Goal: Task Accomplishment & Management: Manage account settings

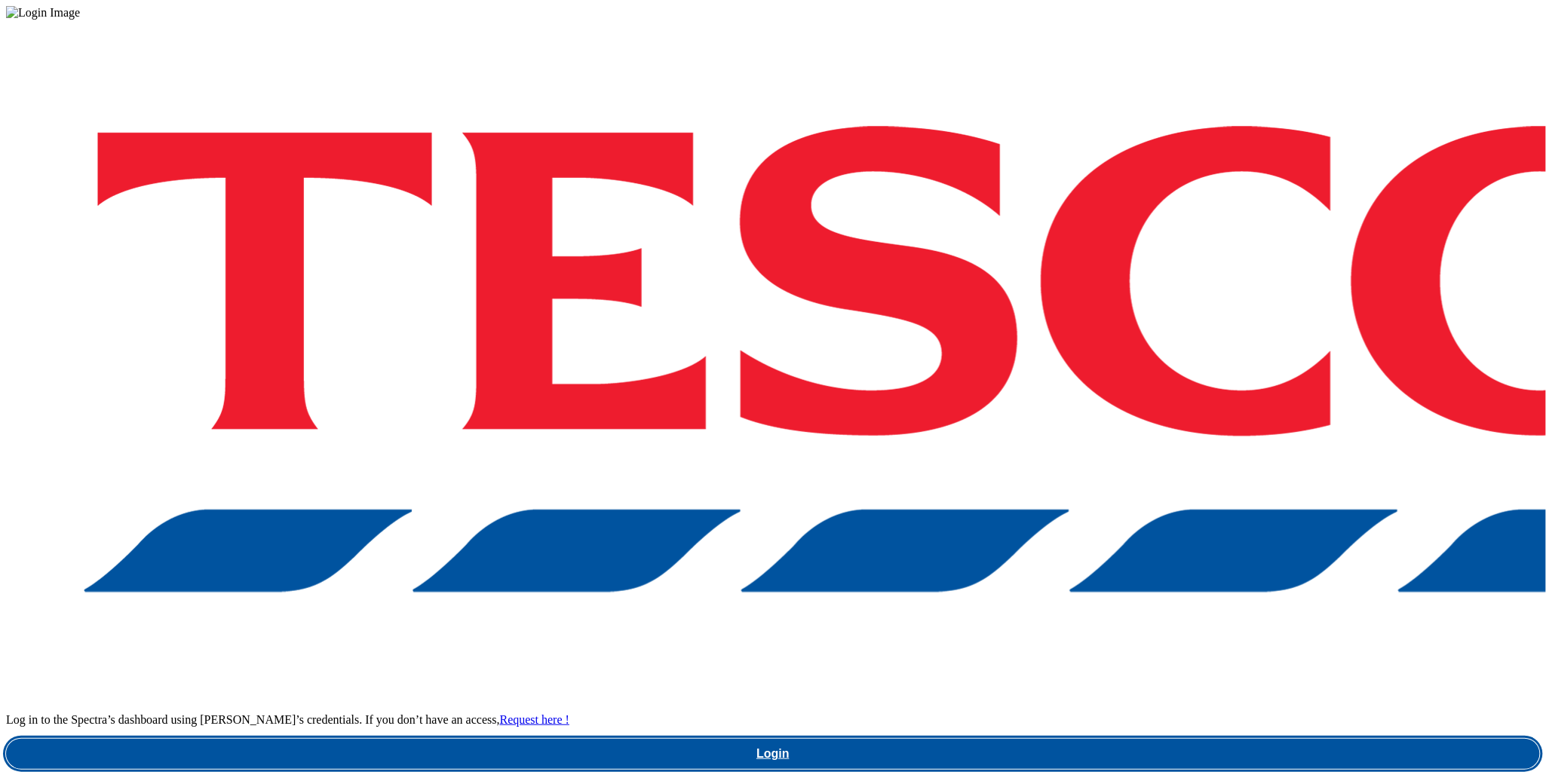
click at [1236, 739] on link "Login" at bounding box center [773, 754] width 1534 height 30
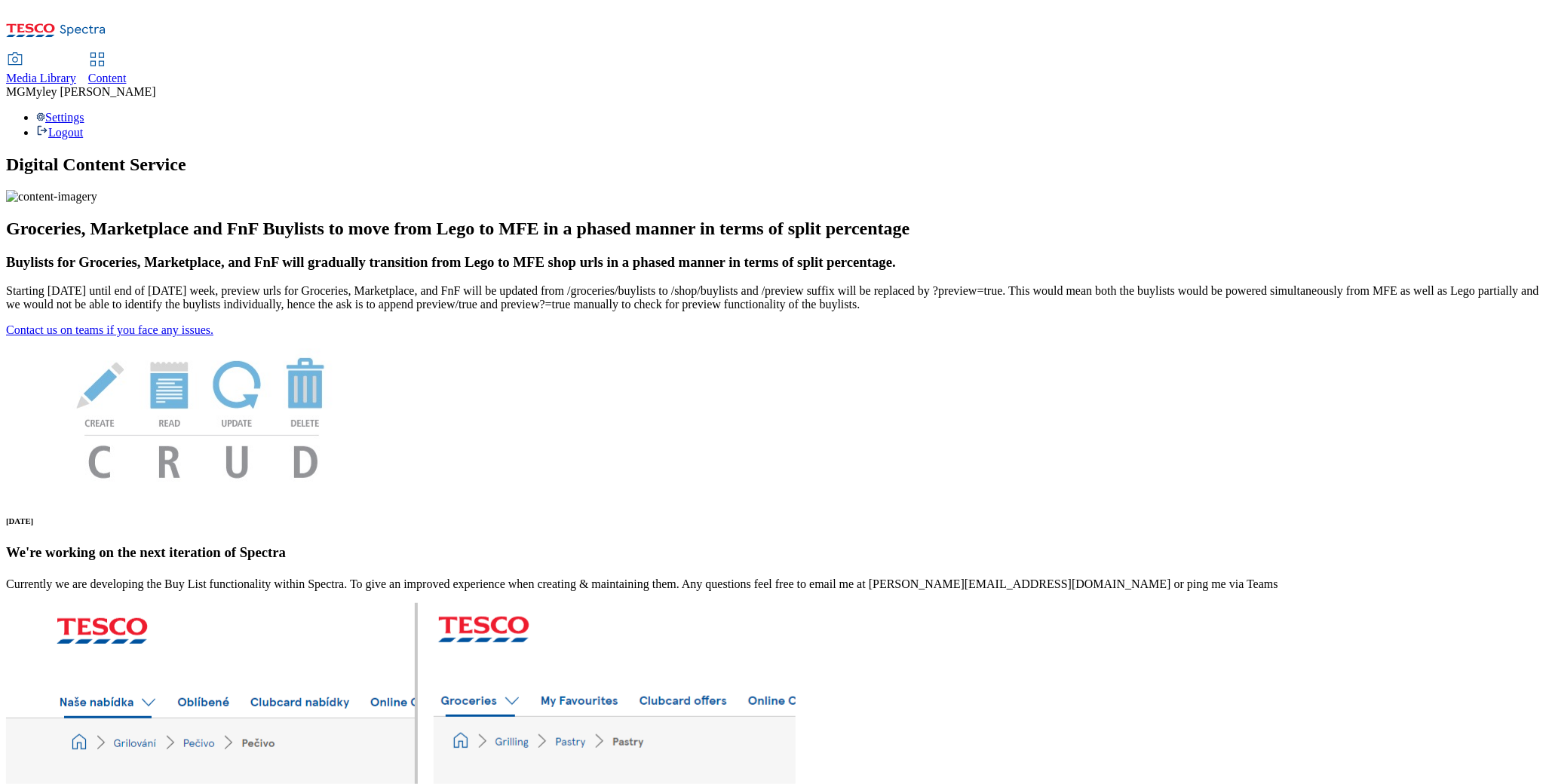
click at [126, 72] on div "Content" at bounding box center [107, 78] width 38 height 14
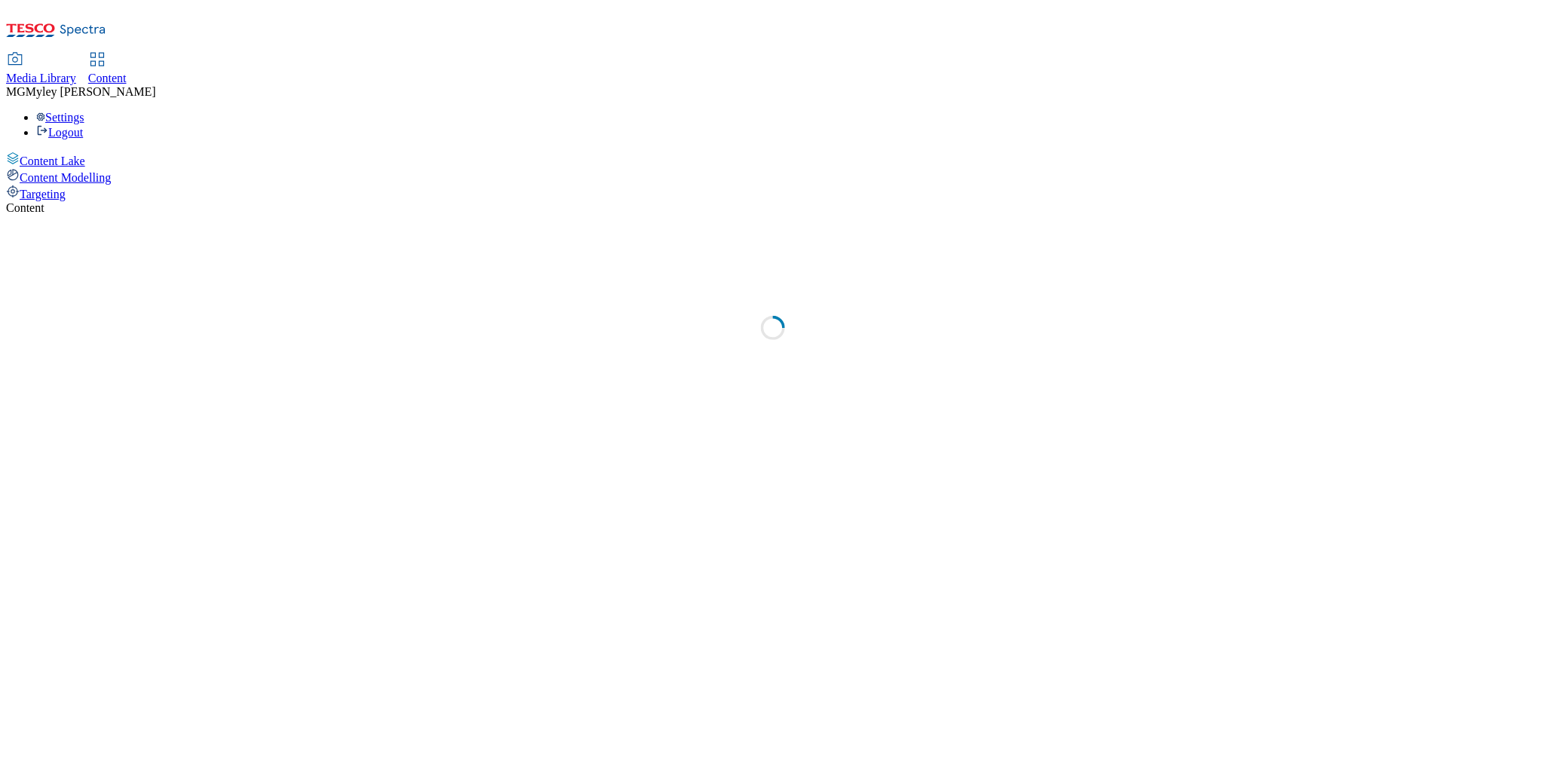
select select "ghs-uk"
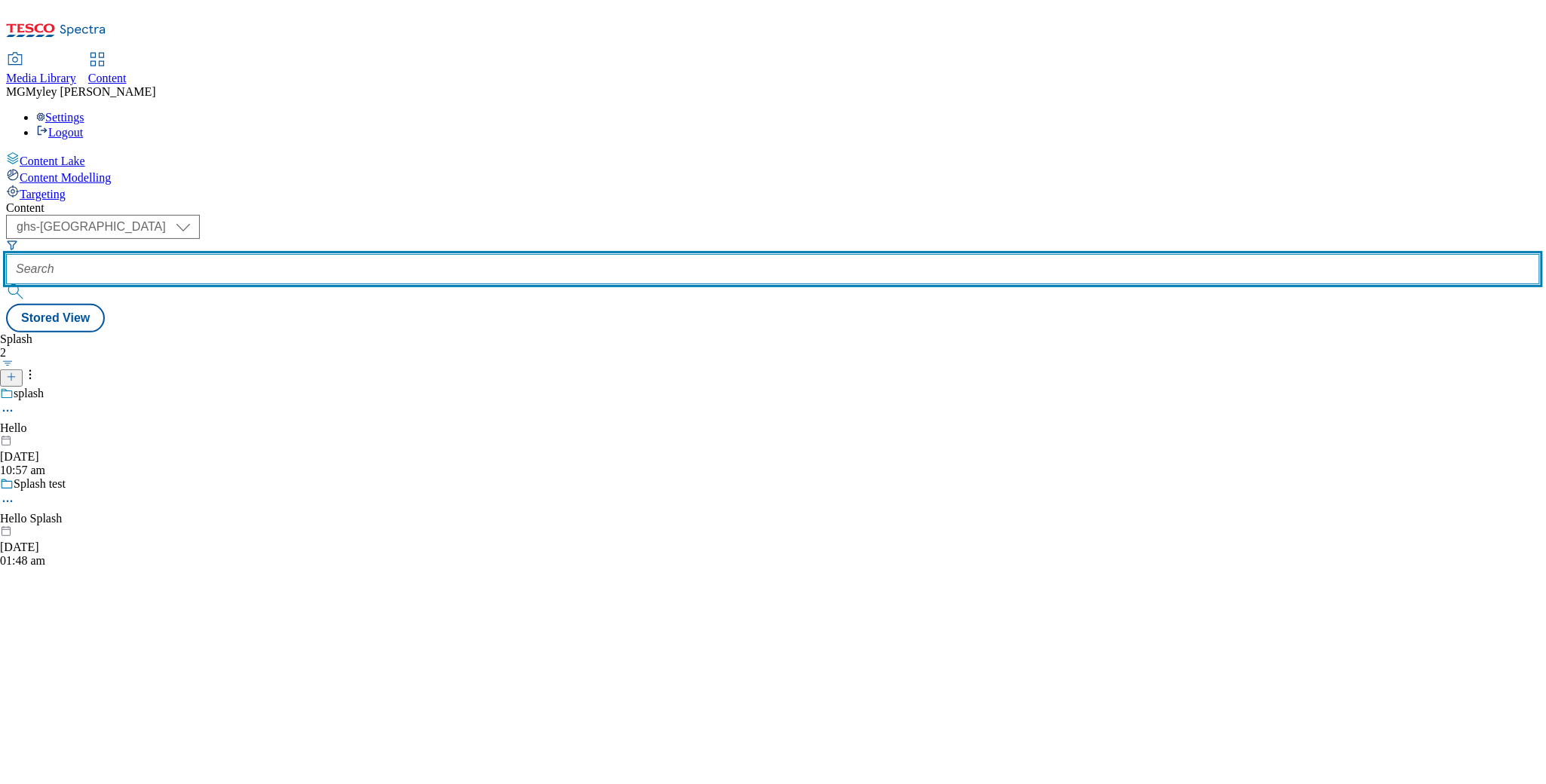
click at [379, 254] on input "text" at bounding box center [773, 270] width 1534 height 30
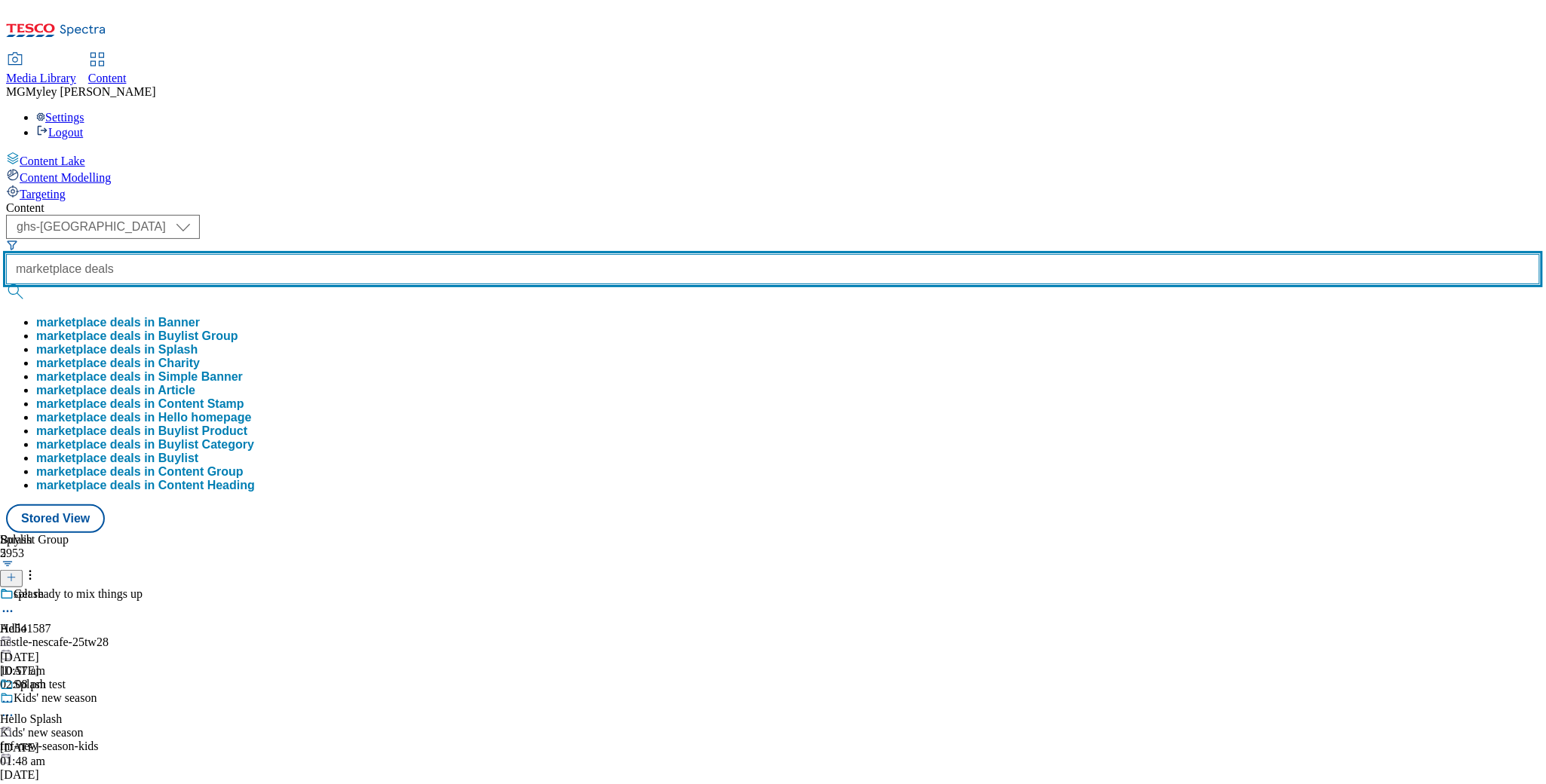
type input "marketplace deals"
click at [6, 285] on button "submit" at bounding box center [17, 292] width 21 height 15
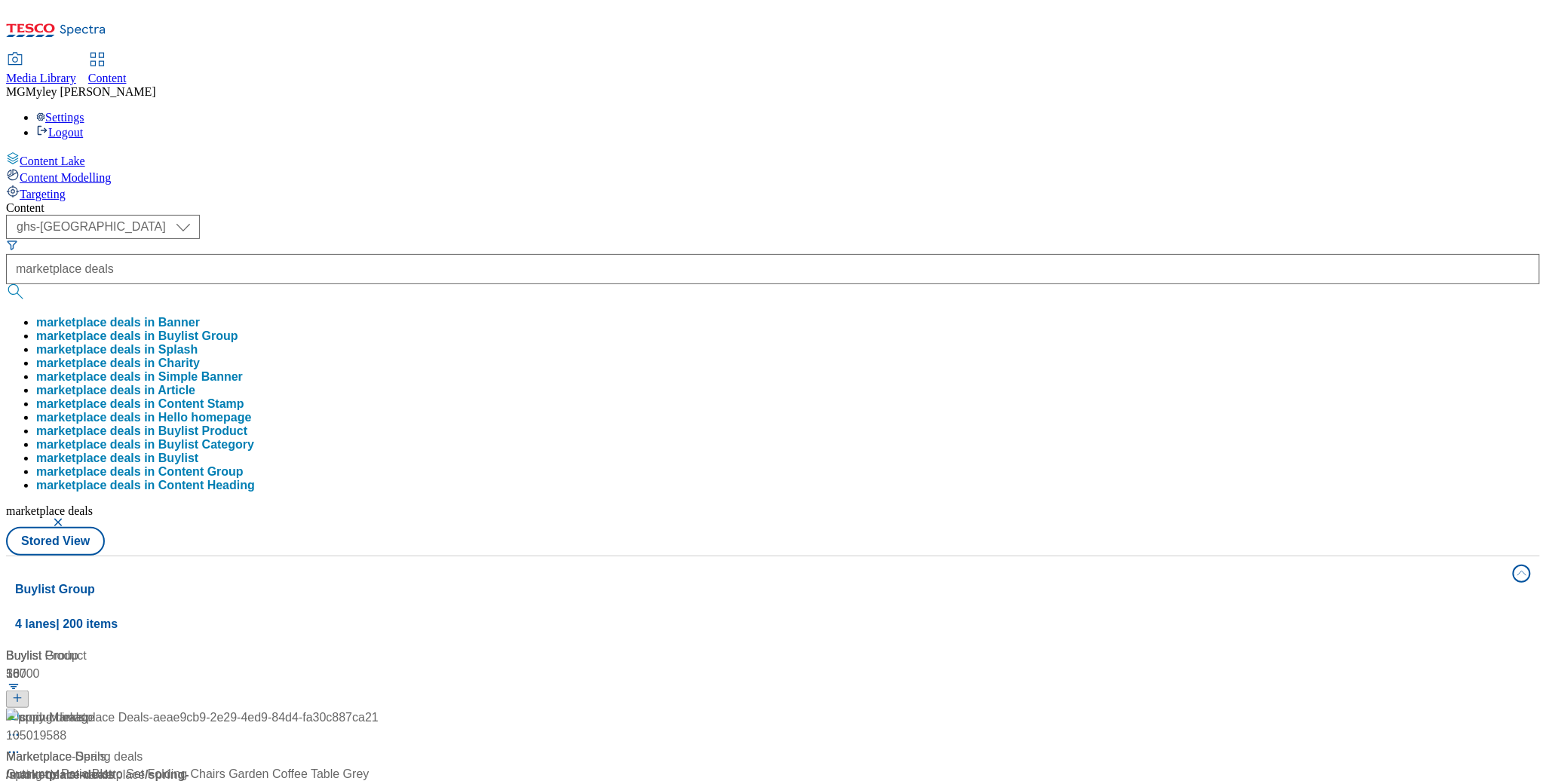
click at [577, 201] on div "Content ( optional ) ghs-roi ghs-[GEOGRAPHIC_DATA] ghs-uk marketplace deals mar…" at bounding box center [773, 707] width 1534 height 1012
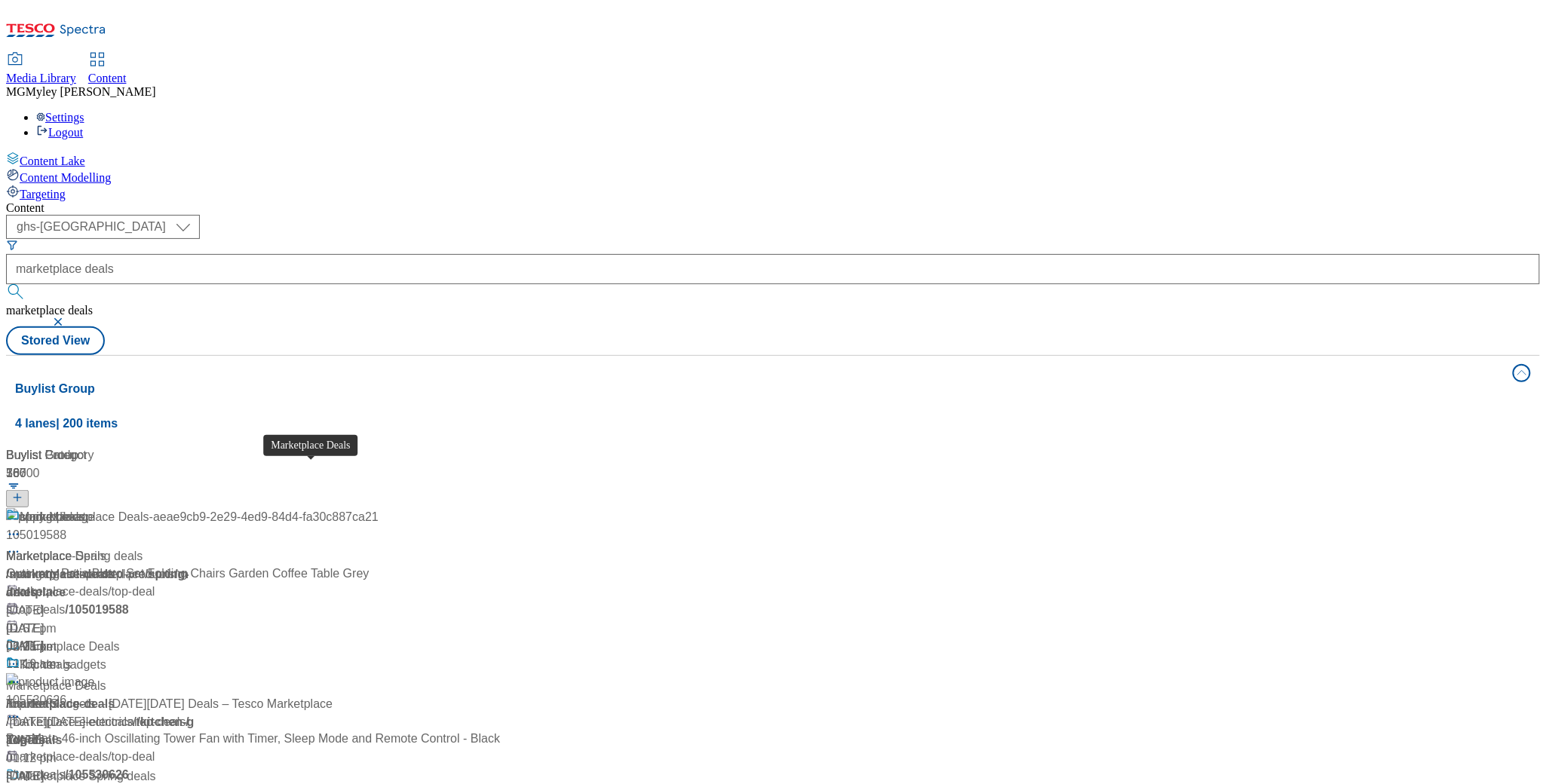
click at [120, 638] on span "Marketplace Deals" at bounding box center [70, 647] width 100 height 19
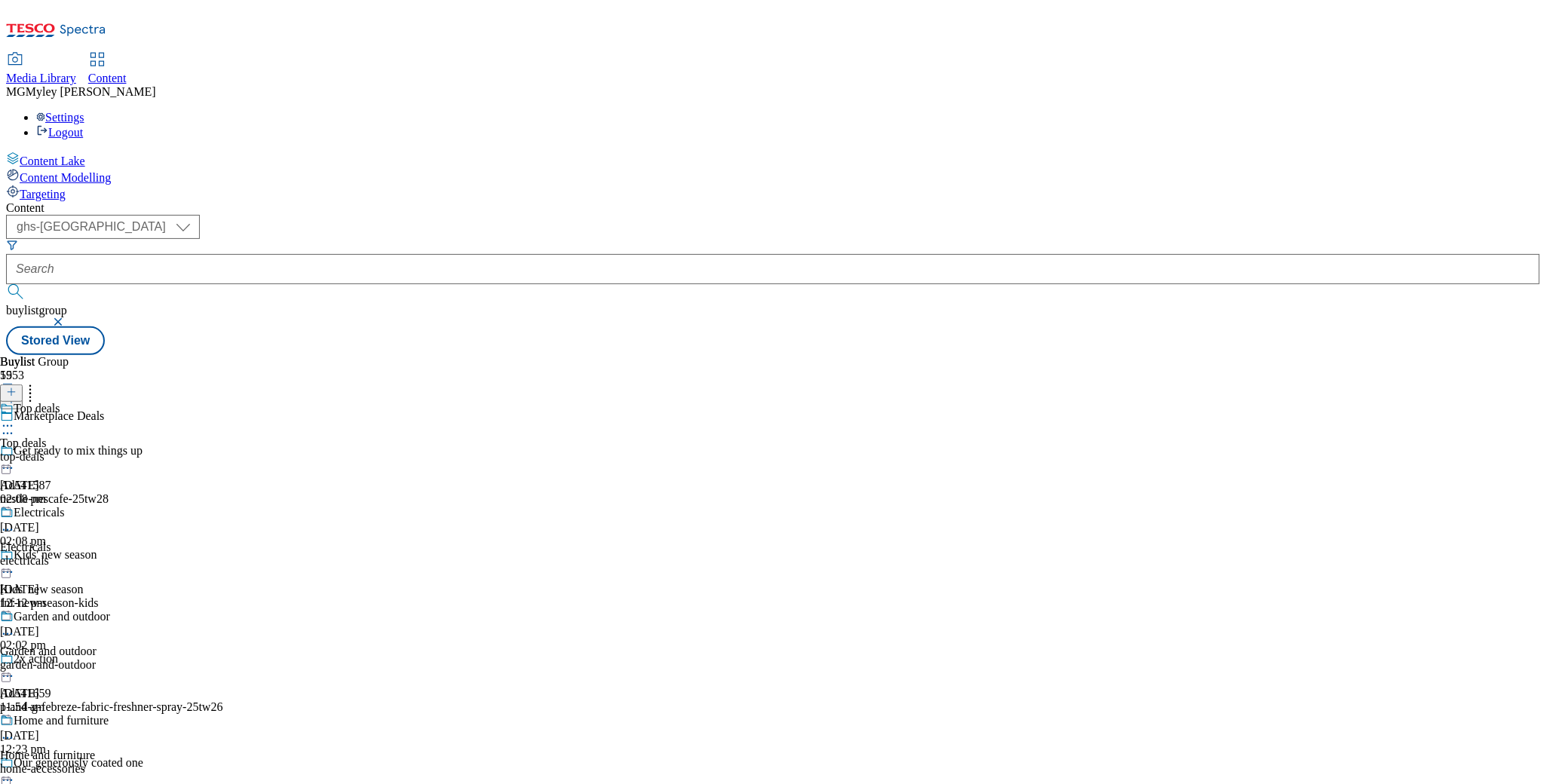
scroll to position [381, 0]
click at [118, 714] on div "Home and furniture Home and furniture home-accessories 13 Aug 2025 01:36 pm" at bounding box center [59, 766] width 118 height 104
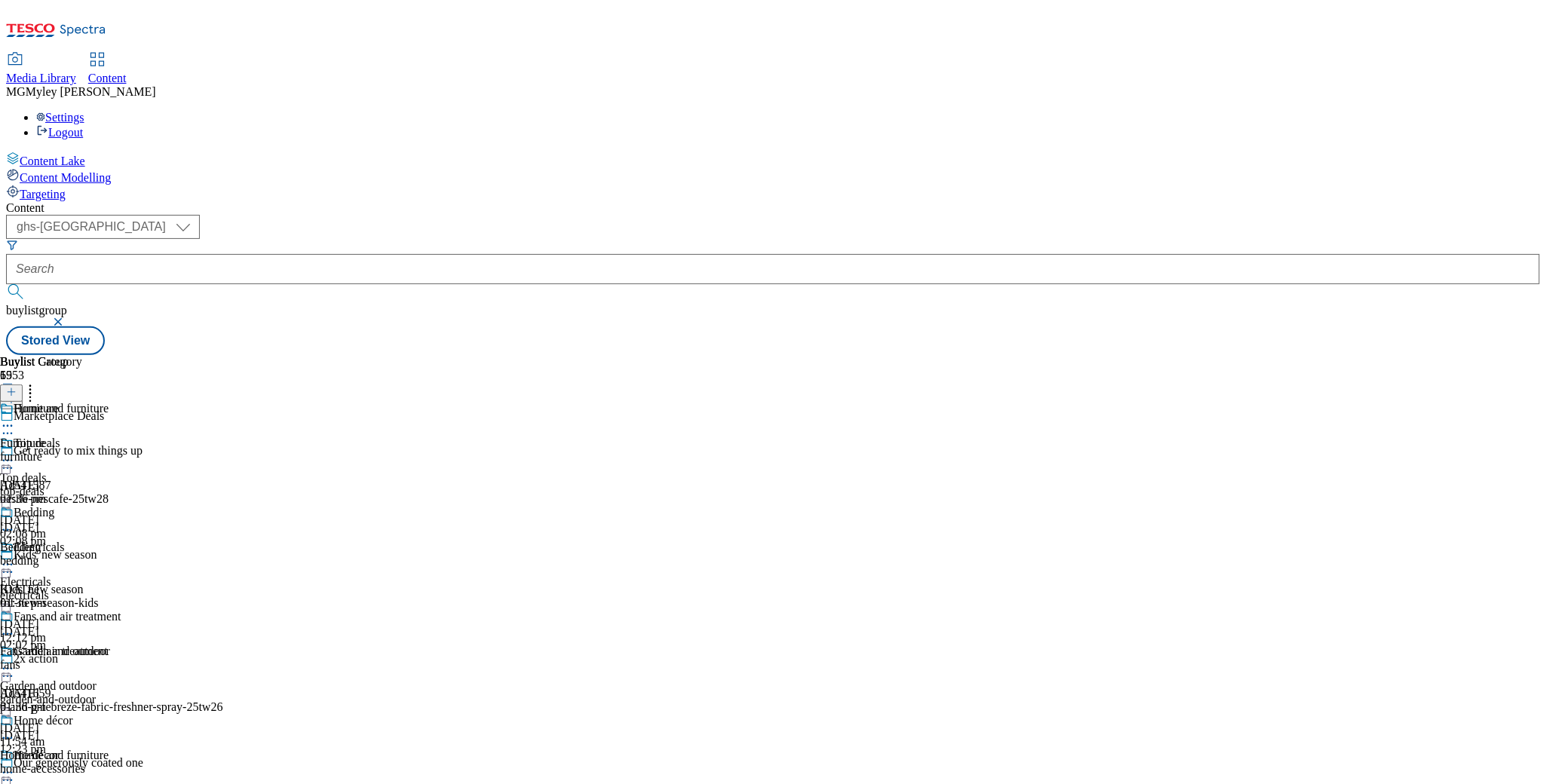
scroll to position [188, 0]
click at [96, 680] on span "Garden and outdoor" at bounding box center [48, 686] width 96 height 14
click at [154, 658] on div "furniture-and-décor" at bounding box center [77, 665] width 154 height 14
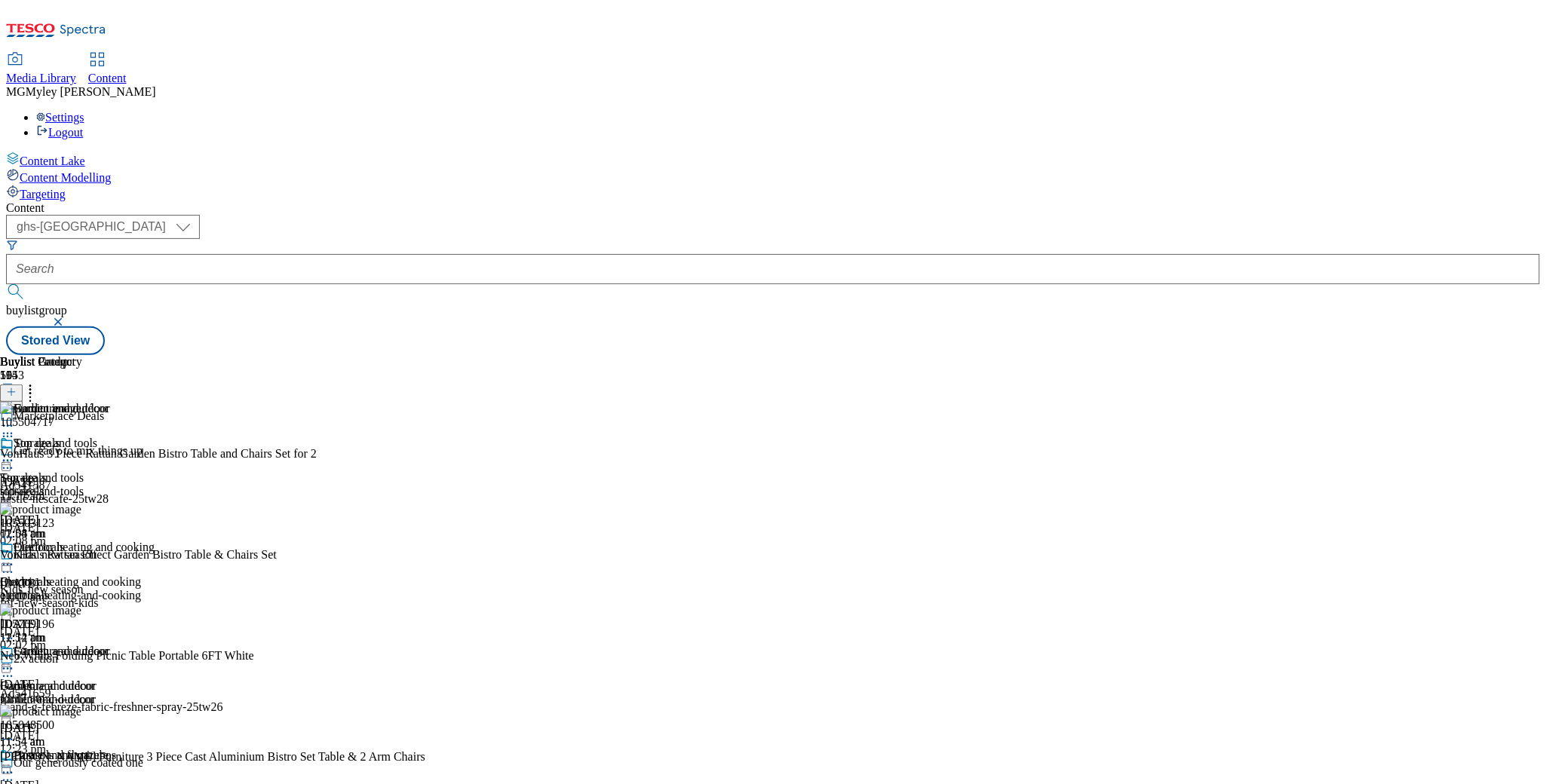
click at [15, 662] on icon at bounding box center [7, 669] width 15 height 15
click at [154, 645] on div "Furniture and décor Edit Copy Move Reporting Preview Un-preview Open Preview Ur…" at bounding box center [77, 755] width 154 height 220
click at [15, 662] on icon at bounding box center [7, 669] width 15 height 15
click at [1410, 355] on div "Buylist Group 5953 Marketplace Deals Get ready to mix things up Ad541587 nestle…" at bounding box center [773, 355] width 1534 height 0
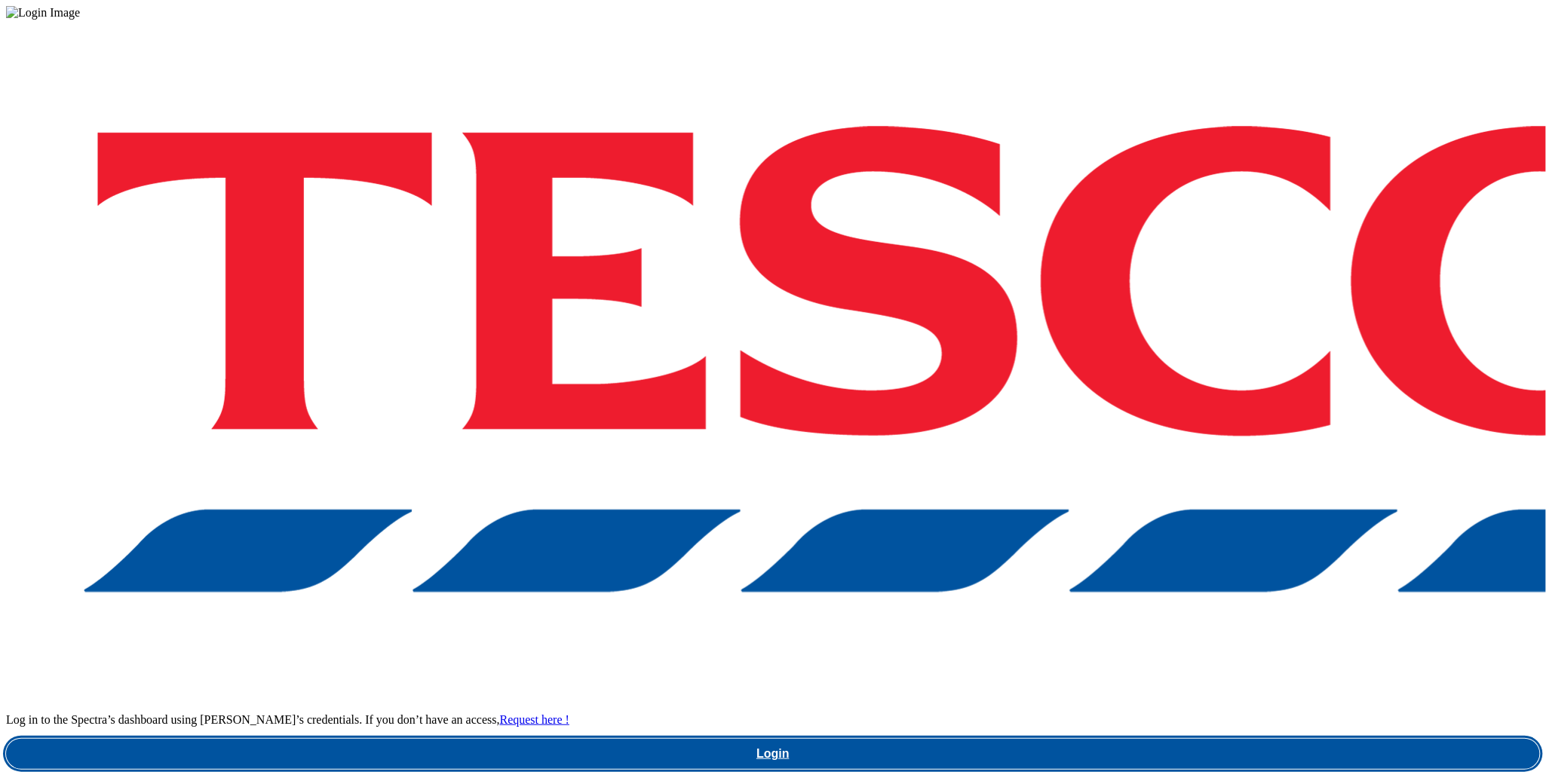
click at [1150, 739] on link "Login" at bounding box center [773, 754] width 1534 height 30
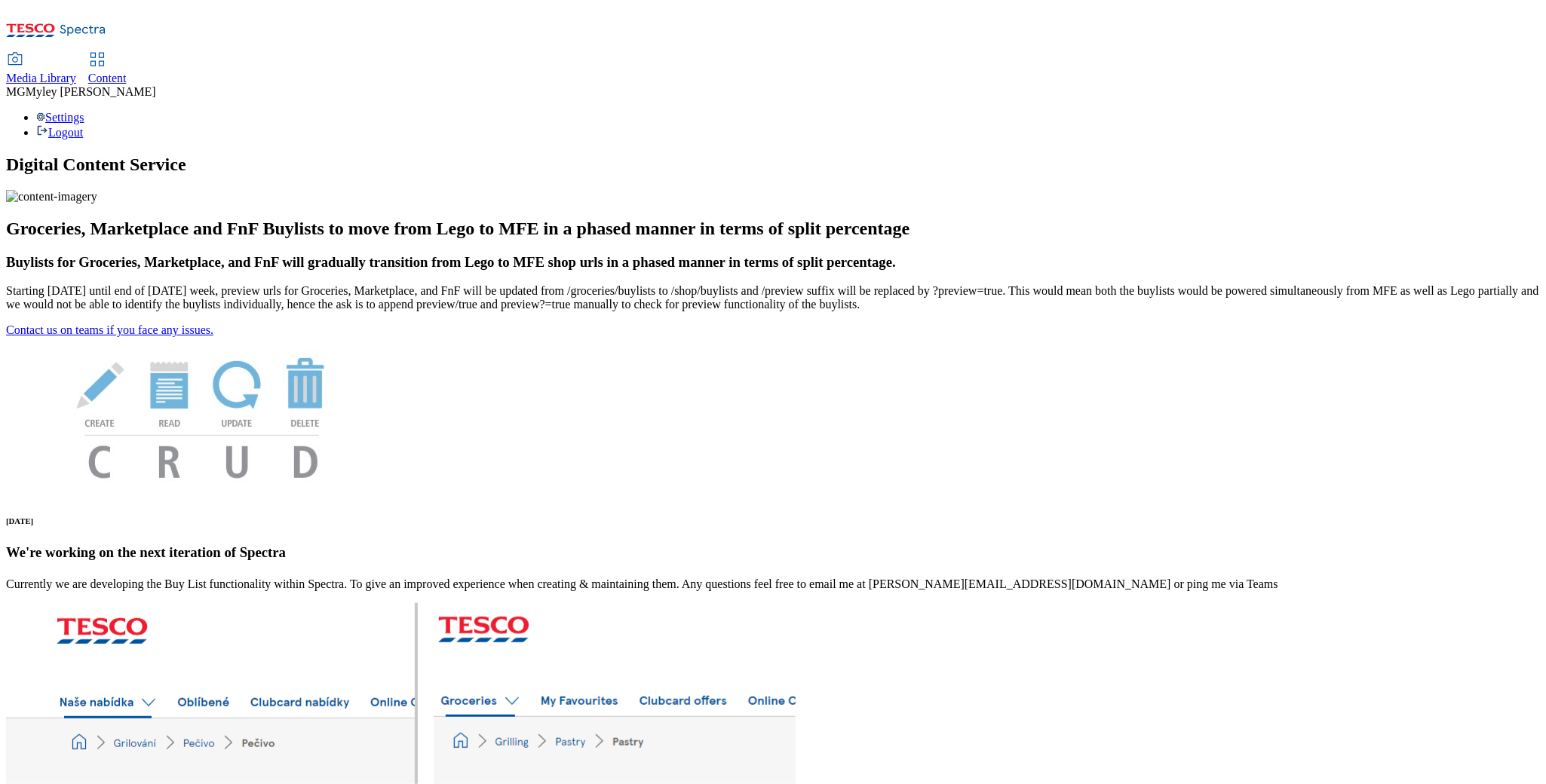
click at [126, 72] on span "Content" at bounding box center [107, 78] width 38 height 13
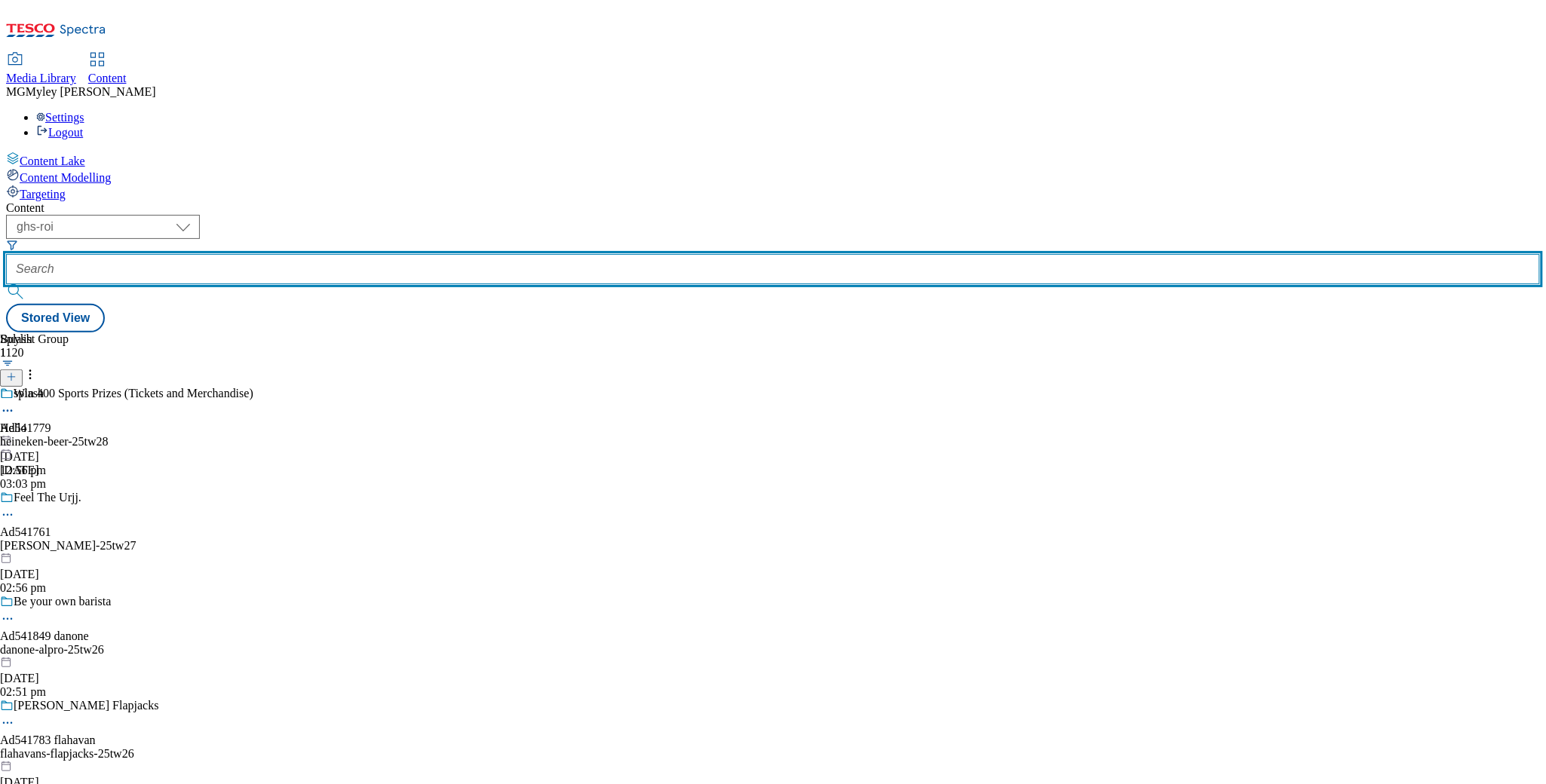
click at [352, 254] on input "text" at bounding box center [773, 270] width 1534 height 30
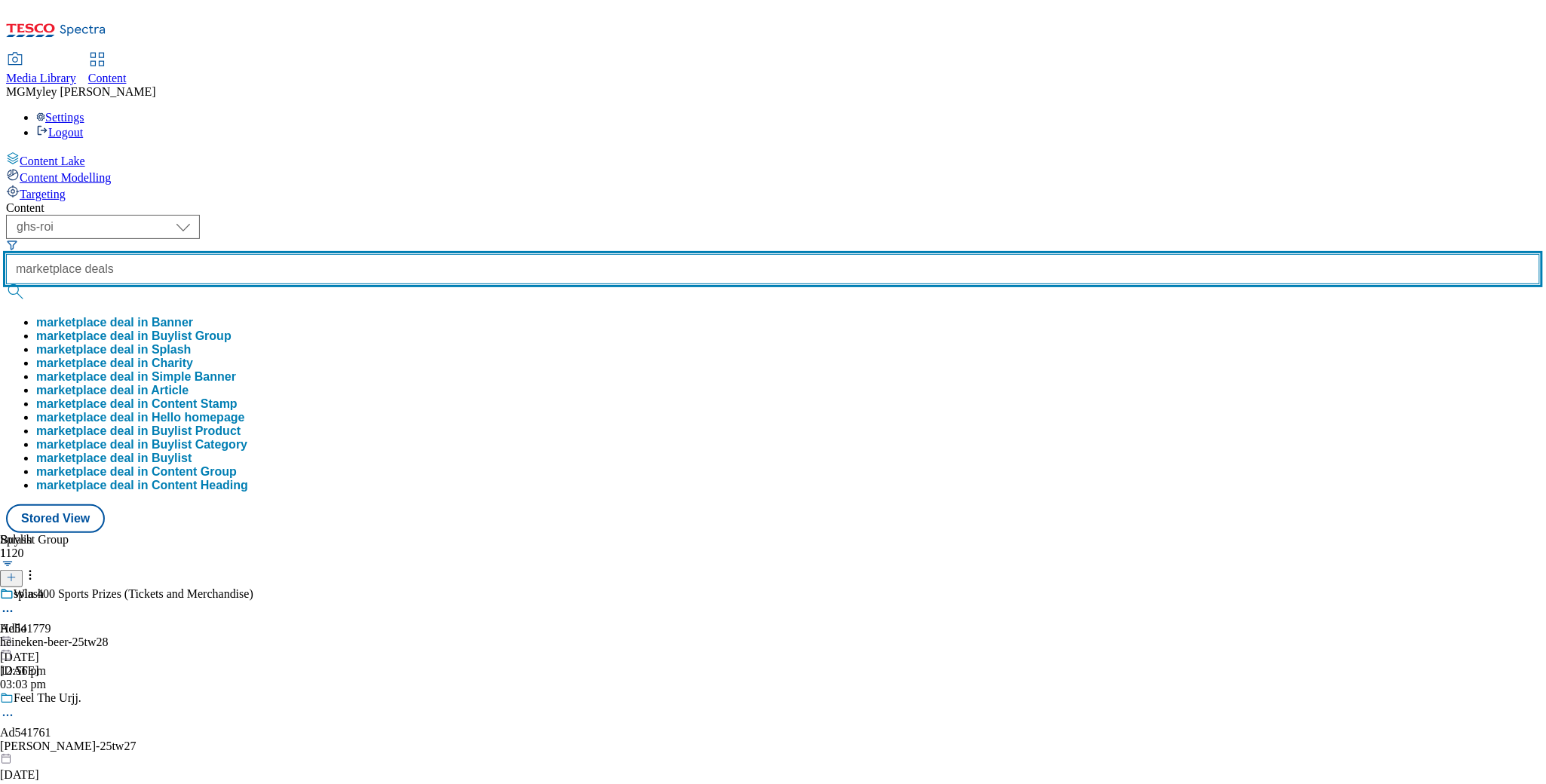
type input "marketplace deals"
click at [6, 285] on button "submit" at bounding box center [17, 292] width 21 height 15
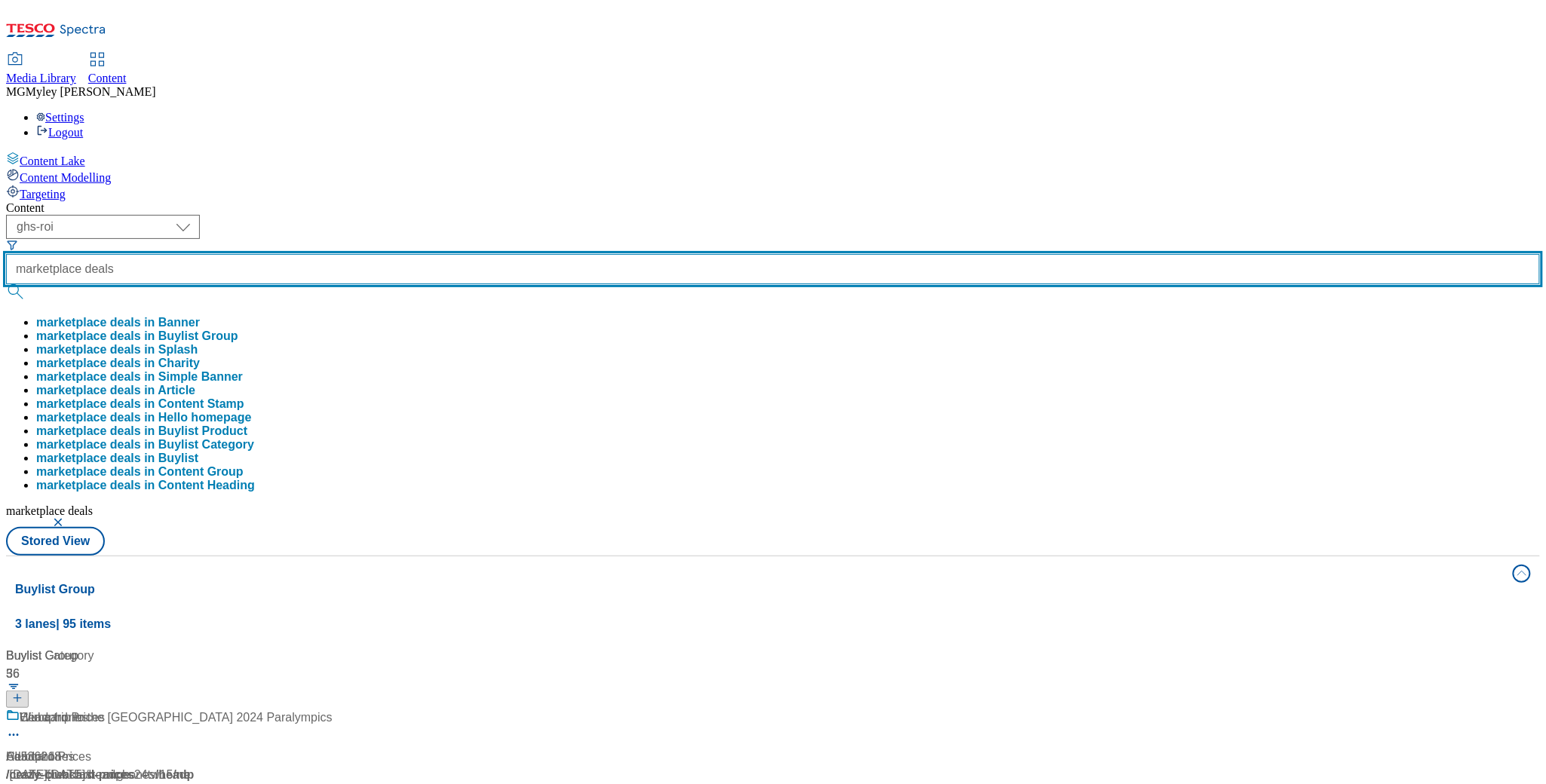
scroll to position [112, 0]
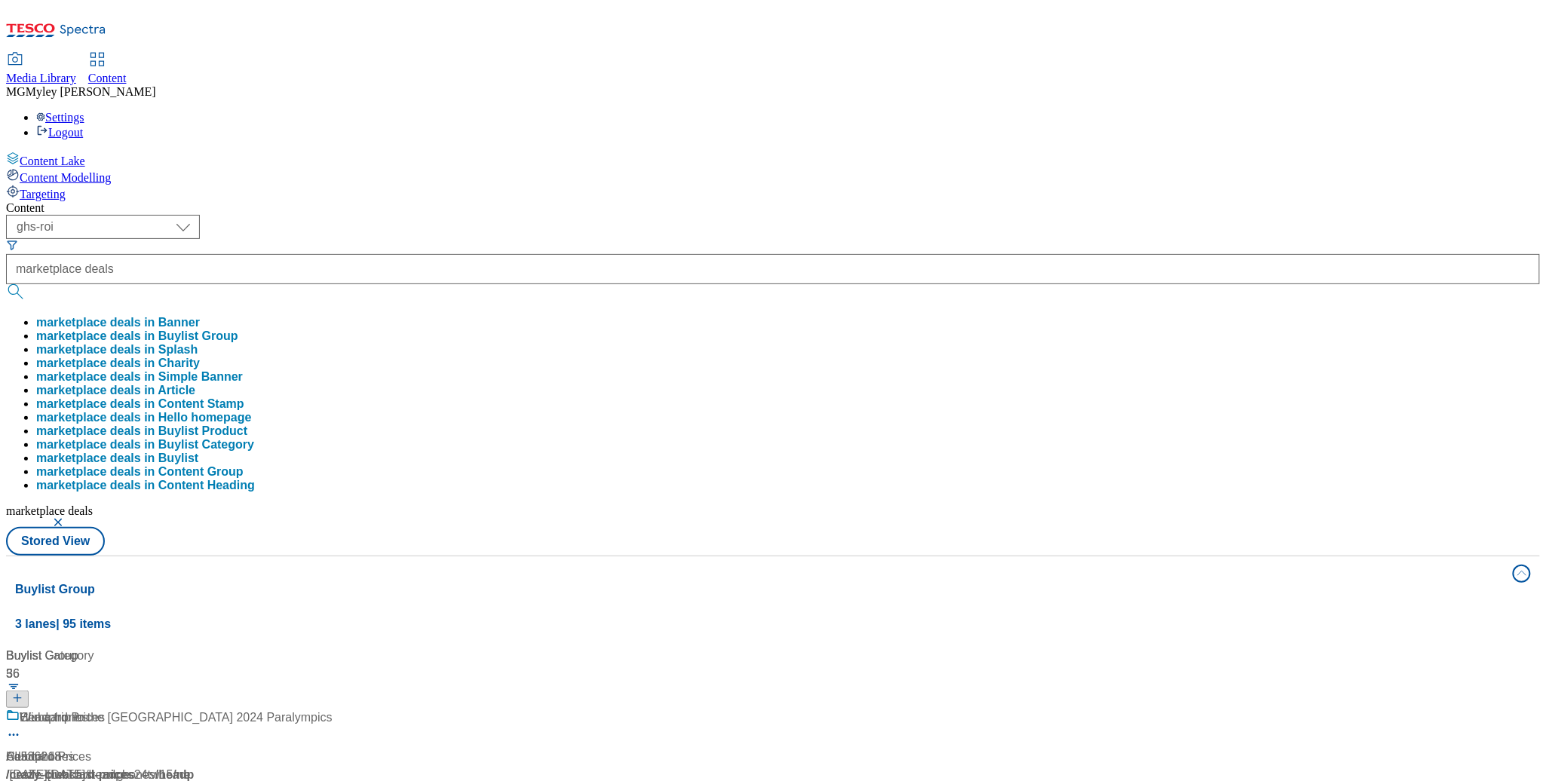
click at [698, 201] on div "Content ( optional ) ghs-roi ghs-uk ghs-roi marketplace deals marketplace deals…" at bounding box center [773, 707] width 1534 height 1012
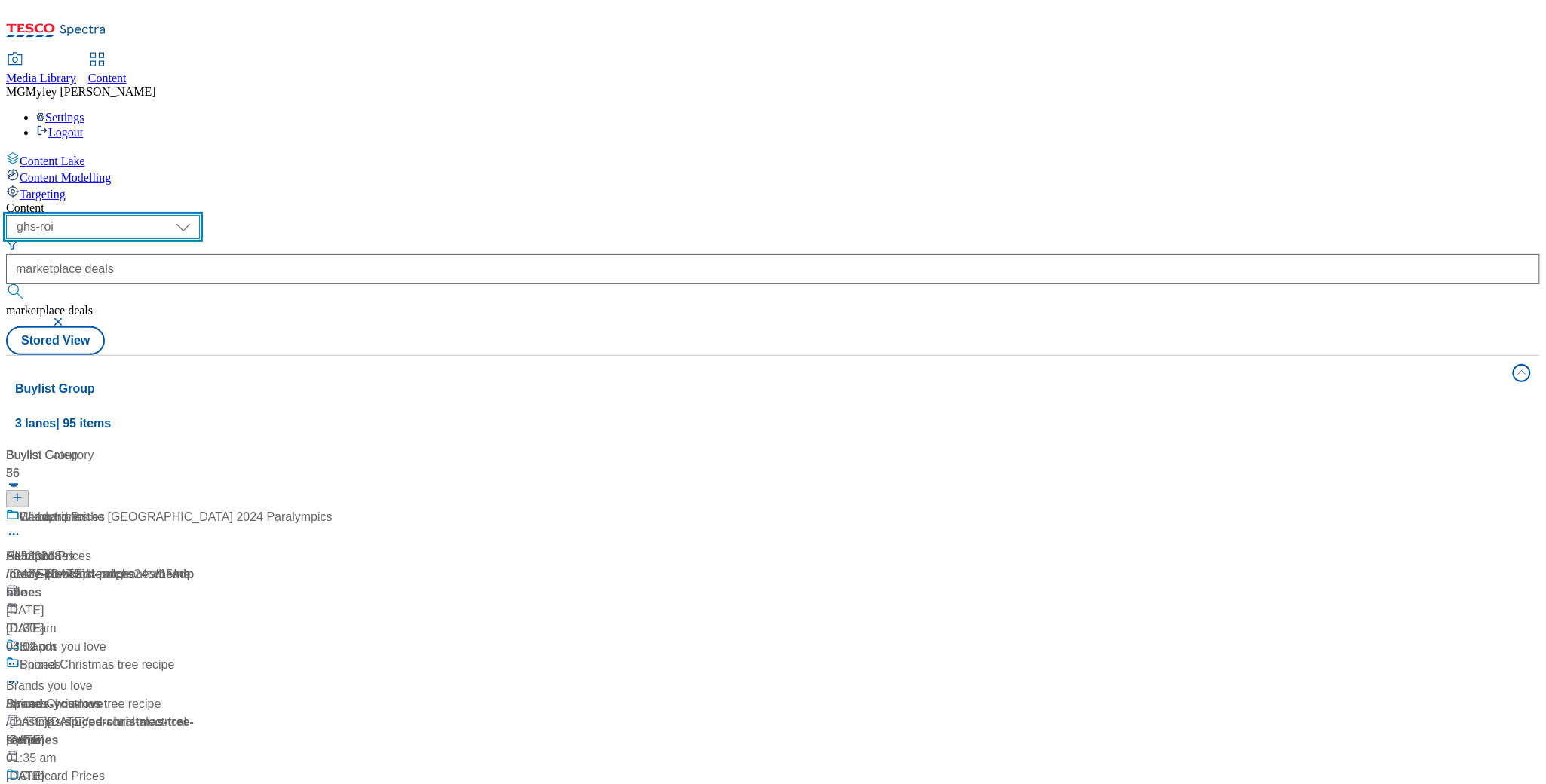
click at [200, 215] on select "ghs-roi ghs-[GEOGRAPHIC_DATA]" at bounding box center [103, 227] width 194 height 24
select select "ghs-[GEOGRAPHIC_DATA]"
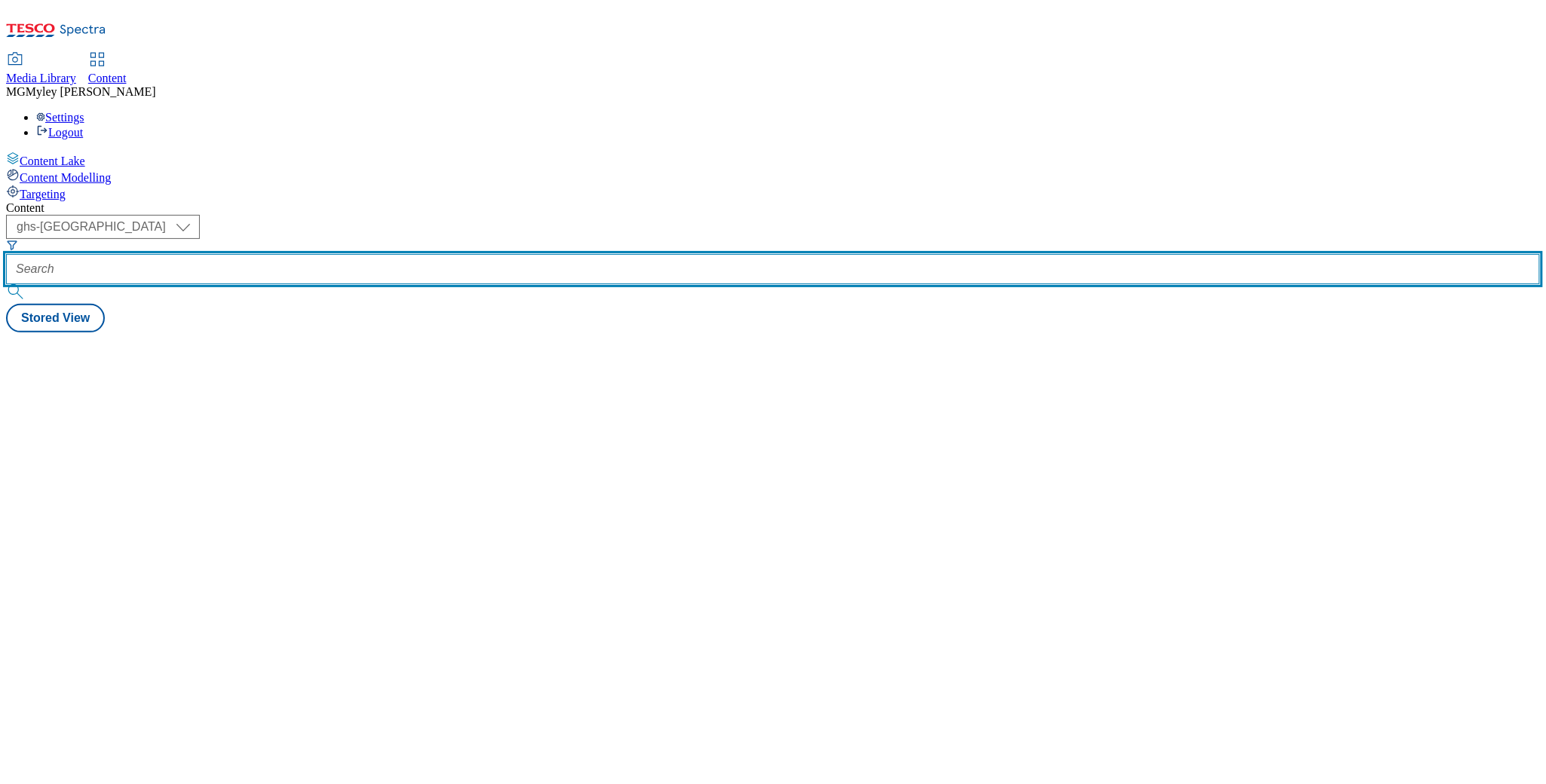
click at [373, 254] on input "text" at bounding box center [773, 270] width 1534 height 30
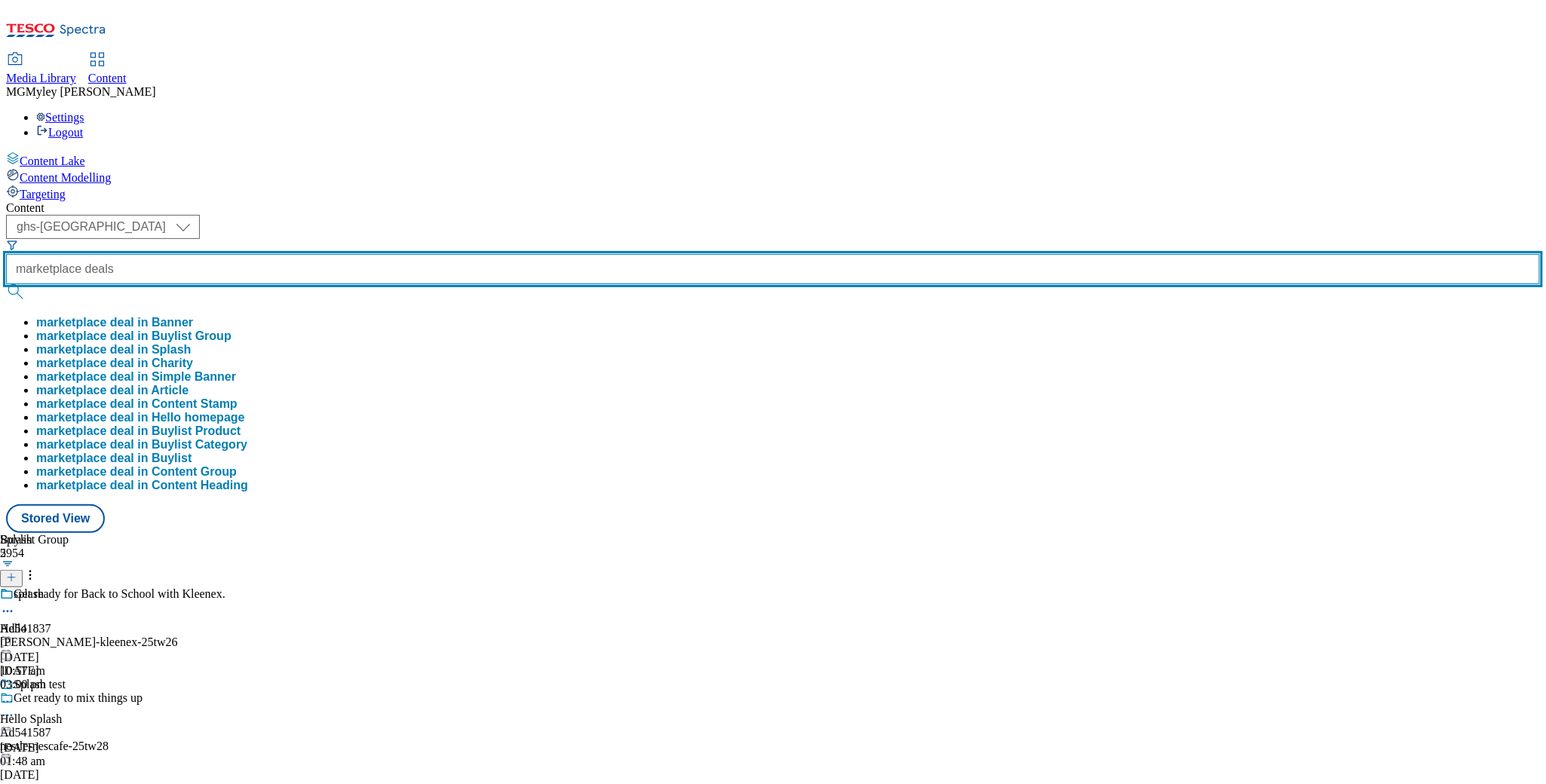
type input "marketplace deals"
click at [6, 285] on button "submit" at bounding box center [17, 292] width 21 height 15
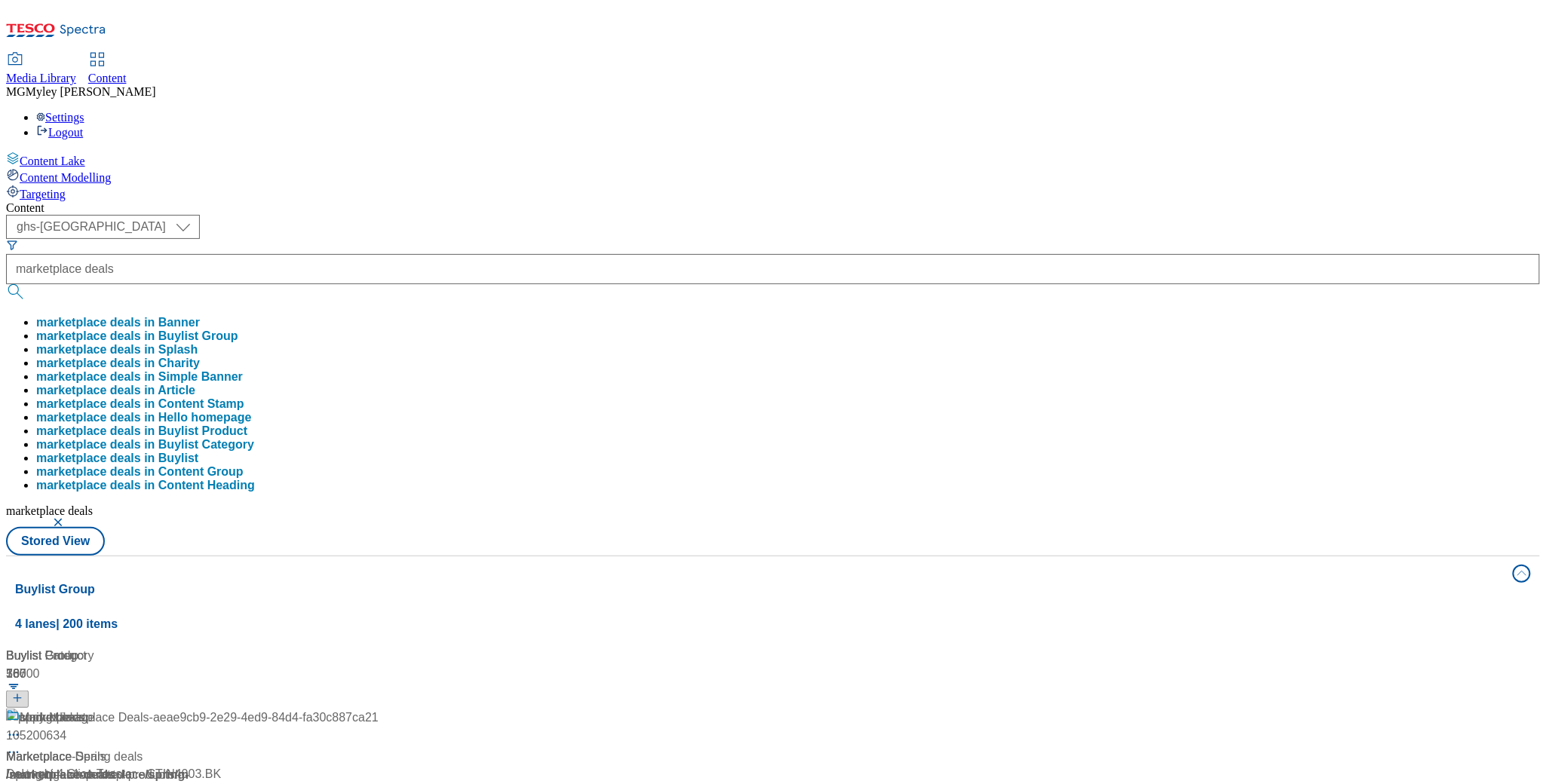
click at [511, 201] on div "Content ( optional ) ghs-roi ghs-[GEOGRAPHIC_DATA] ghs-uk marketplace deals mar…" at bounding box center [773, 707] width 1534 height 1012
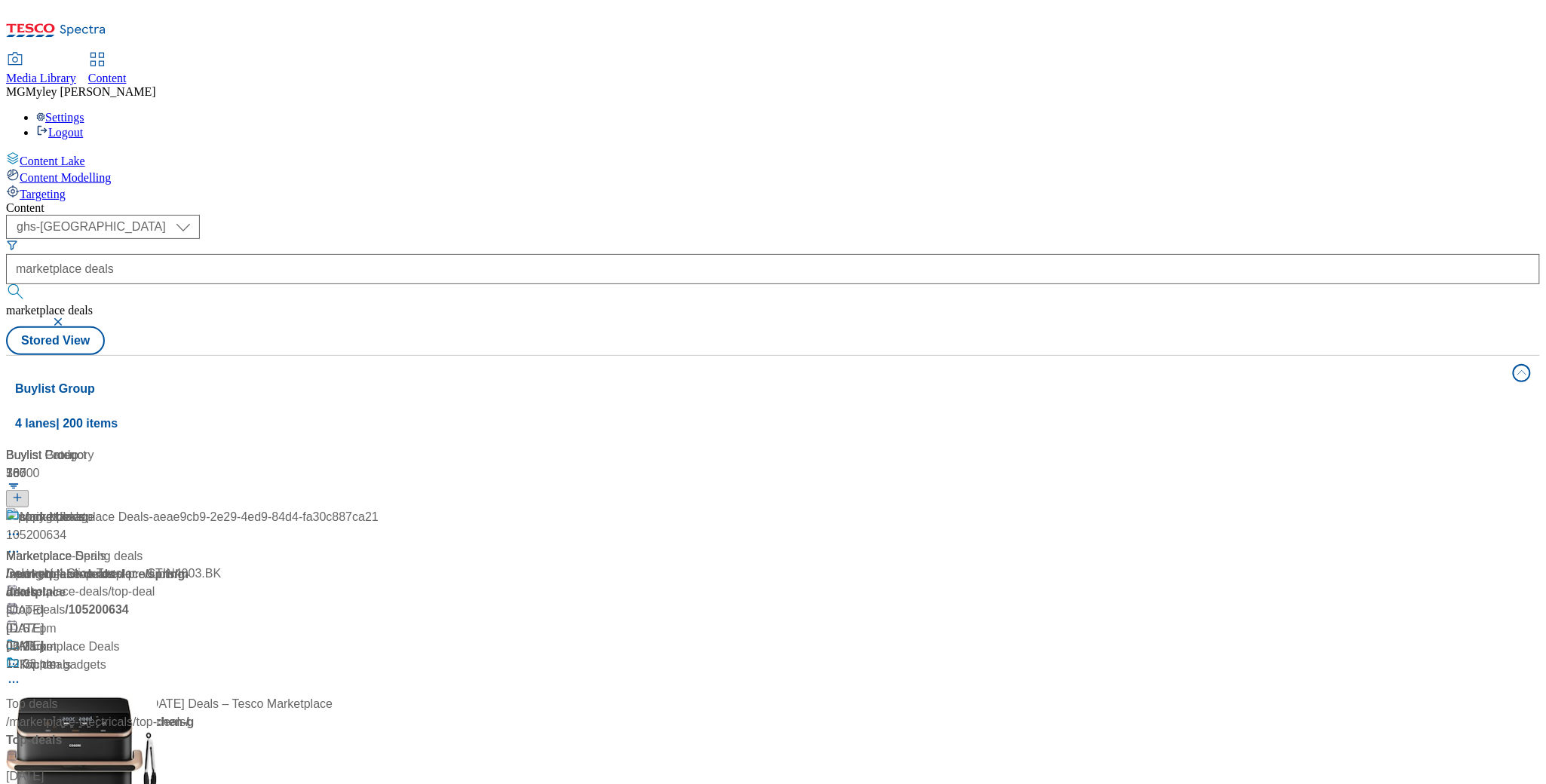
scroll to position [118, 0]
click at [332, 695] on div "/ marketplace-deals" at bounding box center [192, 704] width 373 height 18
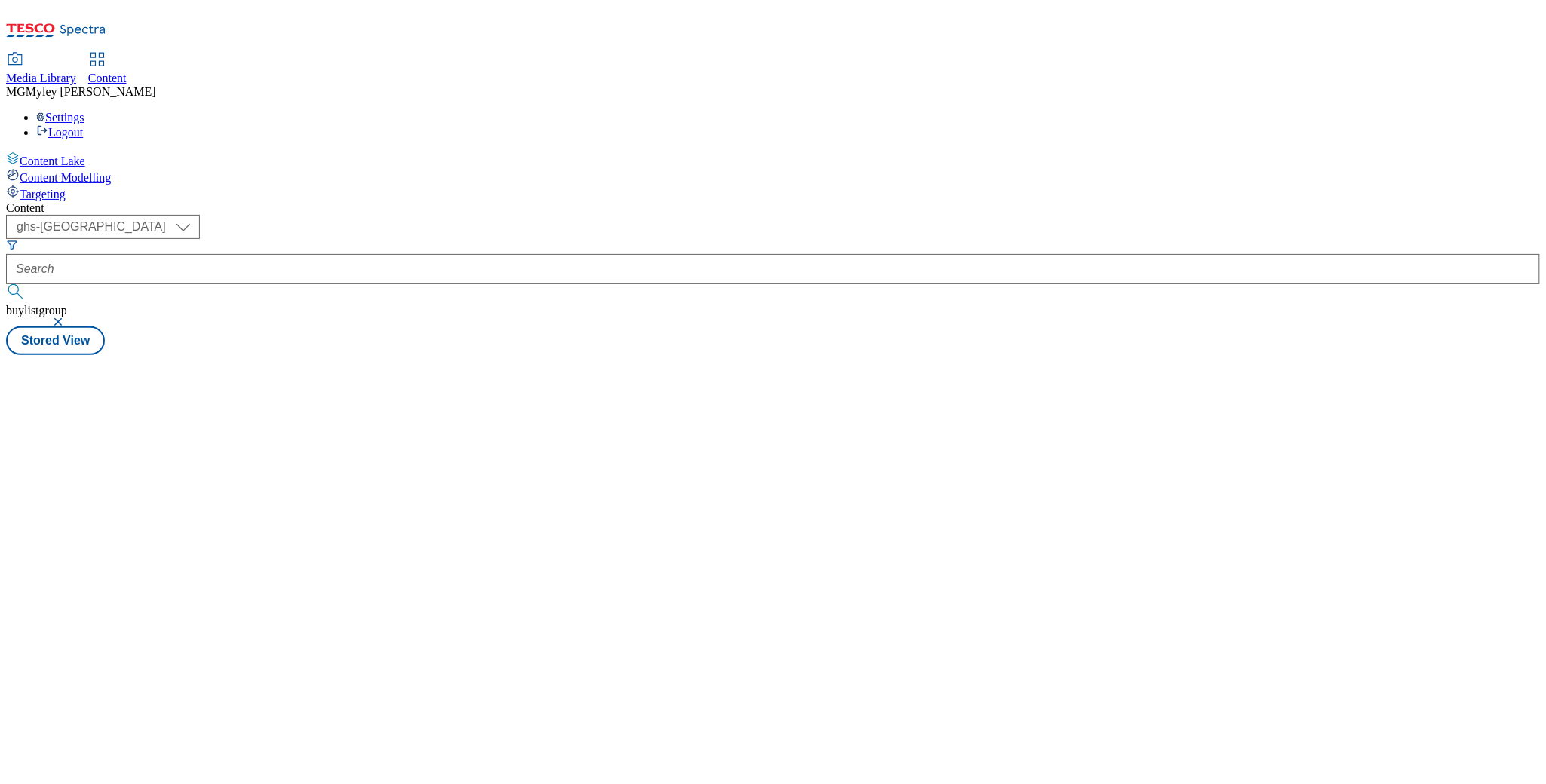
click at [330, 355] on div "Content ( optional ) ghs-roi ghs-[GEOGRAPHIC_DATA] ghs-uk buylistgroup Stored V…" at bounding box center [773, 278] width 1534 height 153
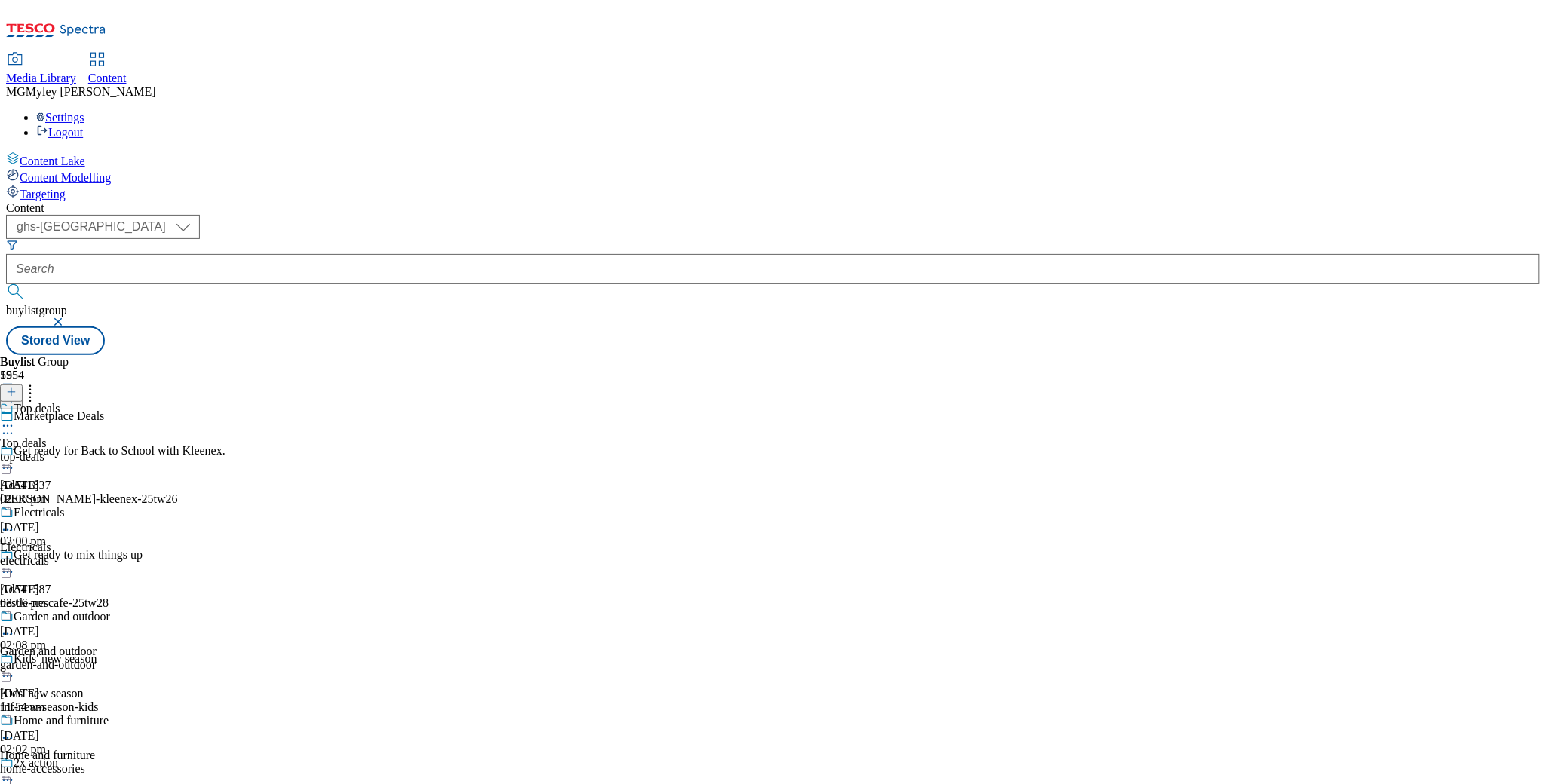
scroll to position [432, 0]
click at [118, 610] on div "Garden and outdoor Garden and outdoor garden-and-outdoor [DATE] 11:54 am" at bounding box center [59, 662] width 118 height 104
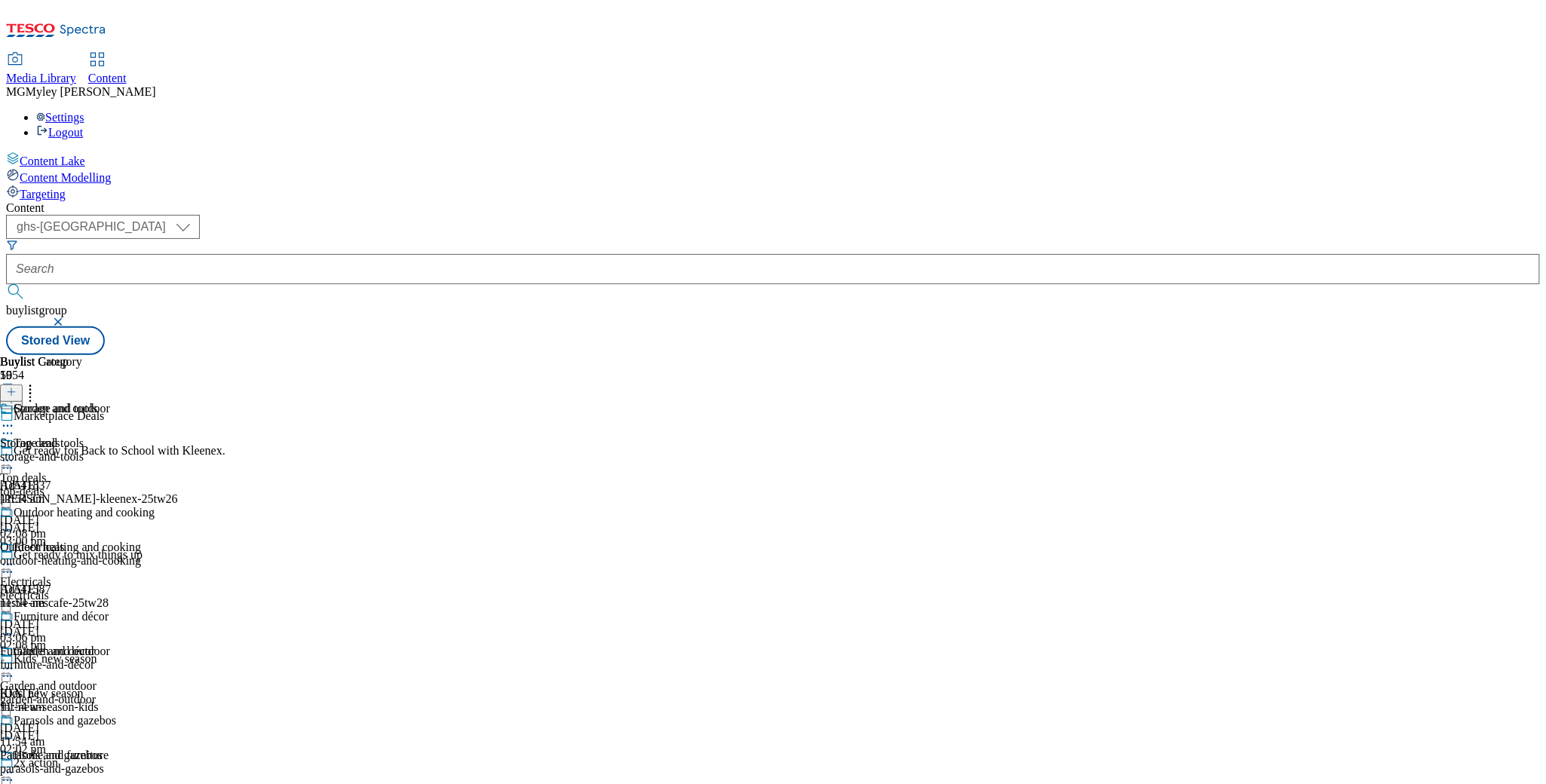
scroll to position [281, 0]
click at [95, 783] on span "Home and furniture" at bounding box center [48, 790] width 95 height 14
click at [122, 714] on div "Home décor Home décor home-accessories [DATE] 01:36 pm" at bounding box center [60, 766] width 122 height 104
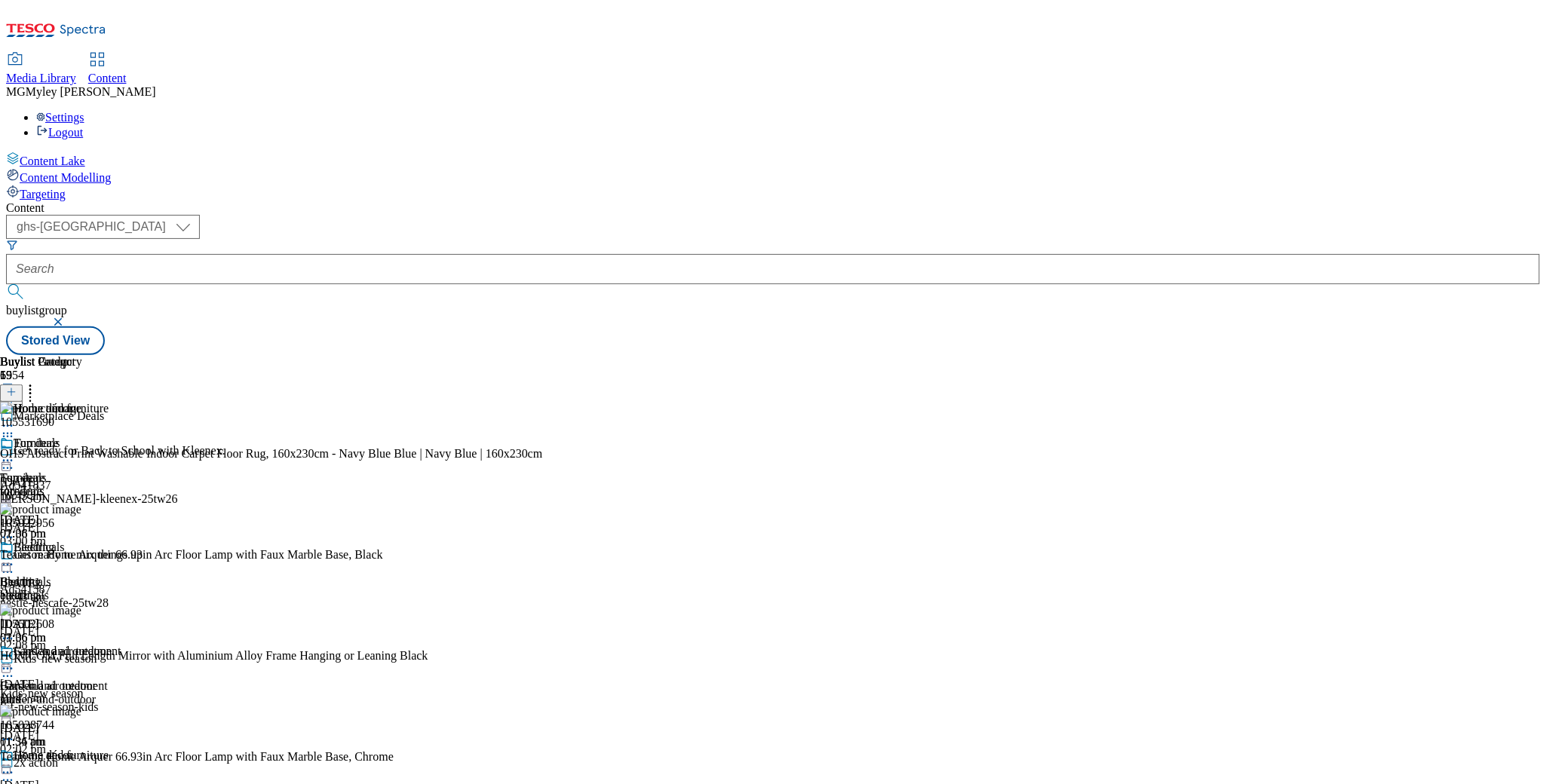
click at [15, 766] on icon at bounding box center [7, 773] width 15 height 15
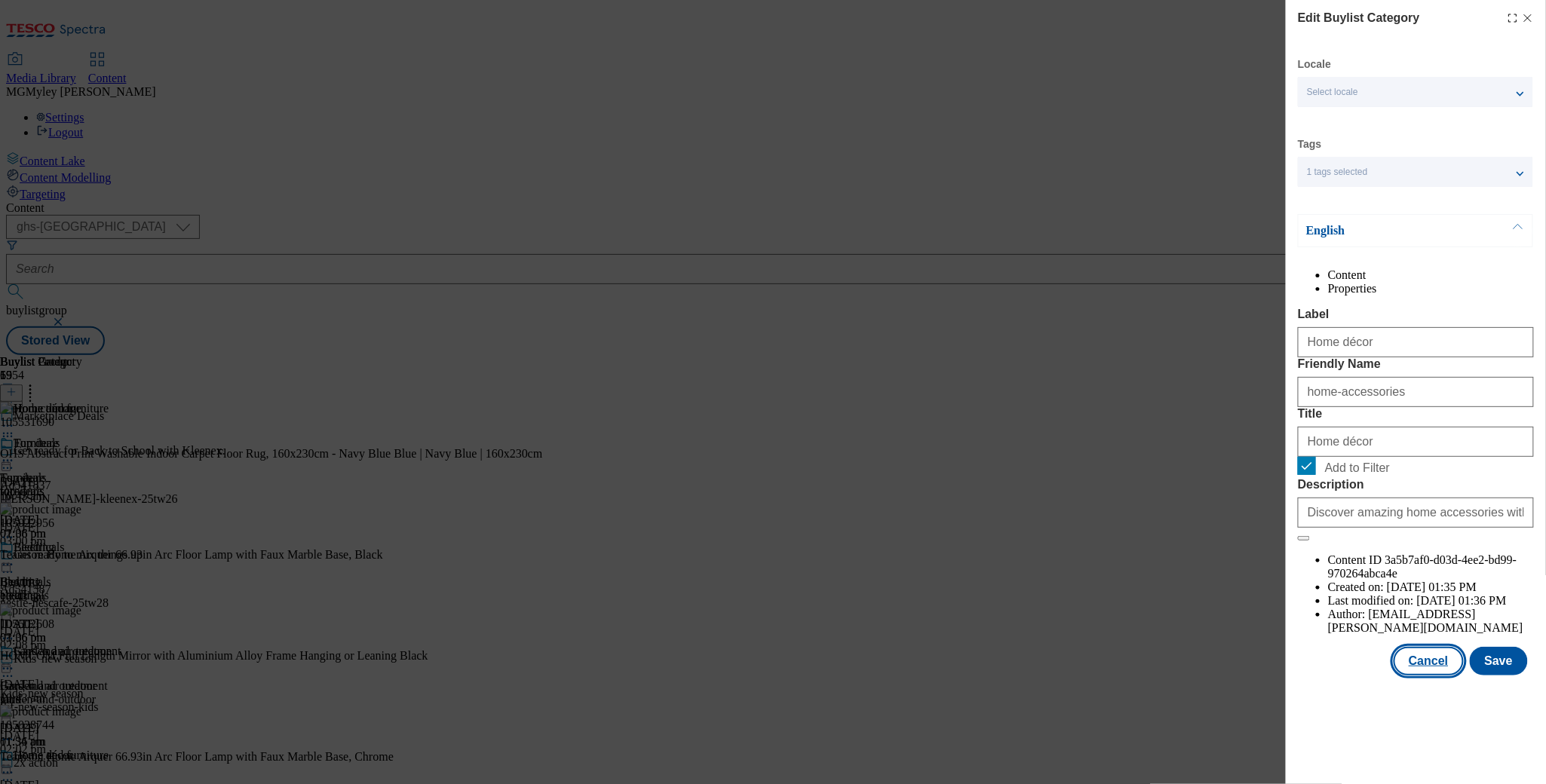
click at [1430, 676] on button "Cancel" at bounding box center [1428, 662] width 69 height 29
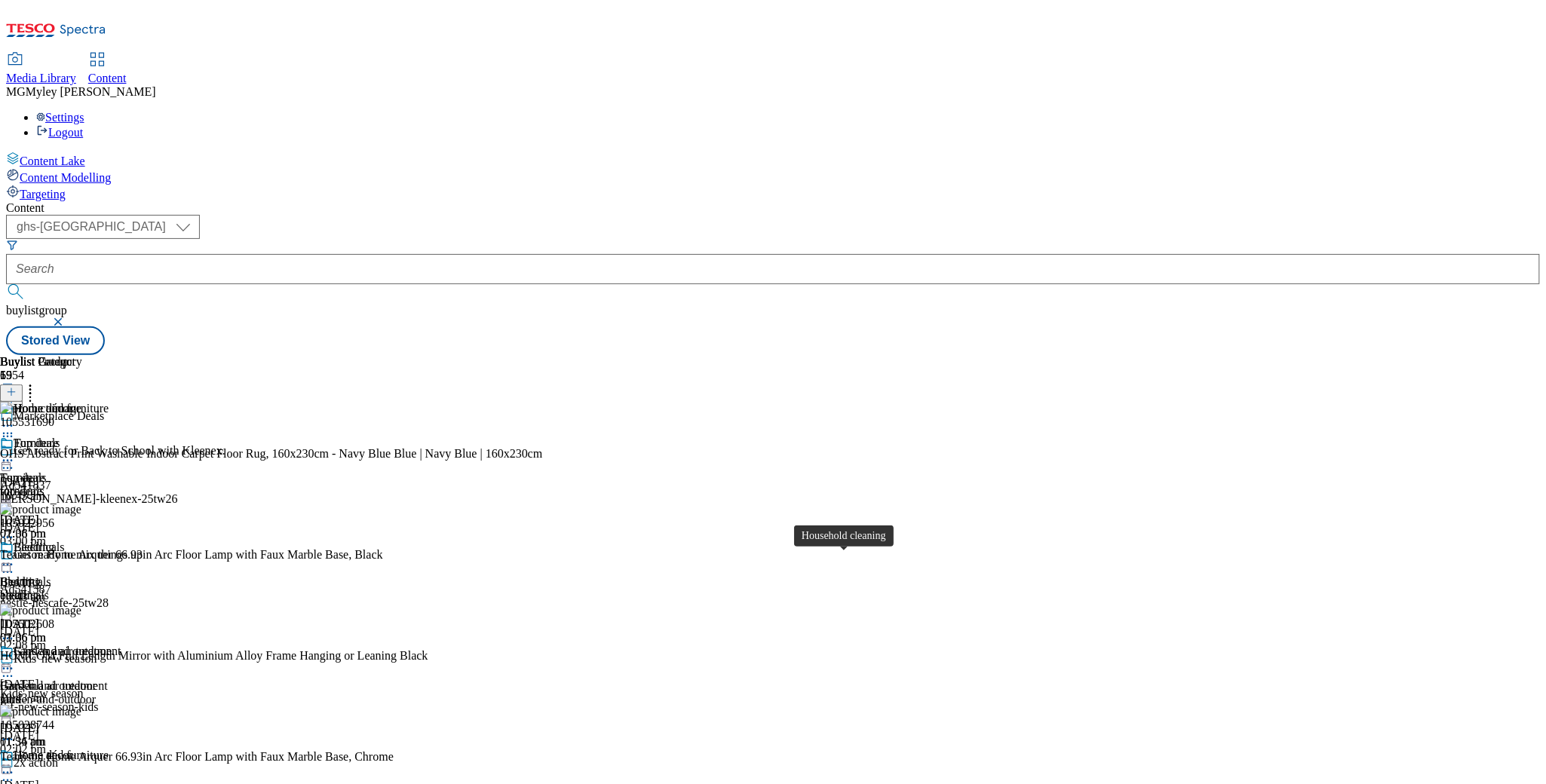
scroll to position [462, 0]
click at [15, 766] on icon at bounding box center [7, 773] width 15 height 15
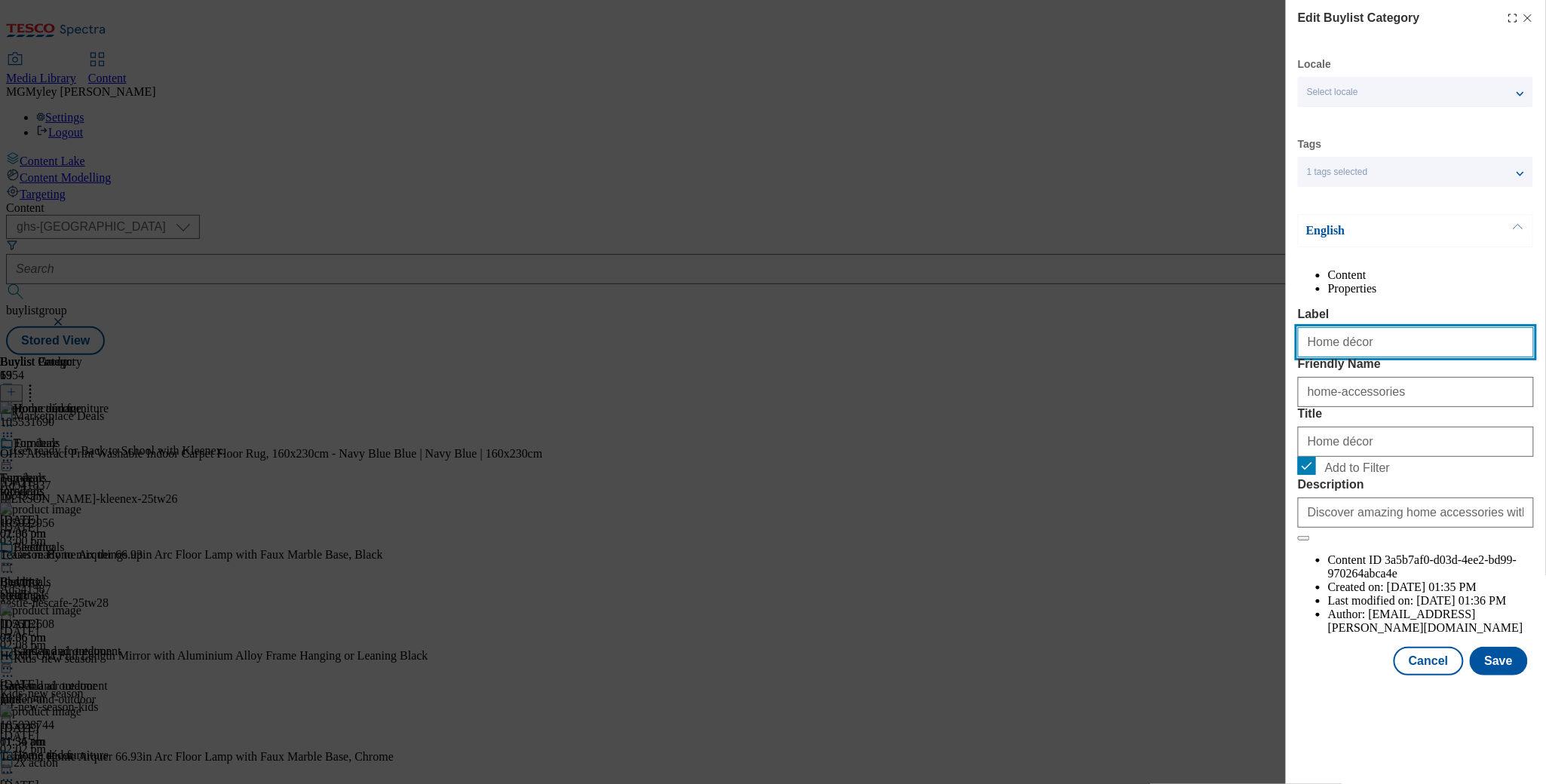
click at [1343, 358] on input "Home décor" at bounding box center [1416, 343] width 236 height 30
type input "Home decor"
click at [1344, 457] on input "Home décor" at bounding box center [1416, 442] width 236 height 30
drag, startPoint x: 1338, startPoint y: 526, endPoint x: 1366, endPoint y: 527, distance: 28.0
click at [1338, 457] on input "Home décor" at bounding box center [1416, 442] width 236 height 30
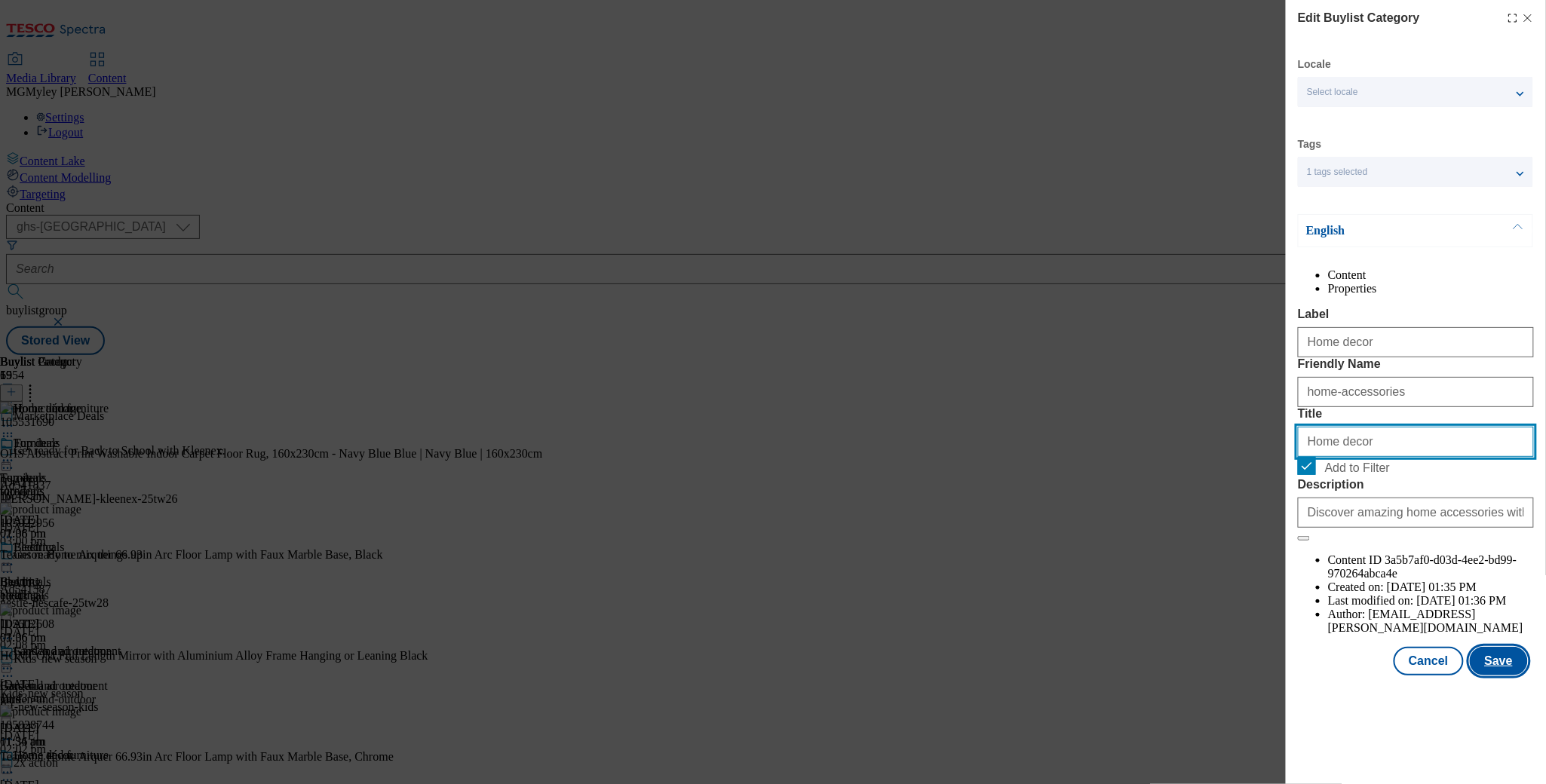
type input "Home decor"
click at [1490, 676] on button "Save" at bounding box center [1498, 662] width 58 height 29
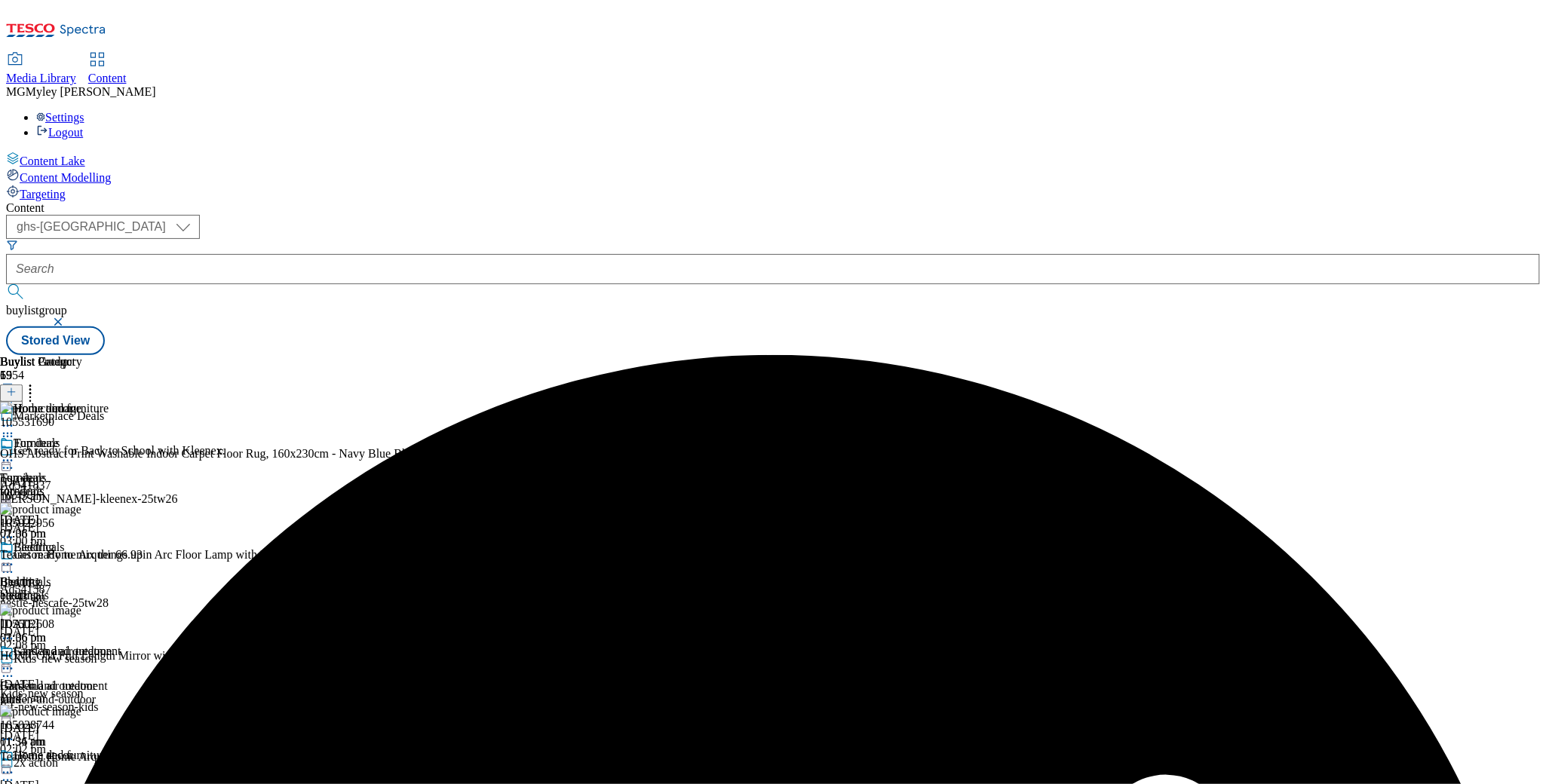
click at [15, 418] on icon at bounding box center [7, 425] width 15 height 15
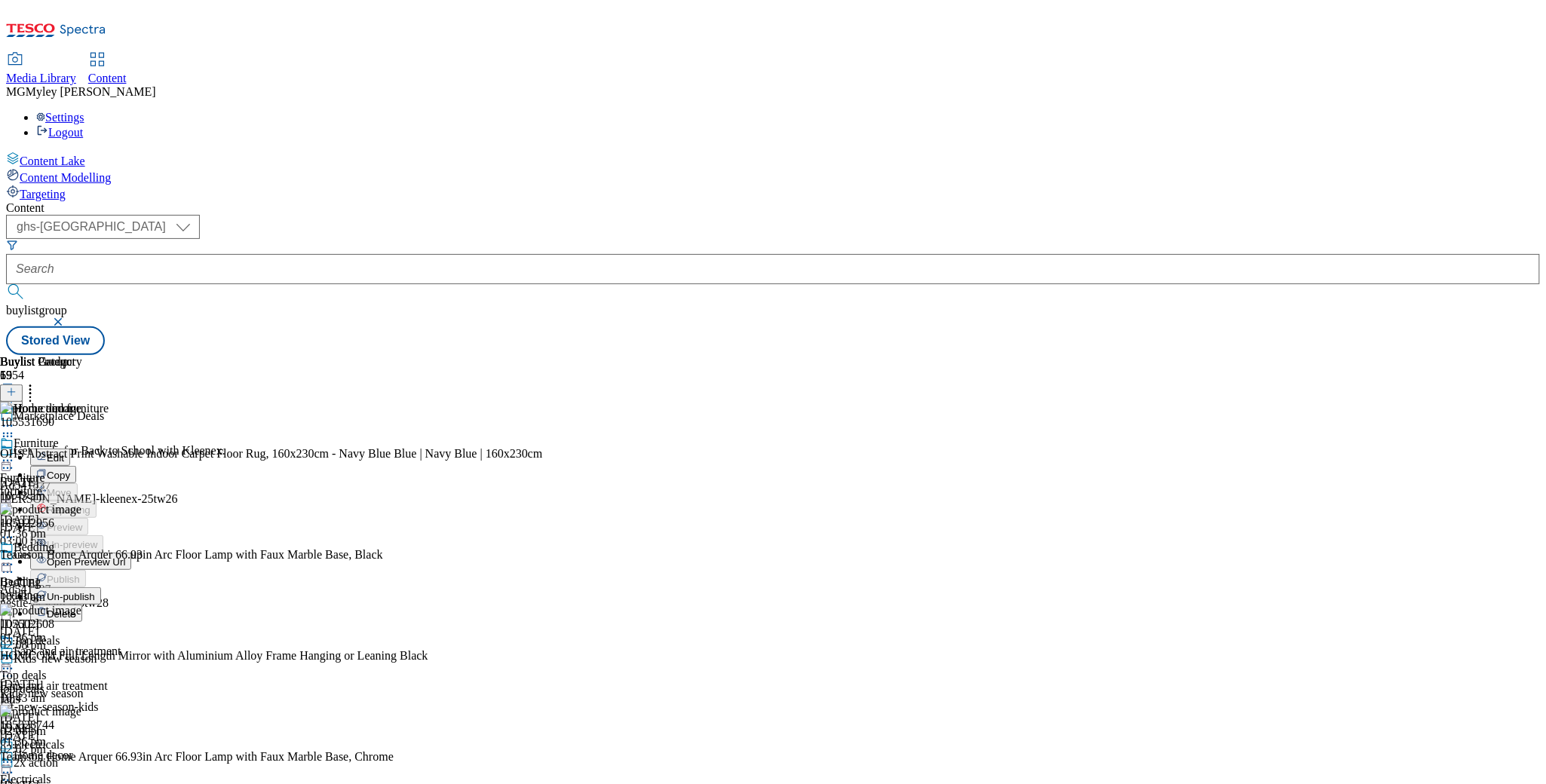
click at [95, 592] on span "Un-publish" at bounding box center [71, 597] width 49 height 11
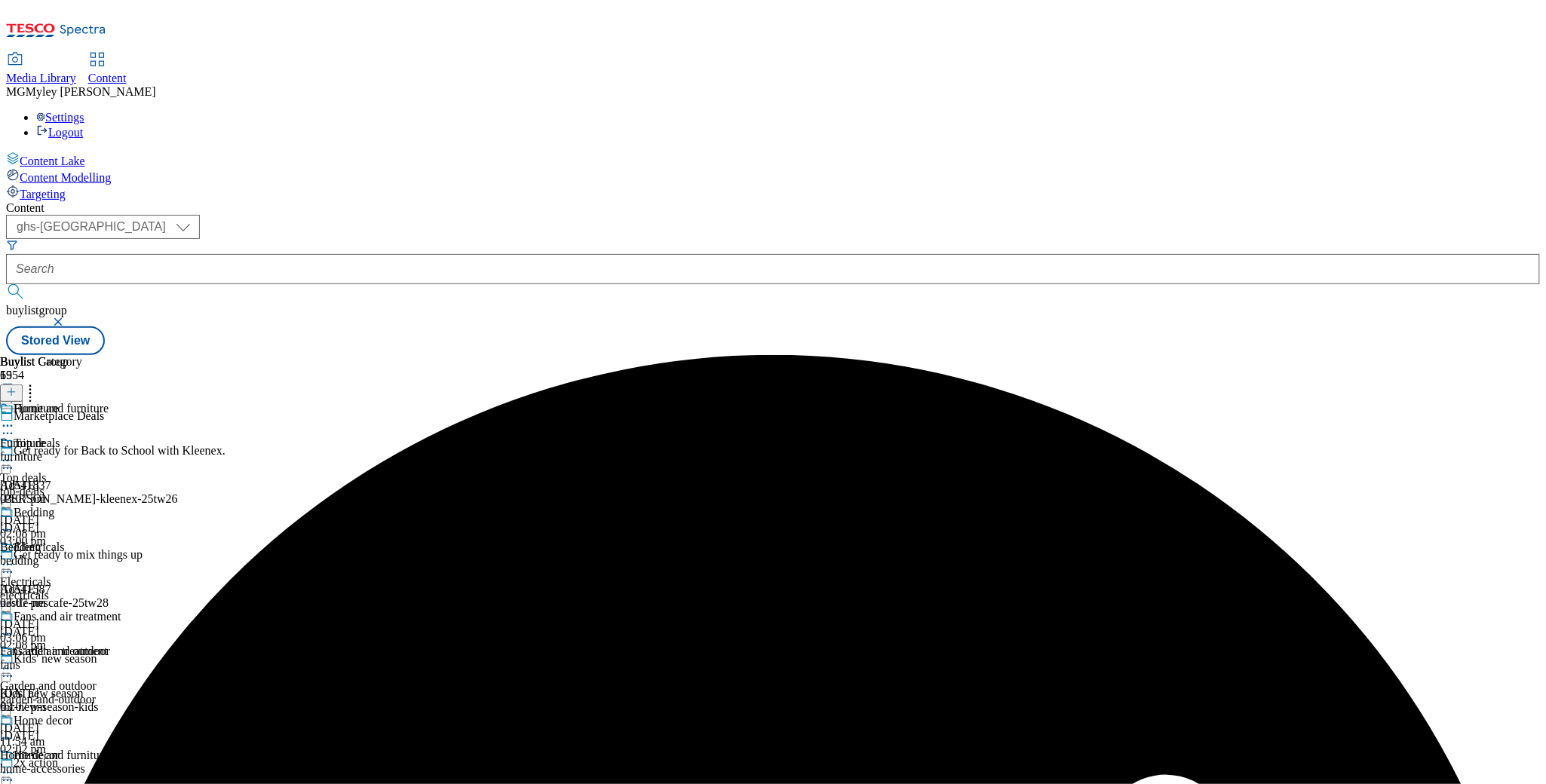
click at [15, 418] on icon at bounding box center [7, 425] width 15 height 15
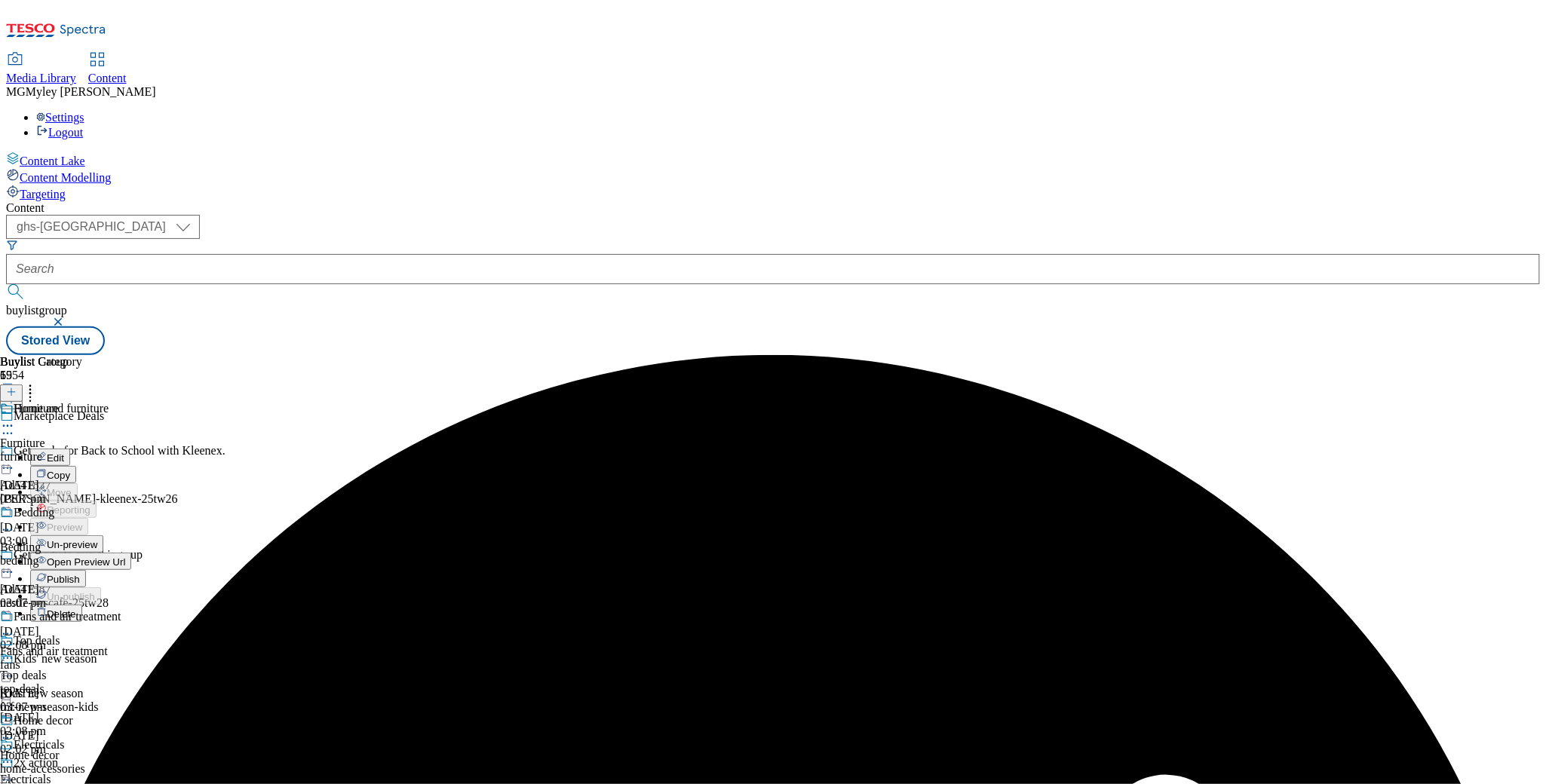
click at [97, 539] on span "Un-preview" at bounding box center [72, 545] width 51 height 11
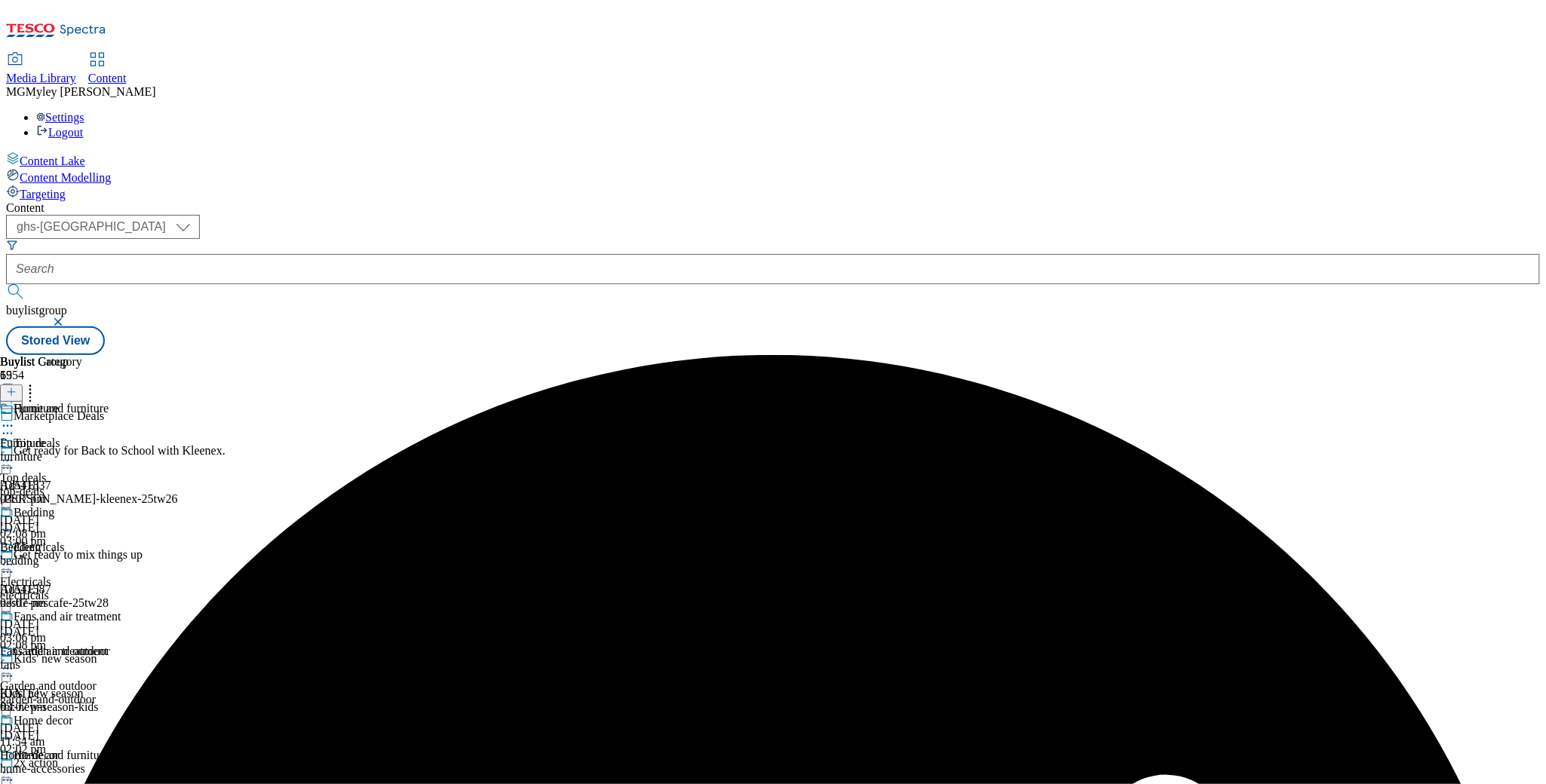
click at [15, 418] on icon at bounding box center [7, 425] width 15 height 15
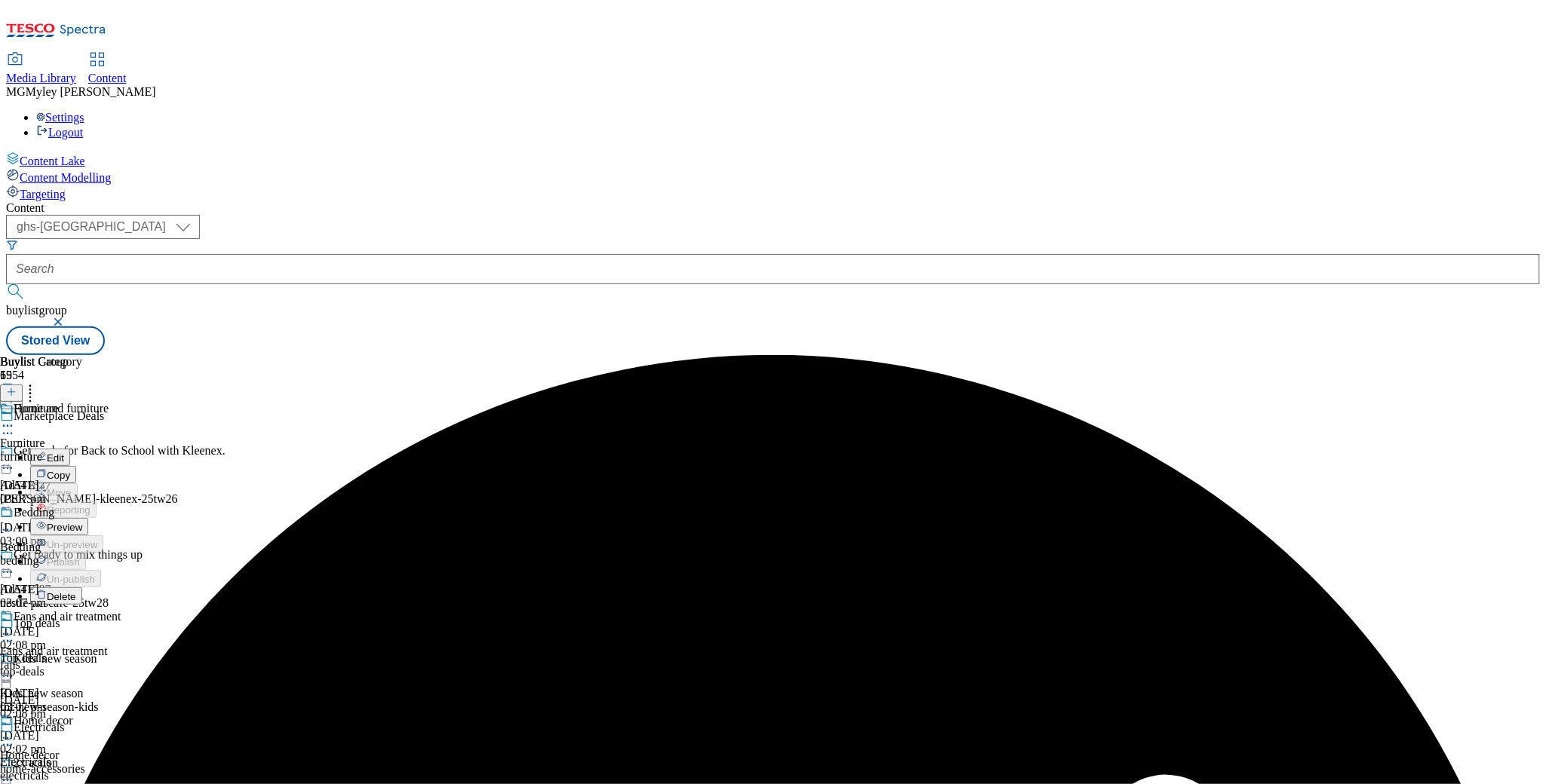
click at [82, 522] on span "Preview" at bounding box center [64, 527] width 36 height 11
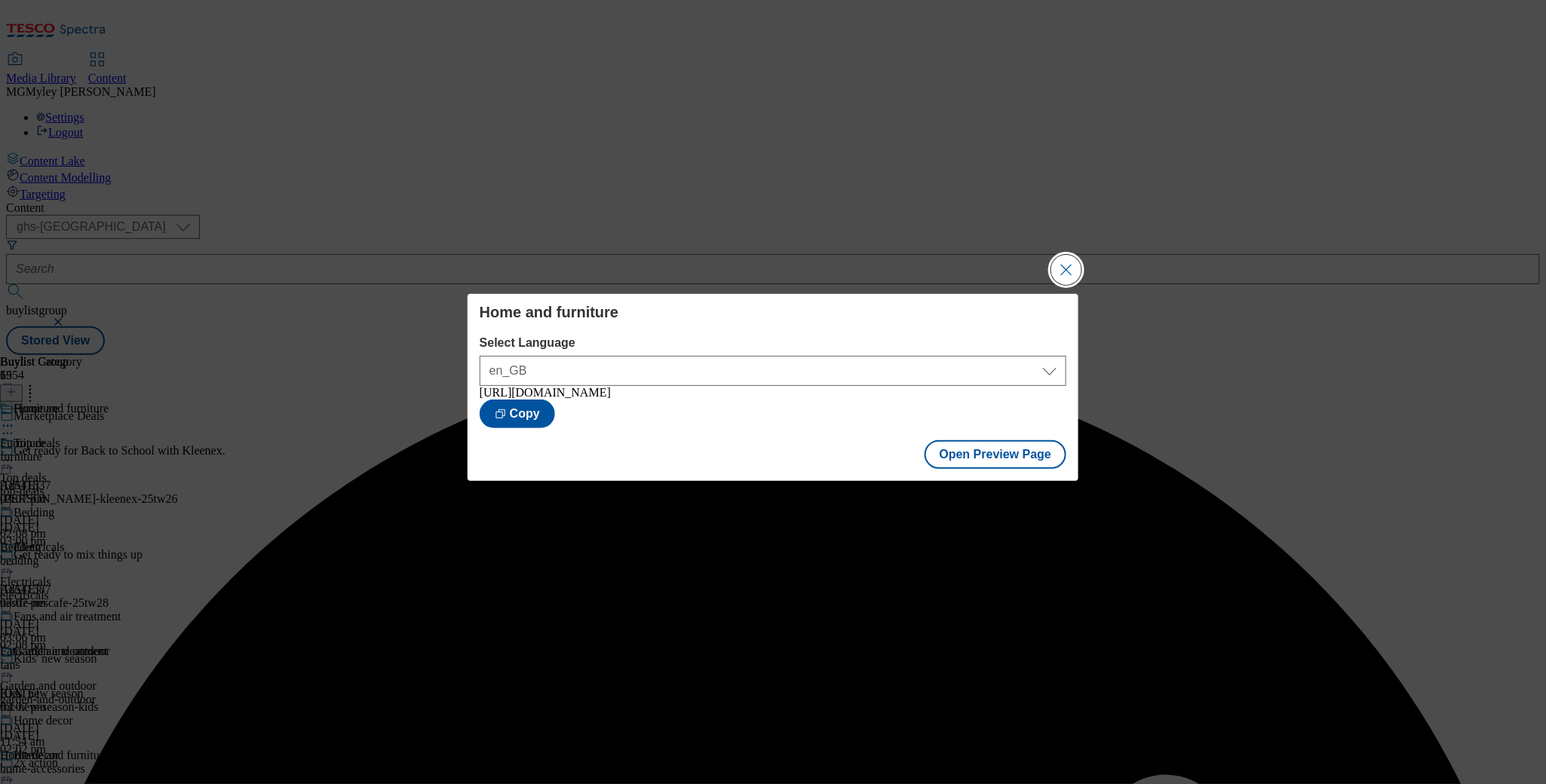
click at [1073, 265] on button "Close Modal" at bounding box center [1066, 270] width 30 height 30
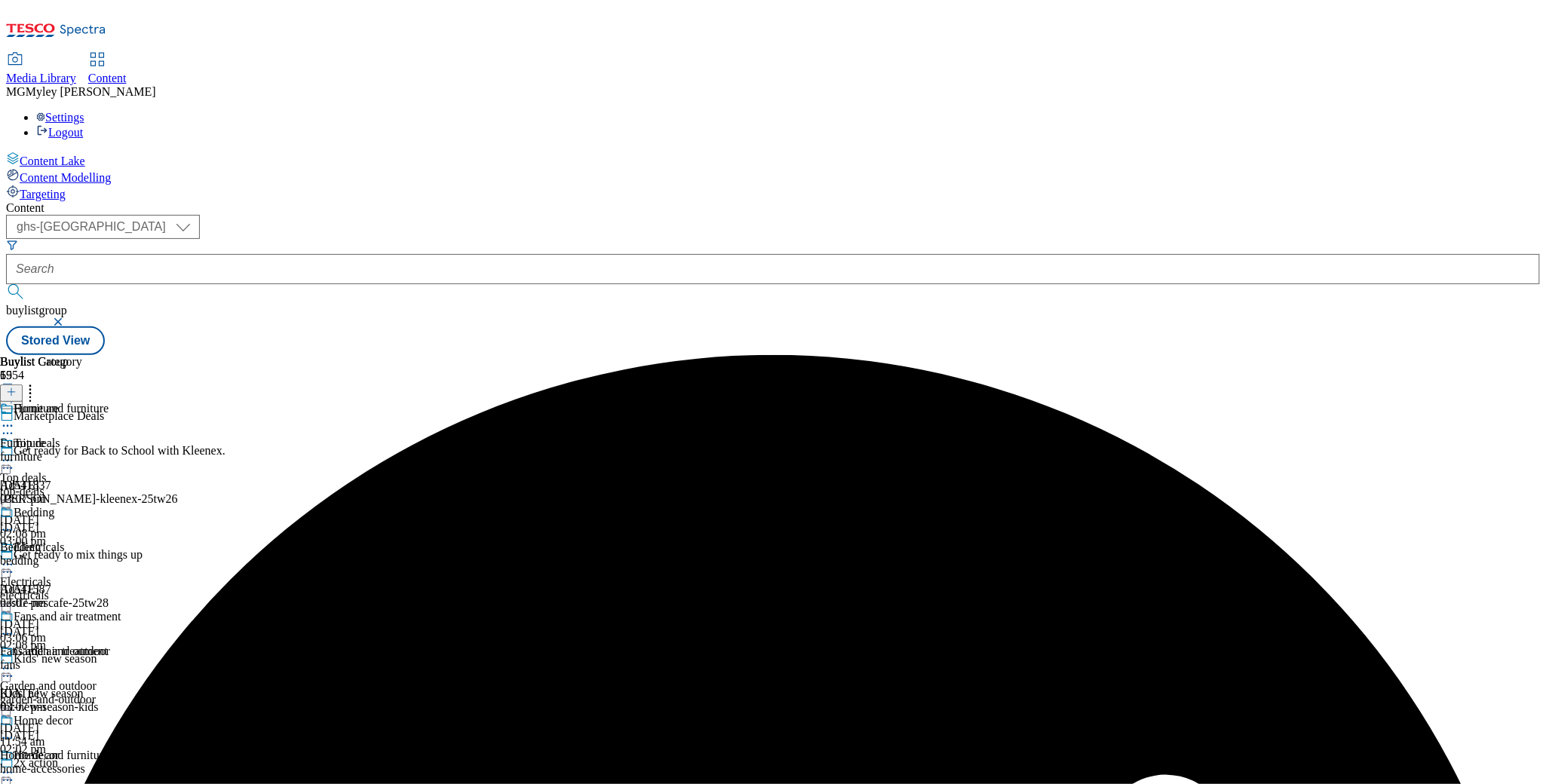
click at [15, 418] on icon at bounding box center [7, 425] width 15 height 15
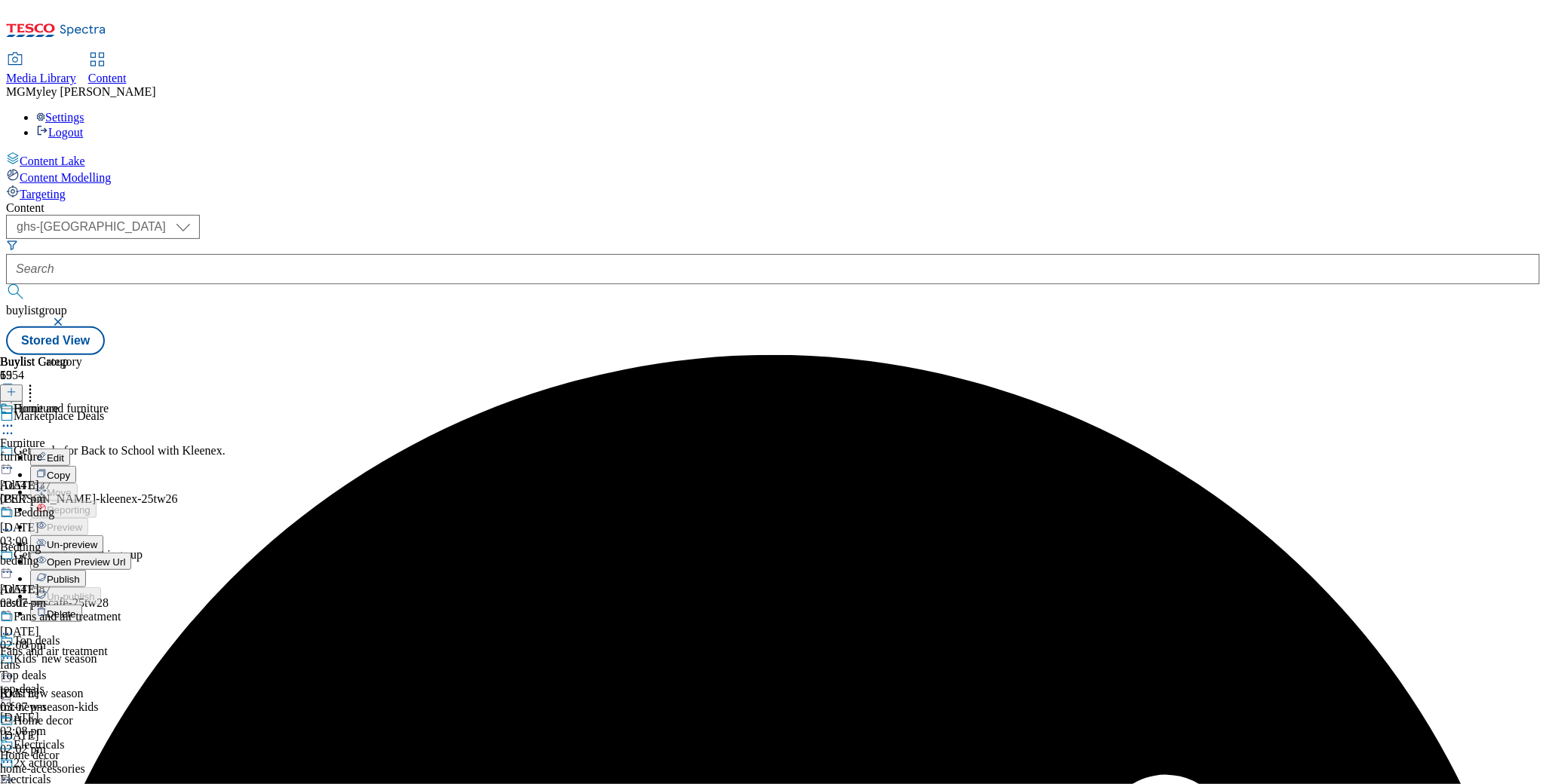
click at [86, 570] on button "Publish" at bounding box center [58, 579] width 56 height 17
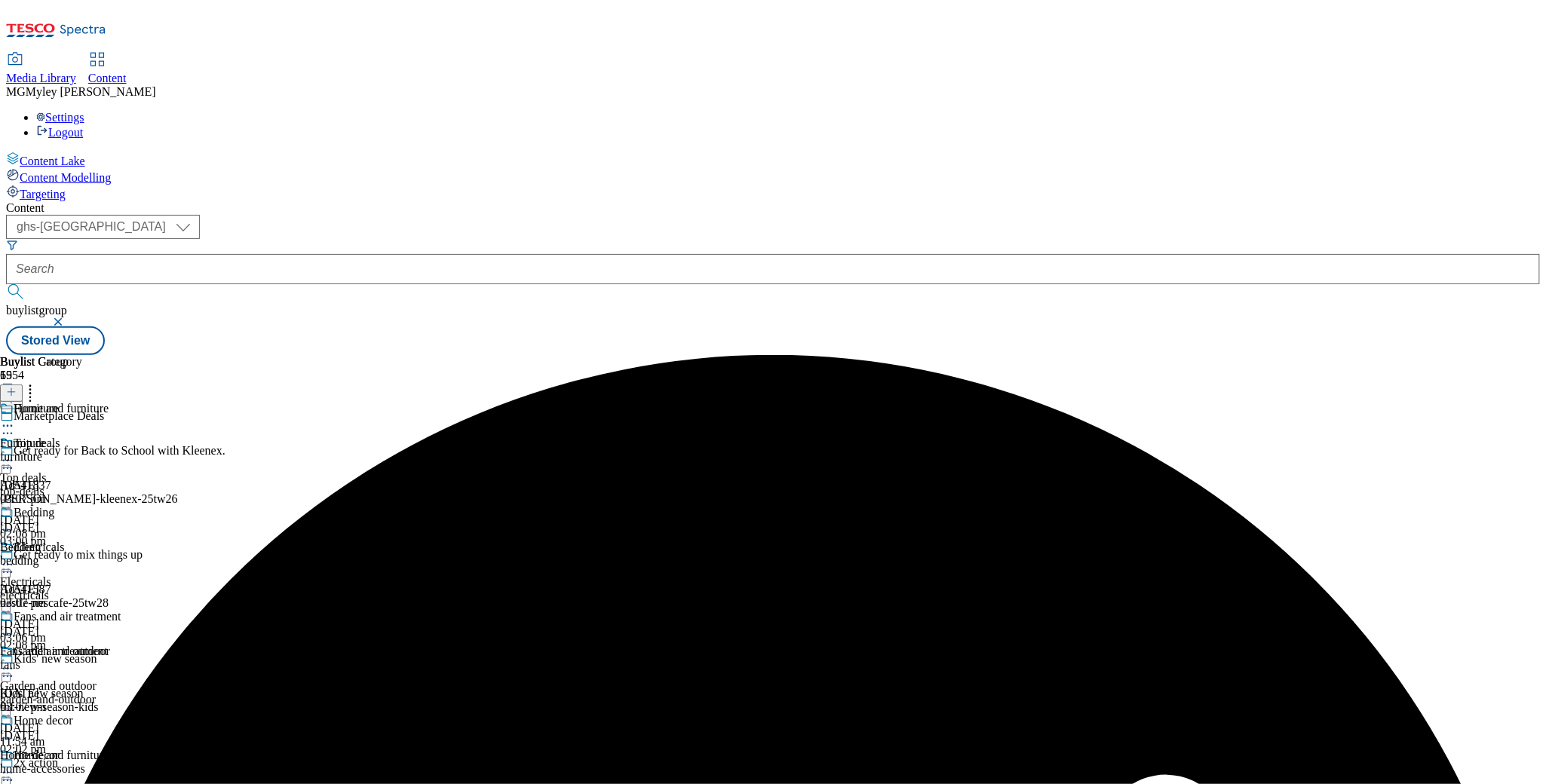
click at [15, 418] on icon at bounding box center [7, 425] width 15 height 15
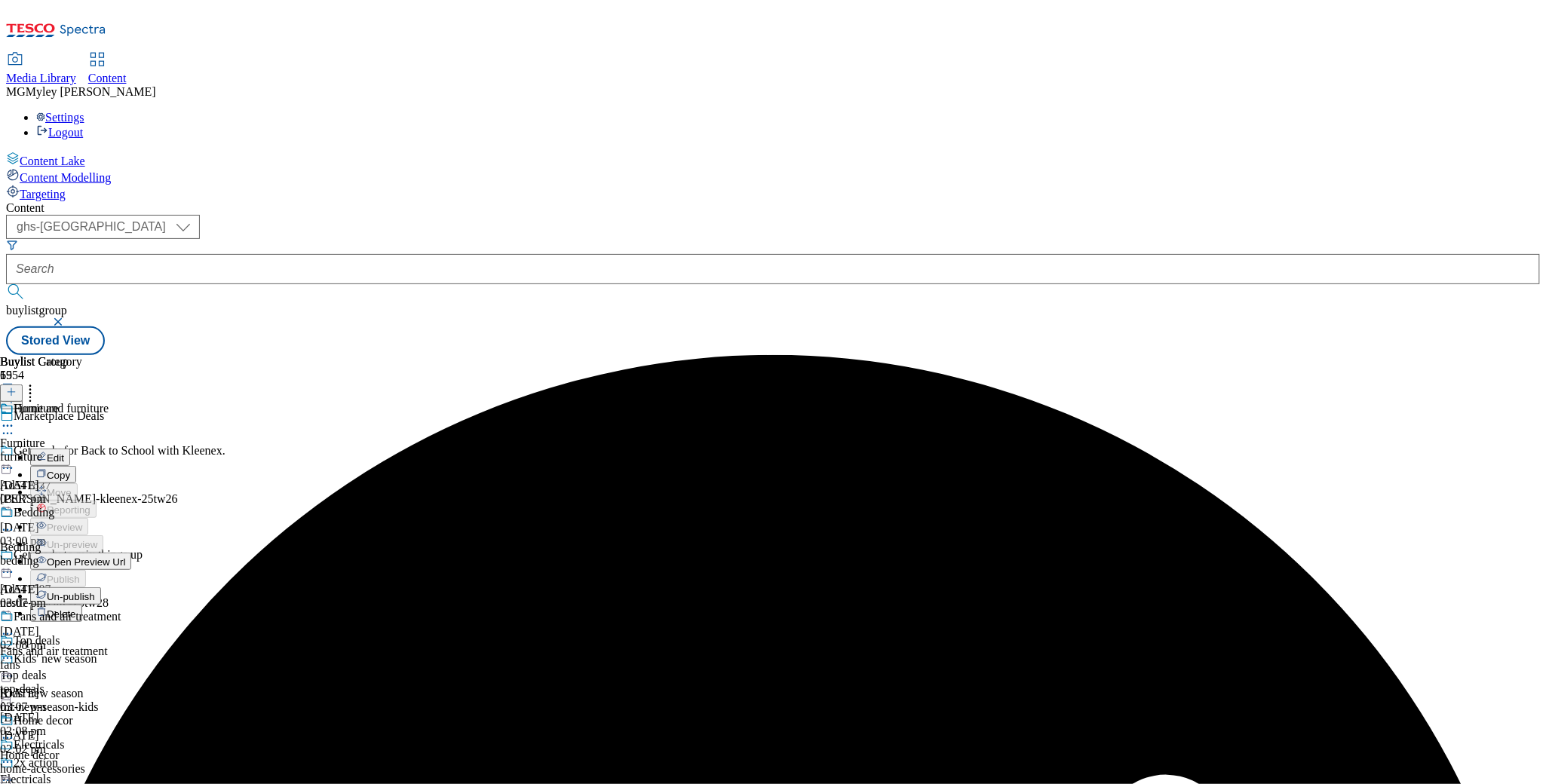
click at [125, 557] on span "Open Preview Url" at bounding box center [86, 562] width 79 height 11
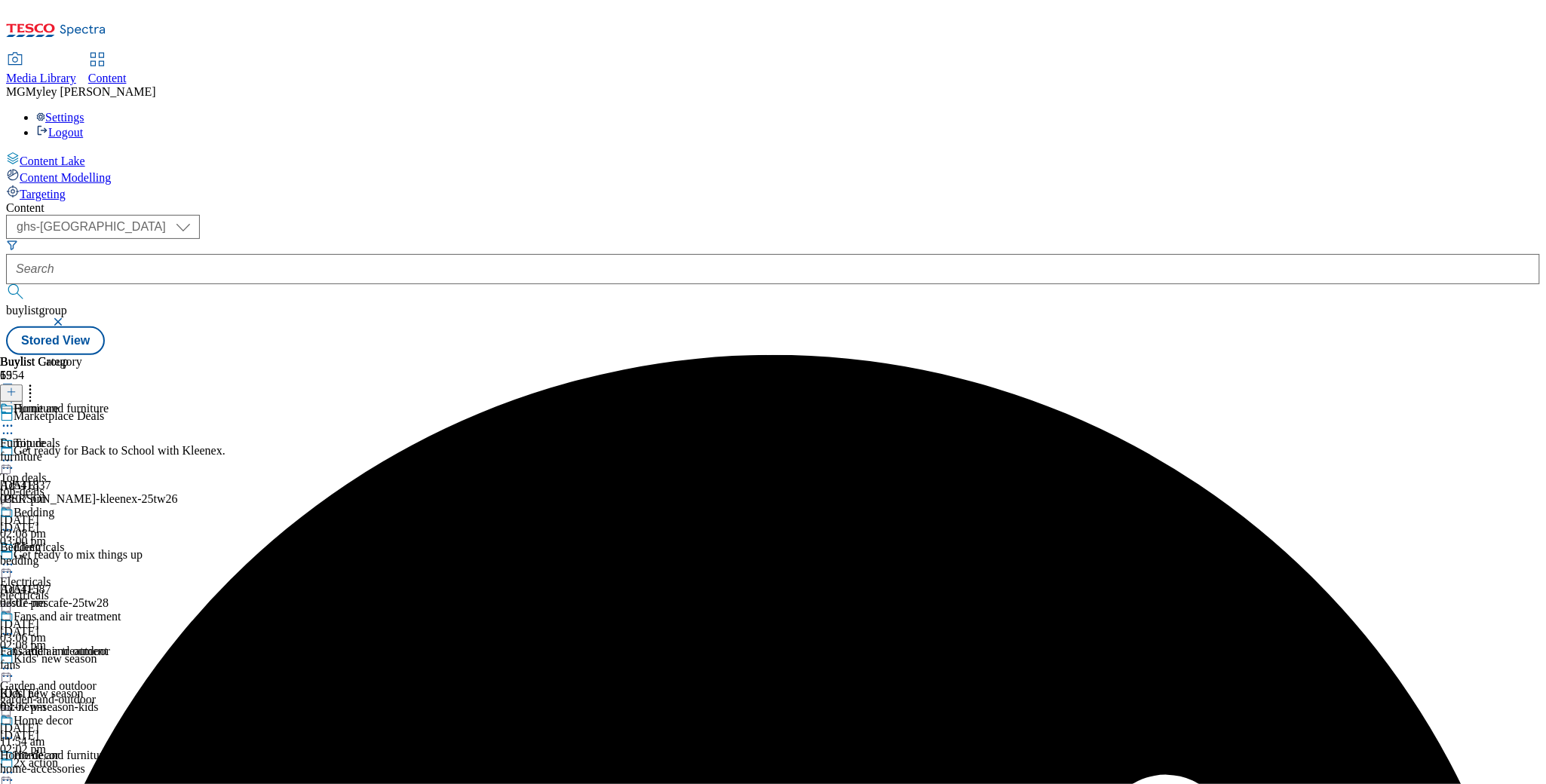
click at [76, 72] on span "Media Library" at bounding box center [41, 78] width 70 height 13
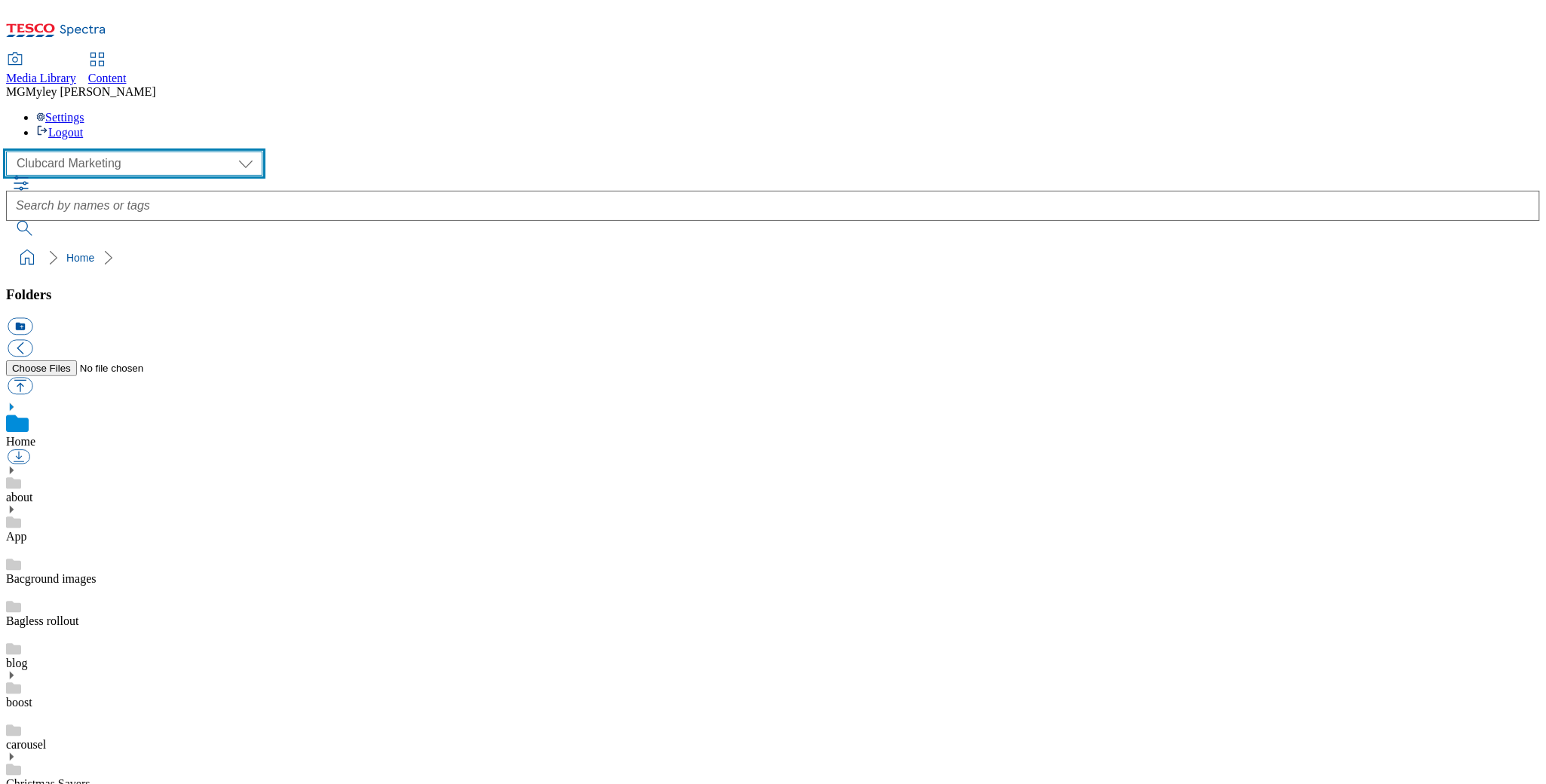
click at [140, 152] on select "Clubcard Marketing Dotcom UK GHS Marketing UK GHS ROI iGHS Marketing CE MCA CZ …" at bounding box center [134, 164] width 256 height 24
select select "flare-ghs-roi"
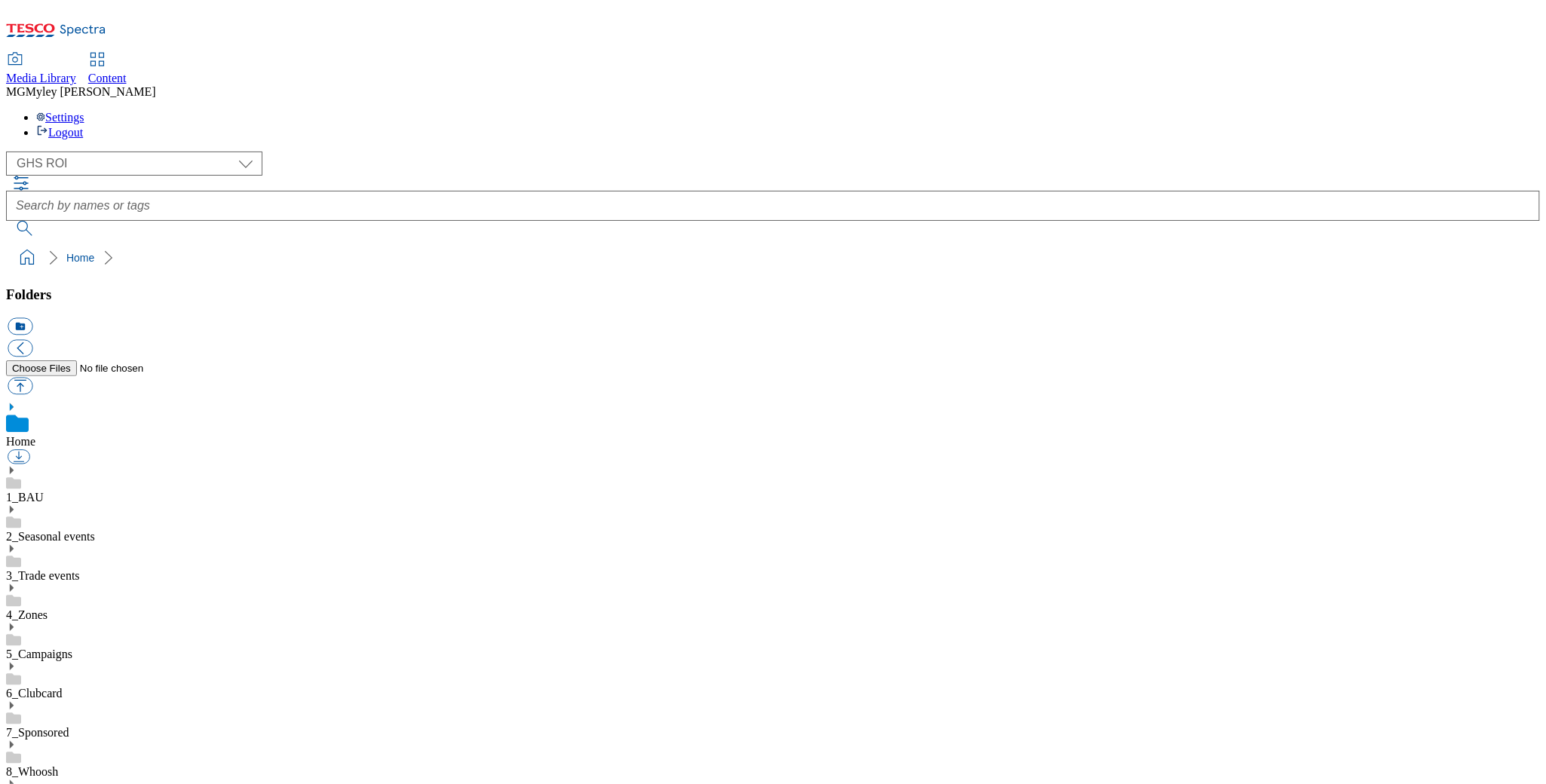
click at [14, 584] on use at bounding box center [11, 588] width 4 height 7
click at [14, 744] on use at bounding box center [11, 747] width 4 height 7
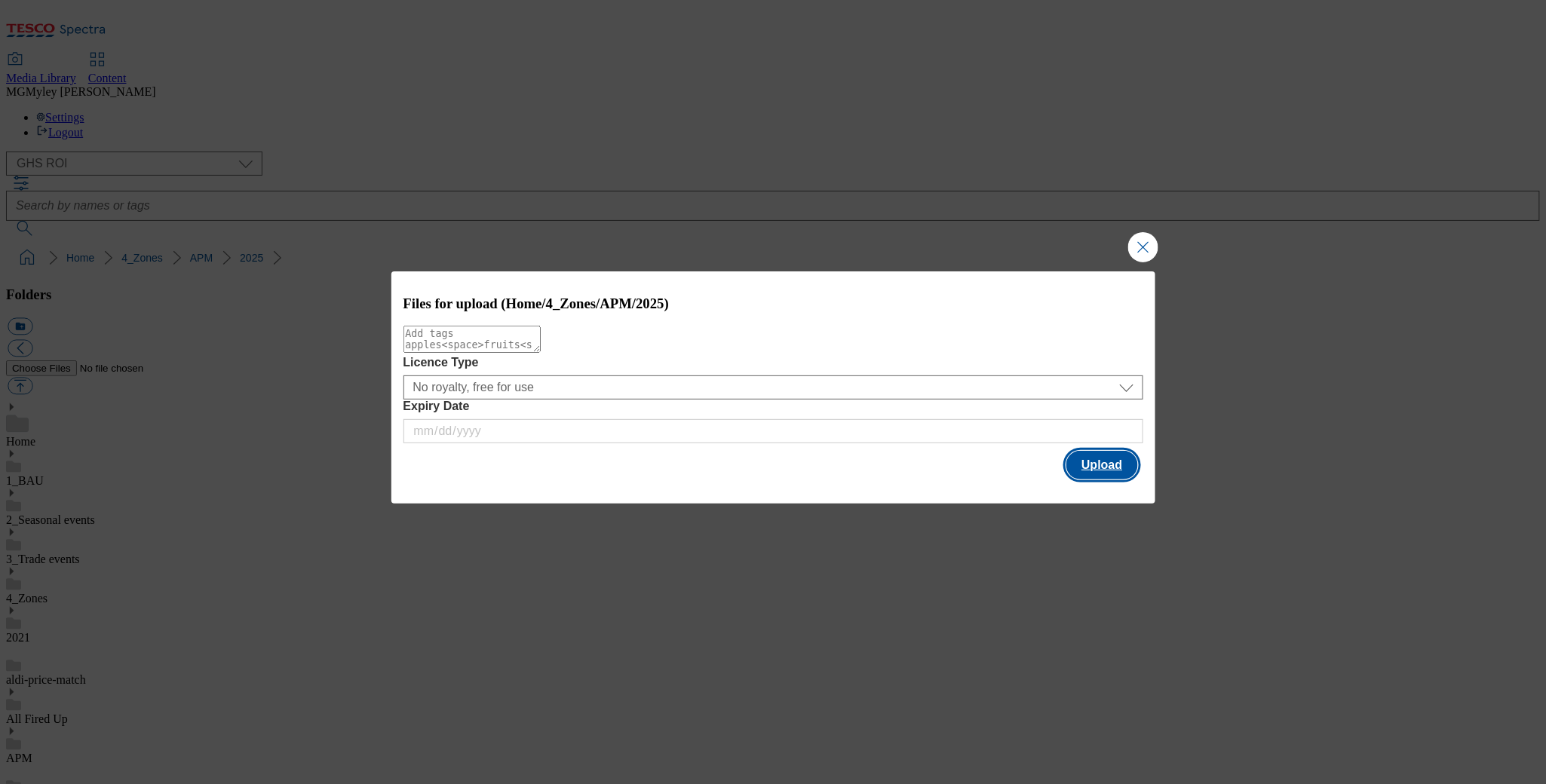
click at [1101, 478] on button "Upload" at bounding box center [1101, 465] width 71 height 29
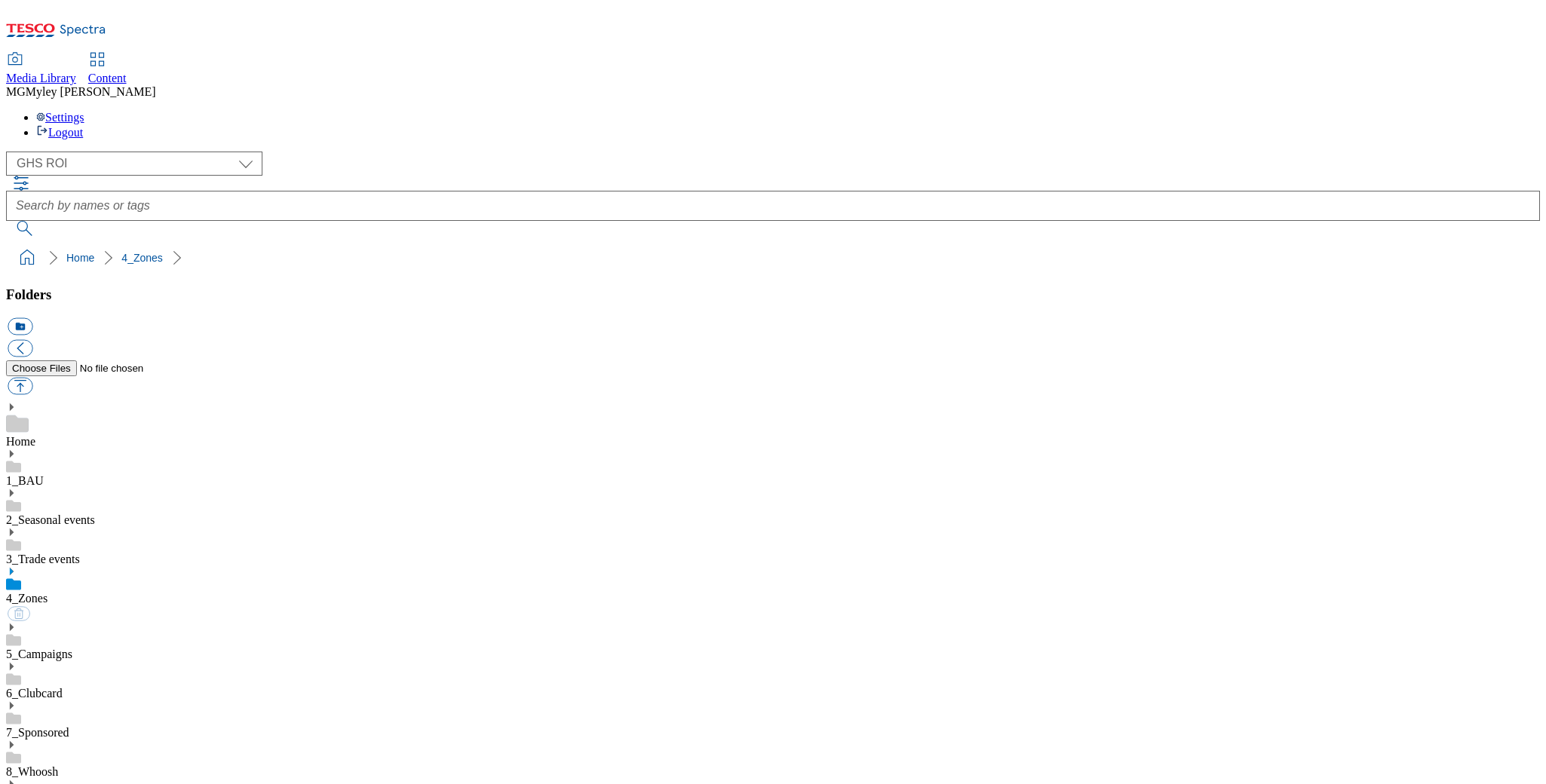
select select "flare-ghs-roi"
click at [126, 72] on span "Content" at bounding box center [107, 78] width 38 height 13
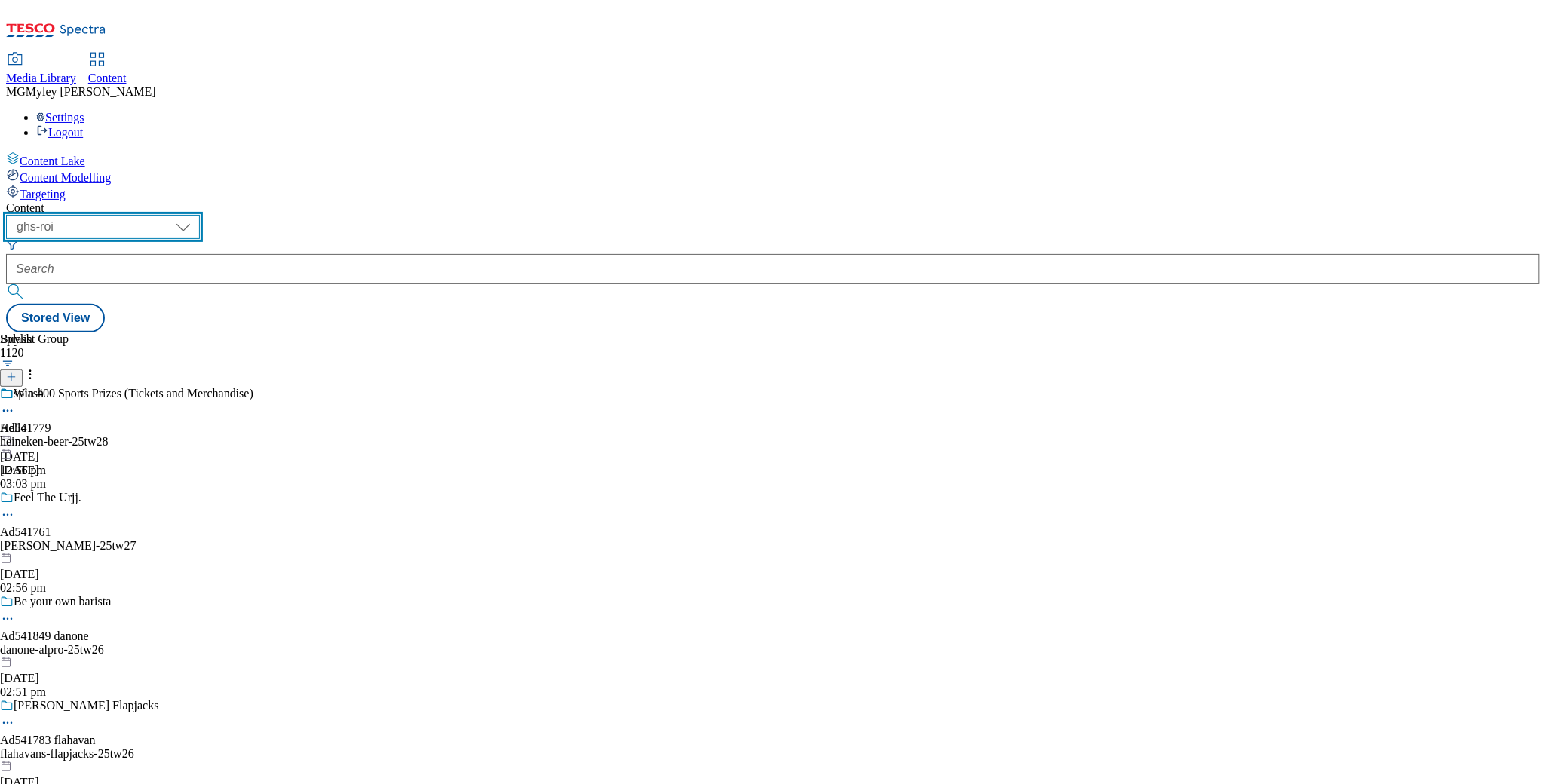
click at [200, 215] on select "ghs-roi ghs-[GEOGRAPHIC_DATA]" at bounding box center [103, 227] width 194 height 24
select select "ghs-[GEOGRAPHIC_DATA]"
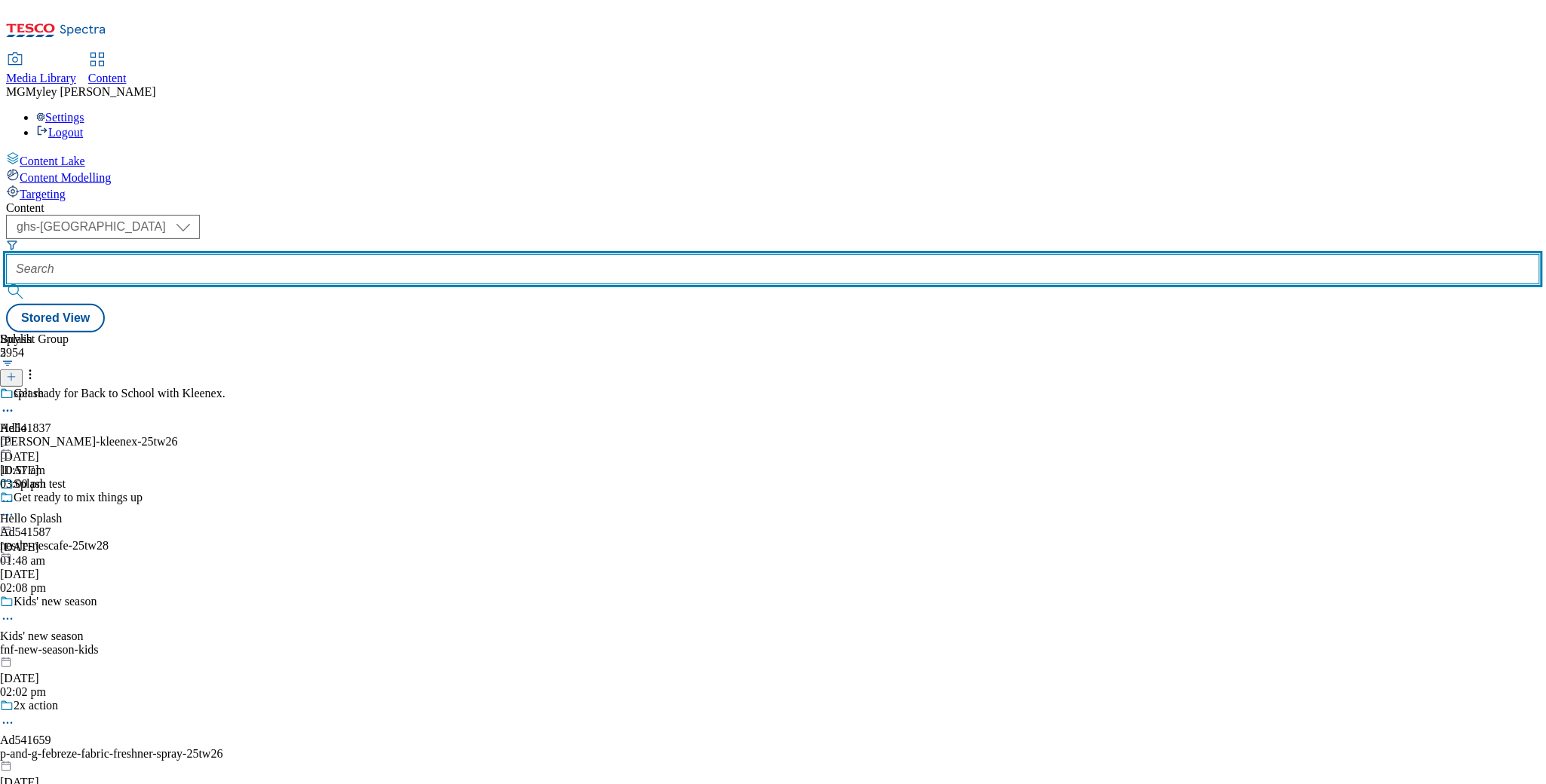
click at [358, 254] on input "text" at bounding box center [773, 270] width 1534 height 30
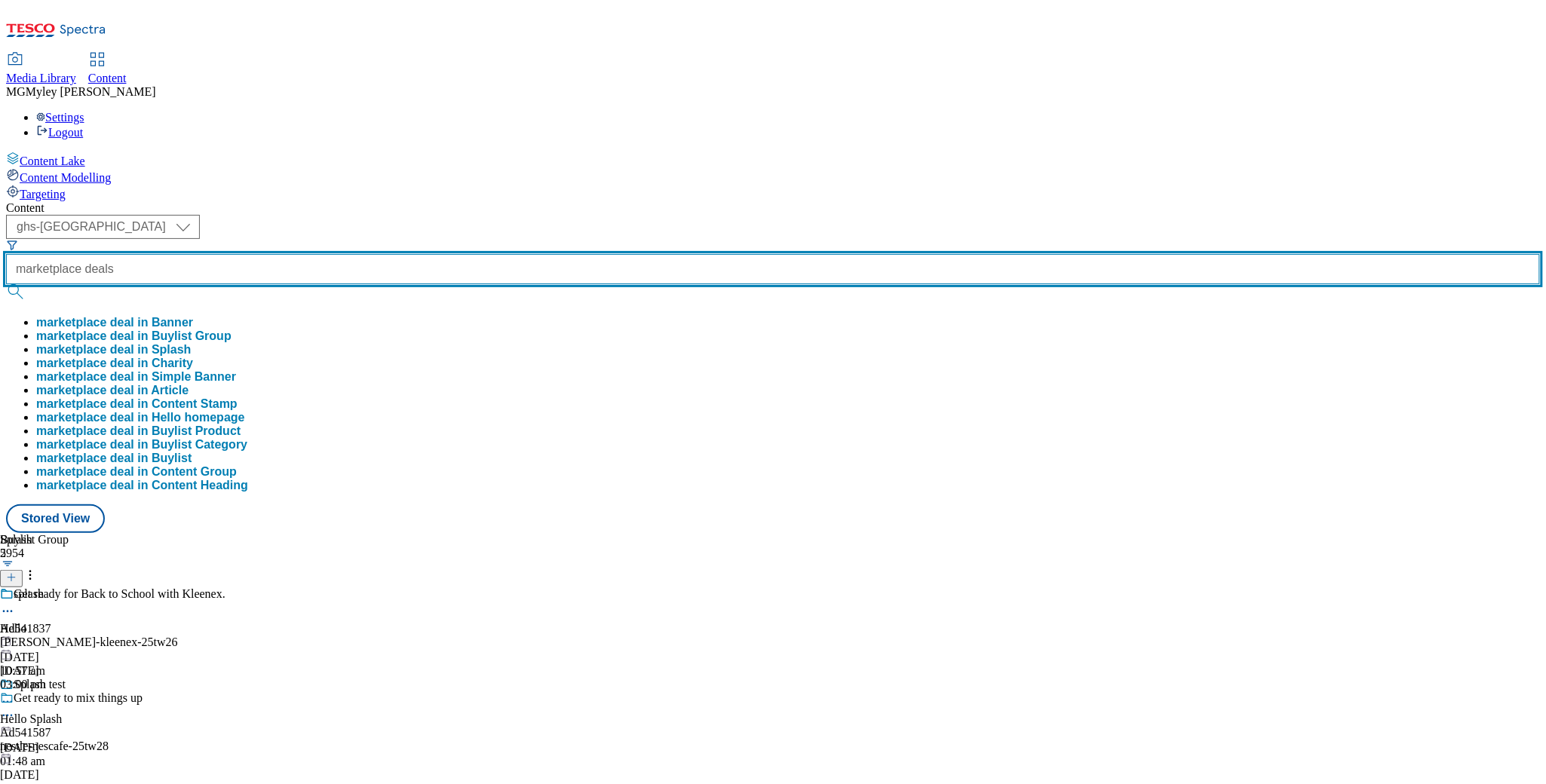
type input "marketplace deals"
click at [6, 285] on button "submit" at bounding box center [17, 292] width 21 height 15
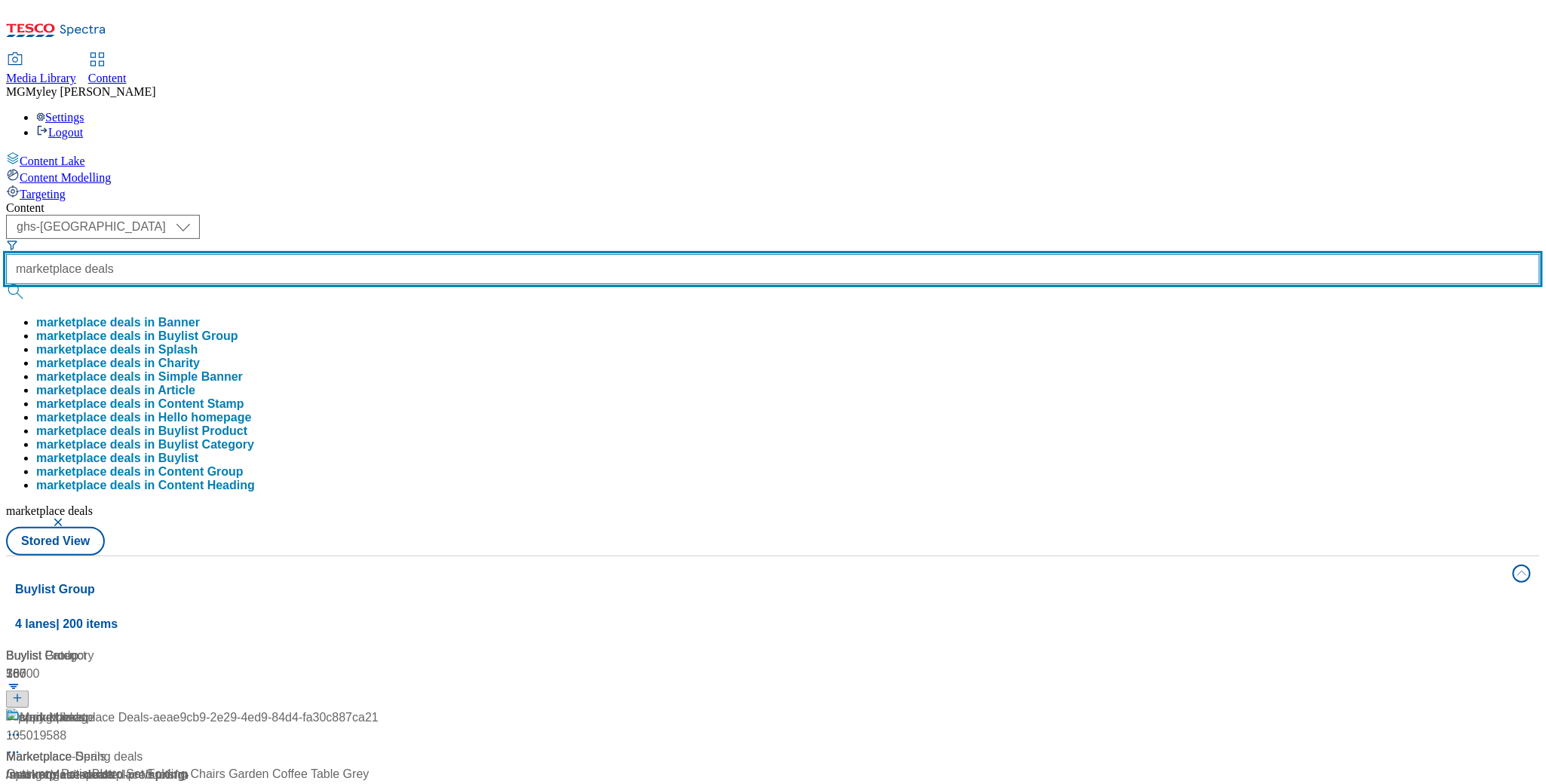
scroll to position [130, 0]
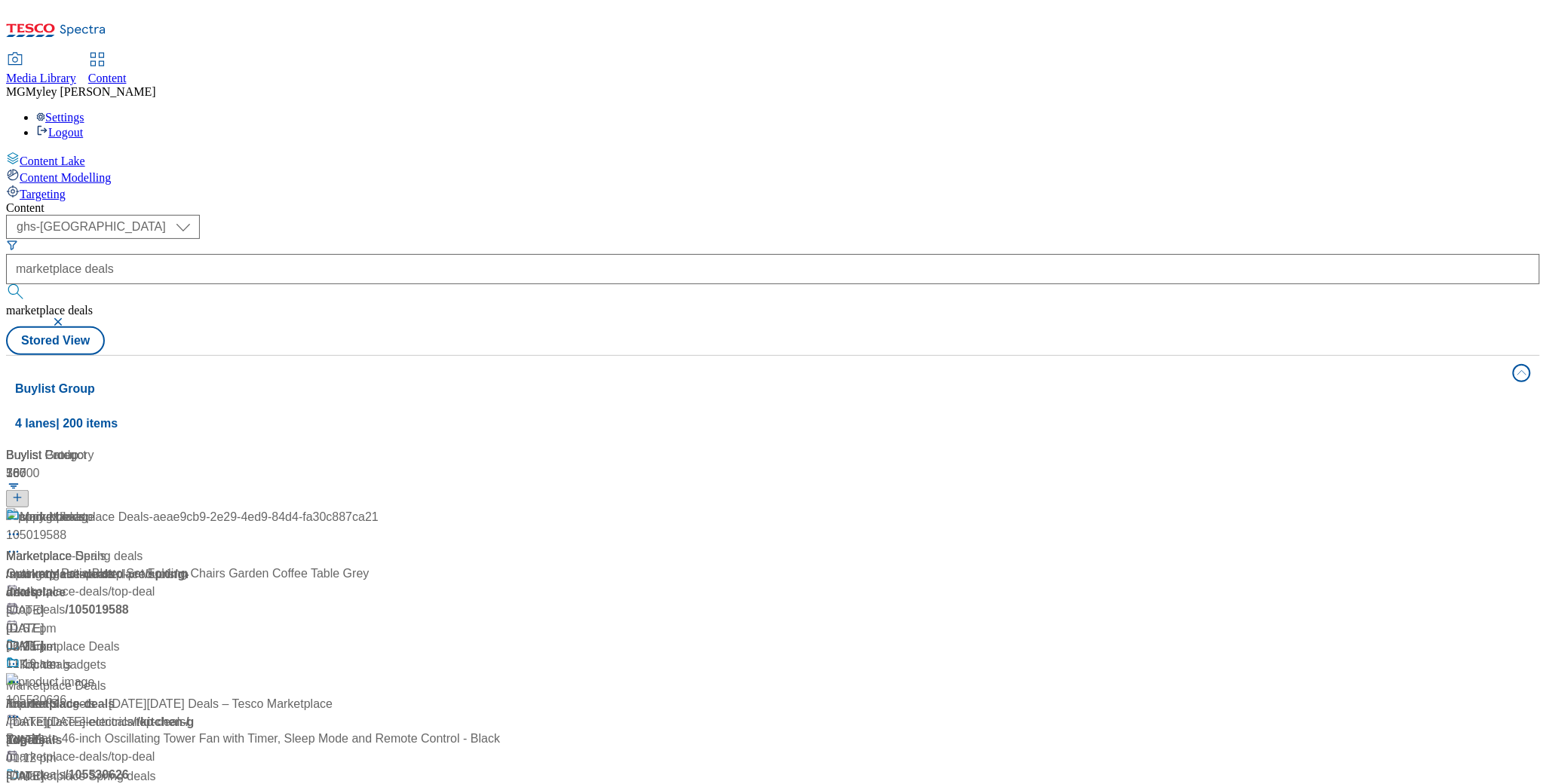
click at [740, 201] on div "Content ( optional ) ghs-roi ghs-uk ghs-uk marketplace deals marketplace deals …" at bounding box center [773, 607] width 1534 height 812
click at [120, 638] on span "Marketplace Deals" at bounding box center [70, 647] width 100 height 19
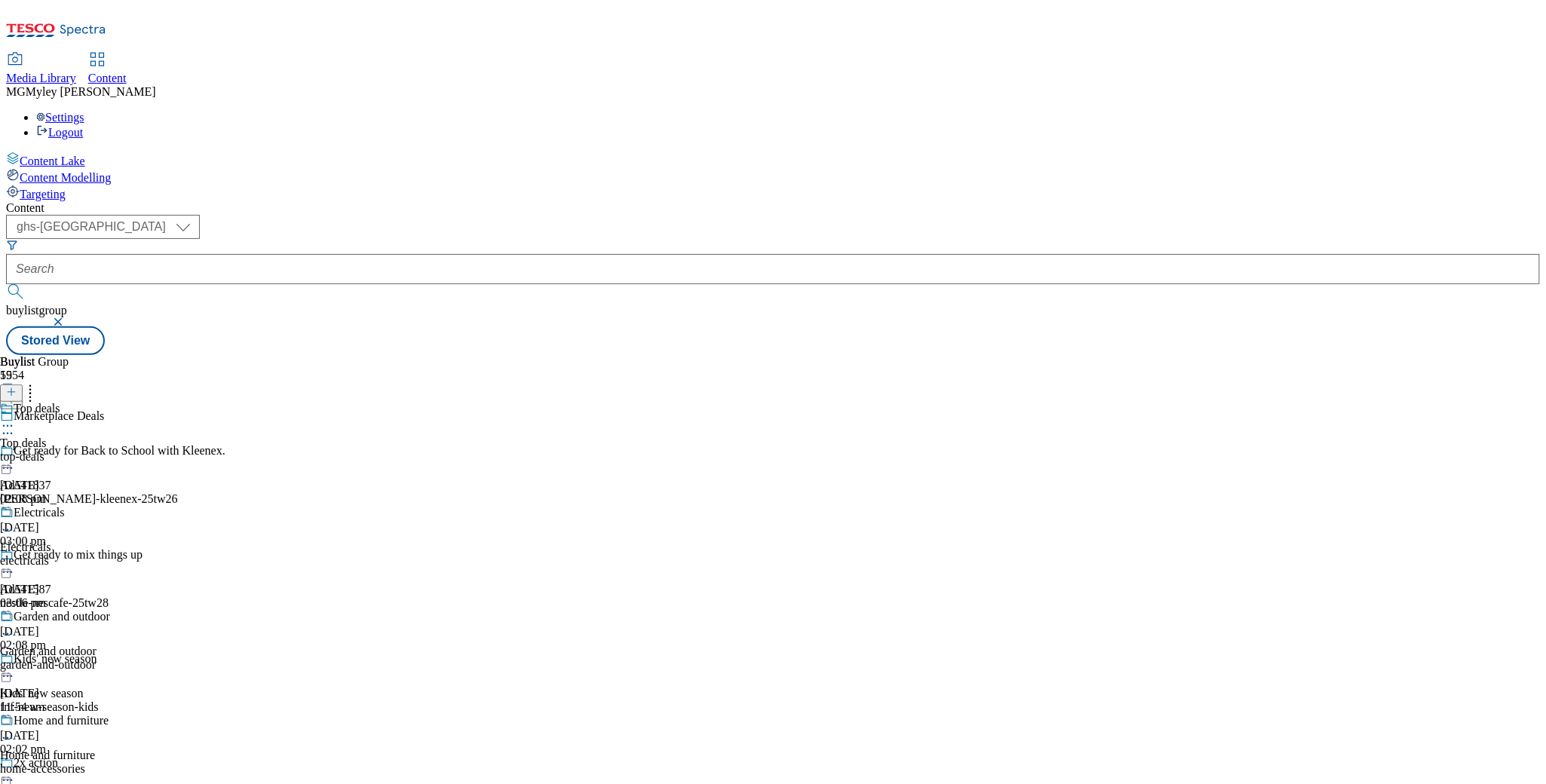
scroll to position [167, 0]
click at [95, 749] on div "Home and furniture" at bounding box center [48, 755] width 95 height 14
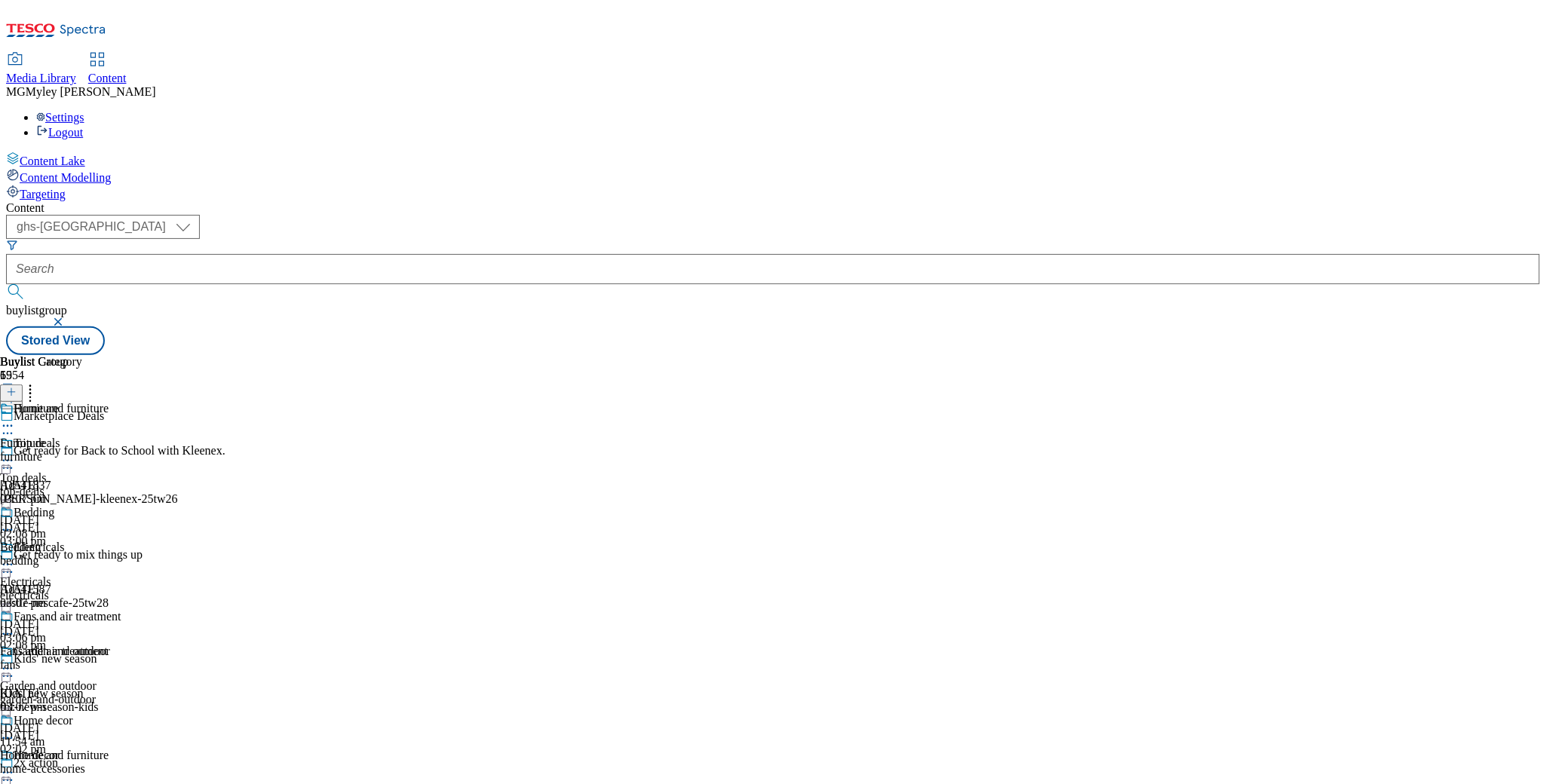
scroll to position [332, 0]
click at [67, 317] on button "button" at bounding box center [59, 321] width 15 height 9
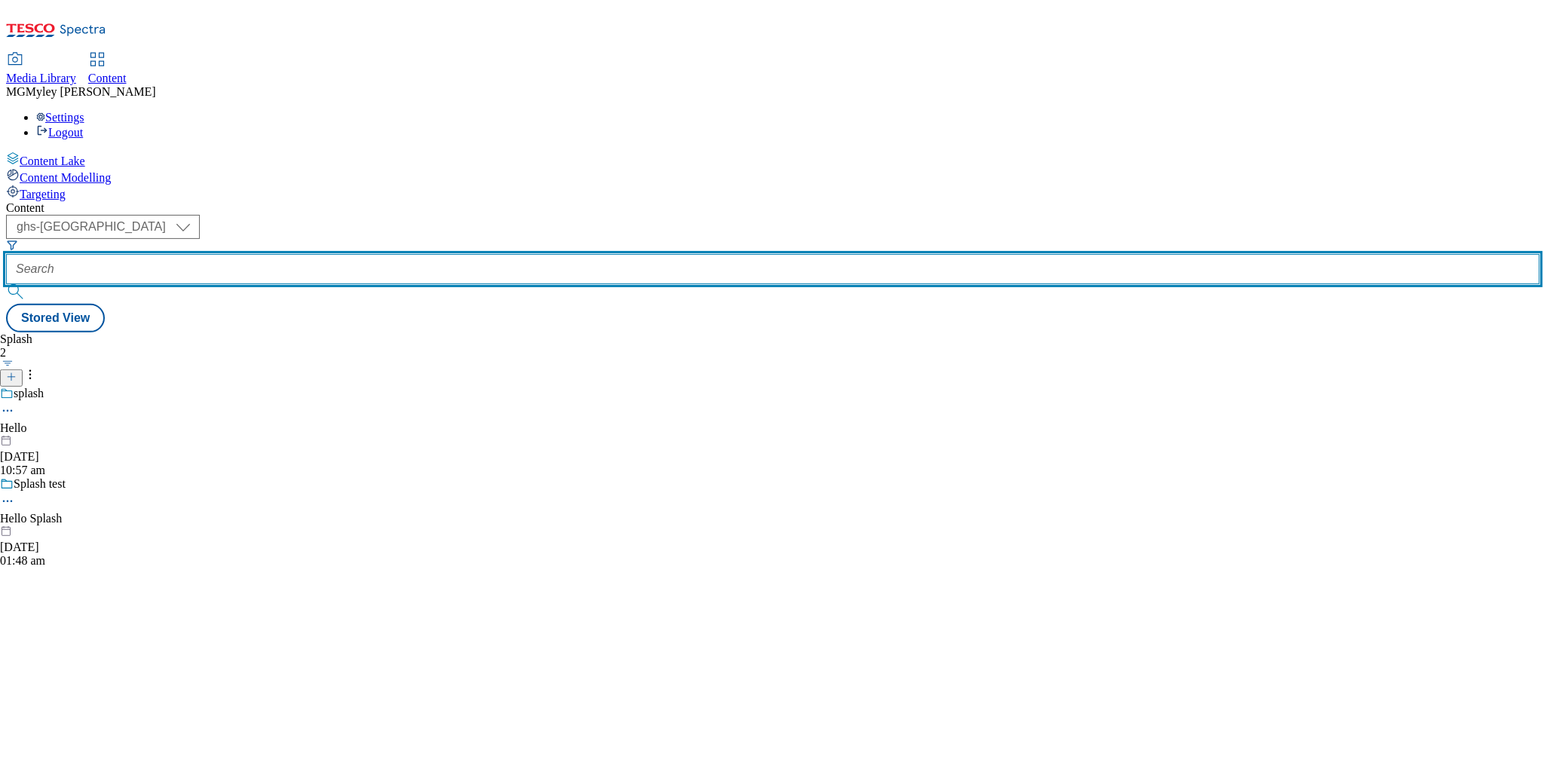
click at [359, 254] on input "text" at bounding box center [773, 270] width 1534 height 30
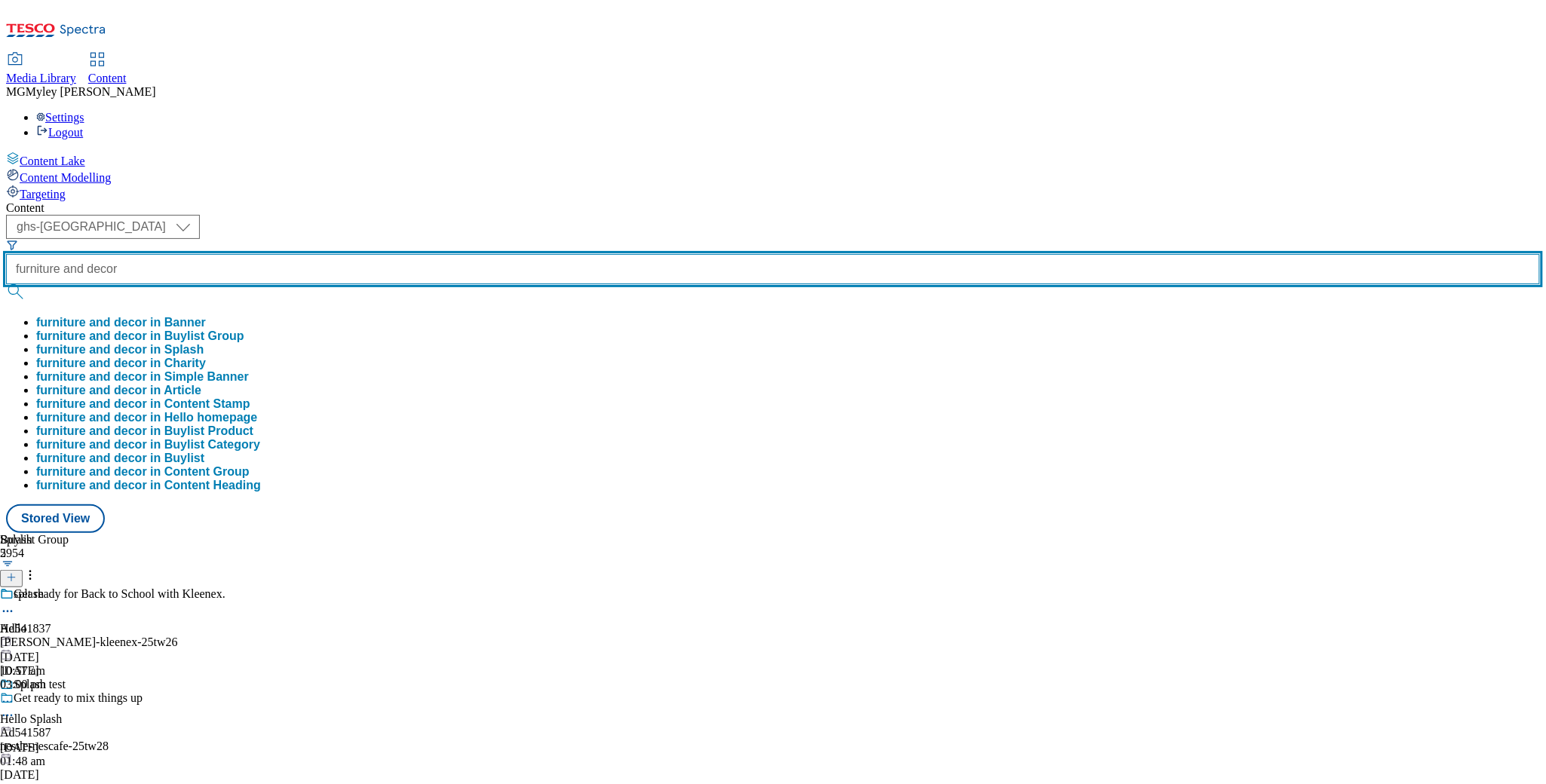
type input "furniture and decor"
click at [6, 285] on button "submit" at bounding box center [17, 292] width 21 height 15
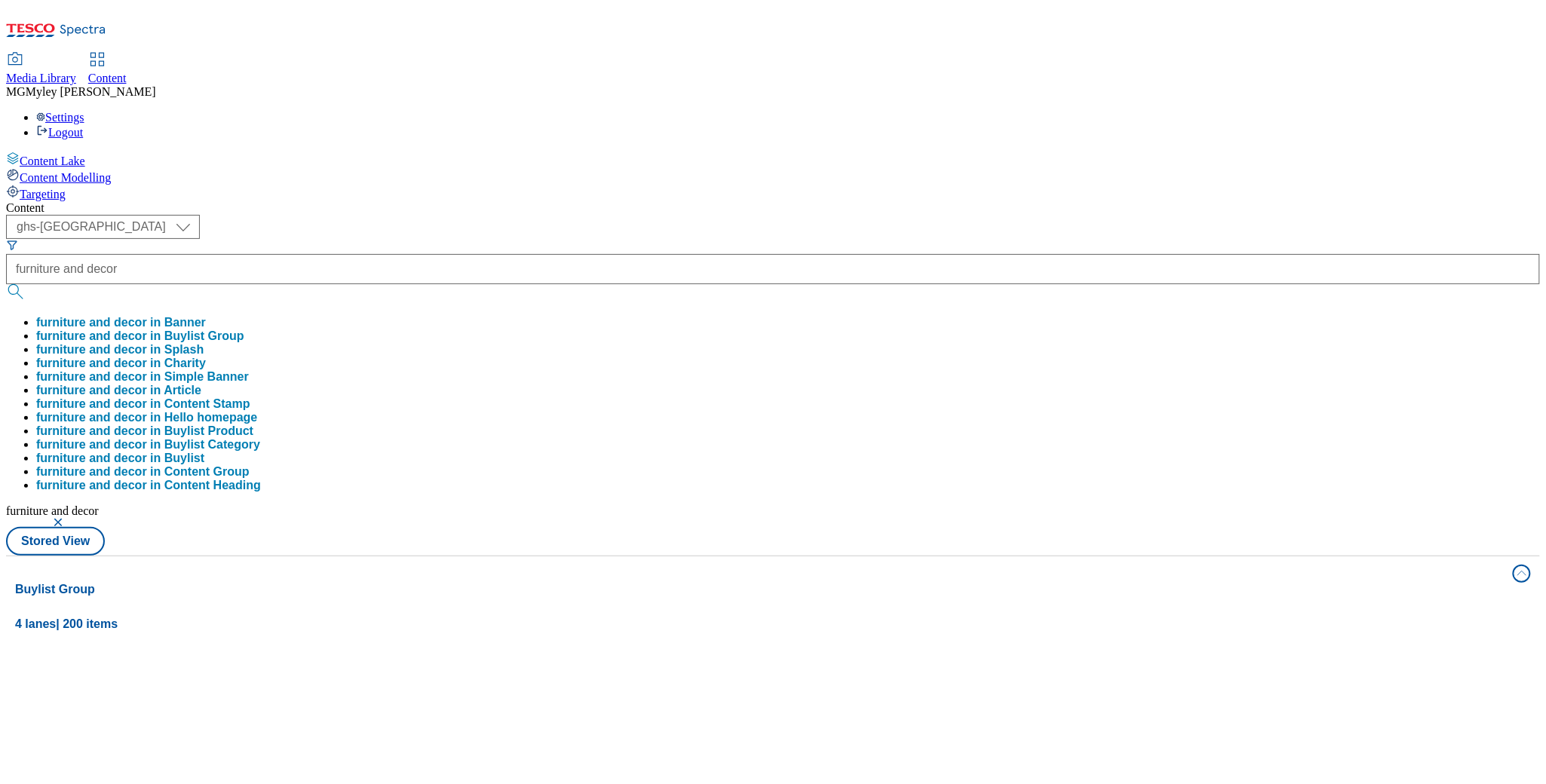
click at [500, 201] on div "Content ( optional ) ghs-roi ghs-uk ghs-uk furniture and decor furniture and de…" at bounding box center [773, 707] width 1534 height 1012
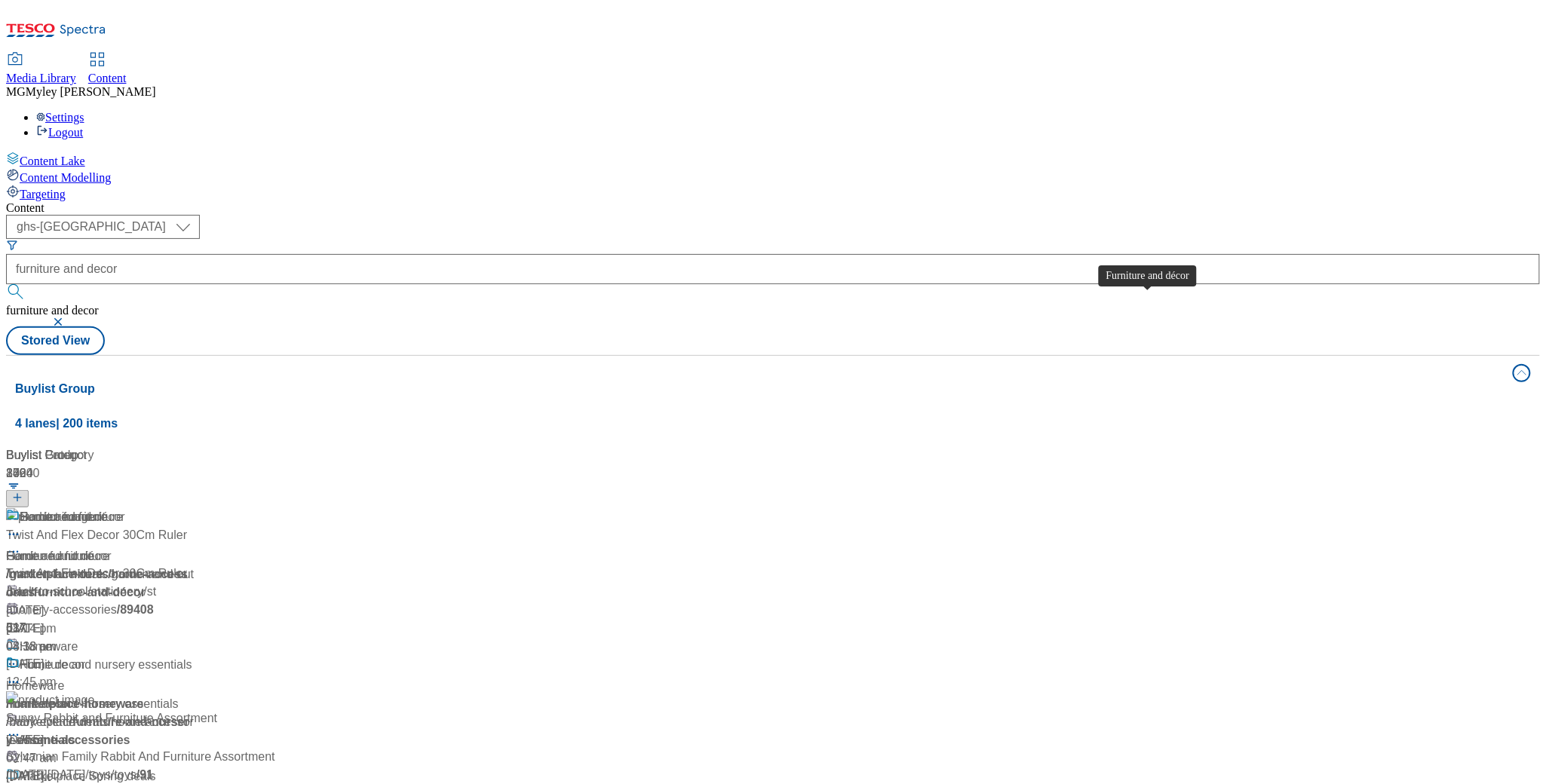
click at [125, 508] on span "Furniture and décor" at bounding box center [72, 518] width 106 height 19
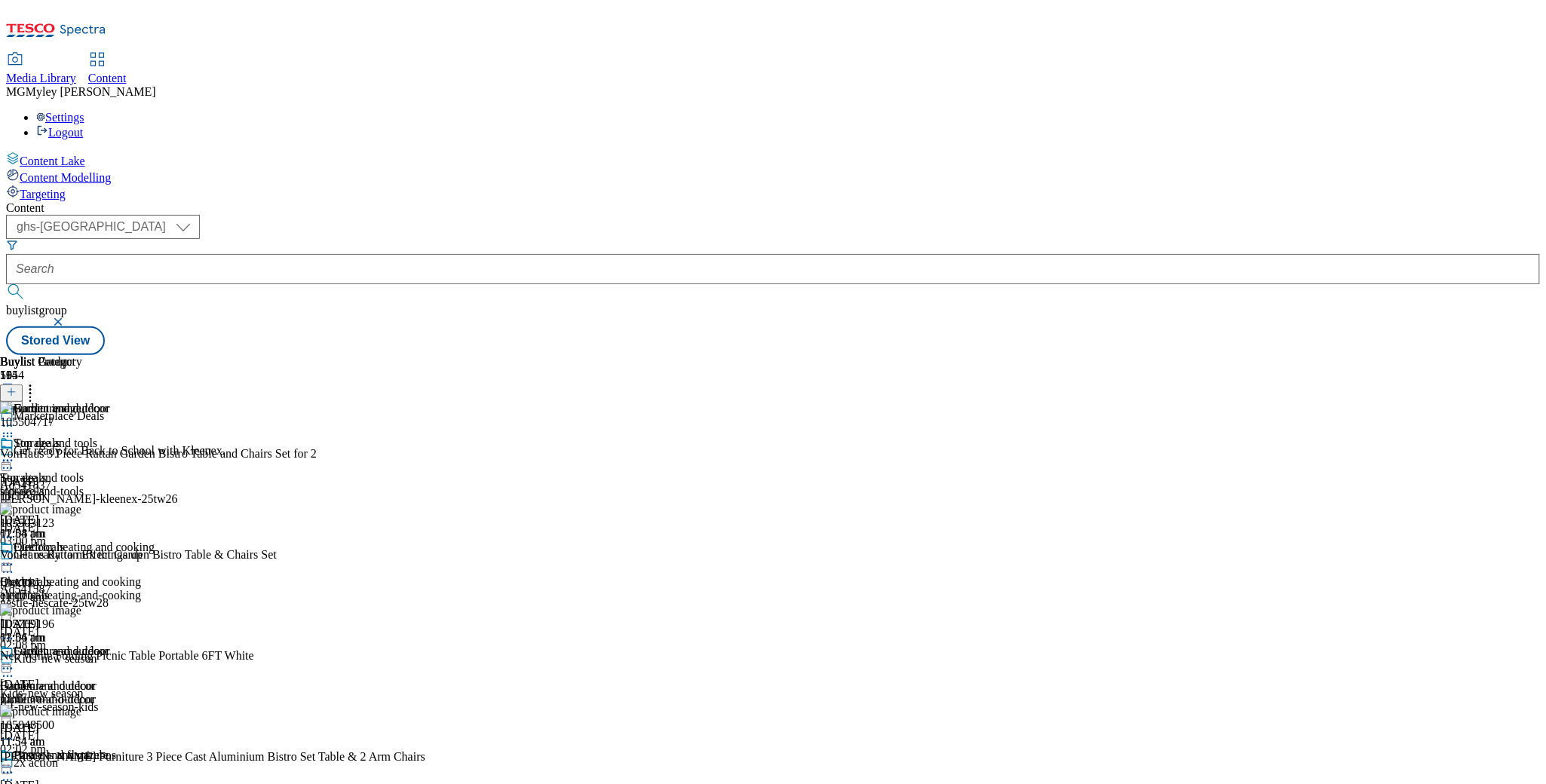
scroll to position [269, 0]
click at [15, 662] on icon at bounding box center [7, 669] width 15 height 15
click at [70, 692] on button "Edit" at bounding box center [50, 701] width 40 height 17
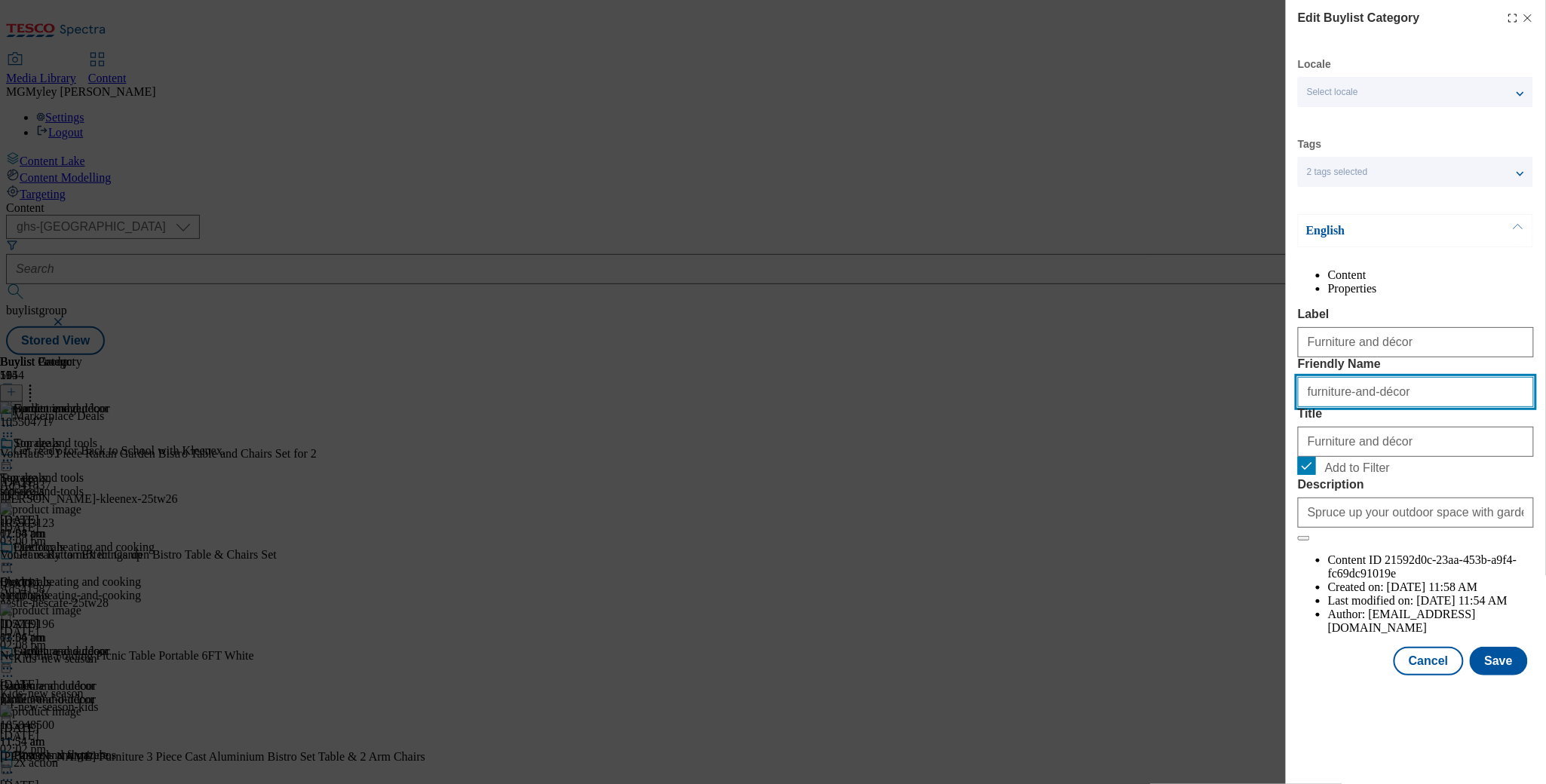
click at [1374, 407] on input "furniture-and-décor" at bounding box center [1416, 392] width 236 height 30
type input "furniture-and-decor"
click at [1374, 457] on input "Furniture and décor" at bounding box center [1416, 442] width 236 height 30
type input "Furniture and decor"
click at [1374, 358] on input "Furniture and décor" at bounding box center [1416, 343] width 236 height 30
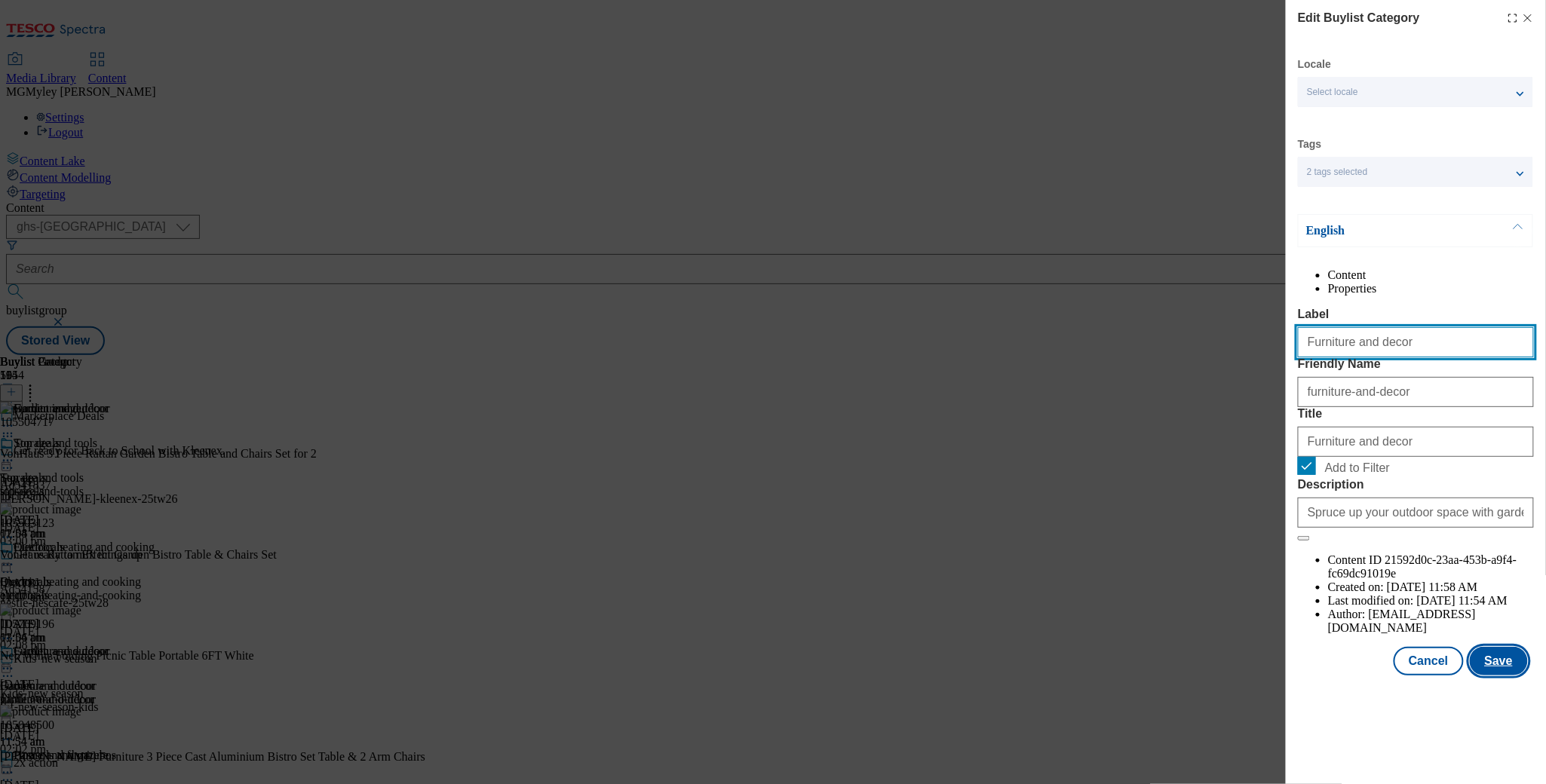
type input "Furniture and decor"
click at [1502, 676] on button "Save" at bounding box center [1498, 662] width 58 height 29
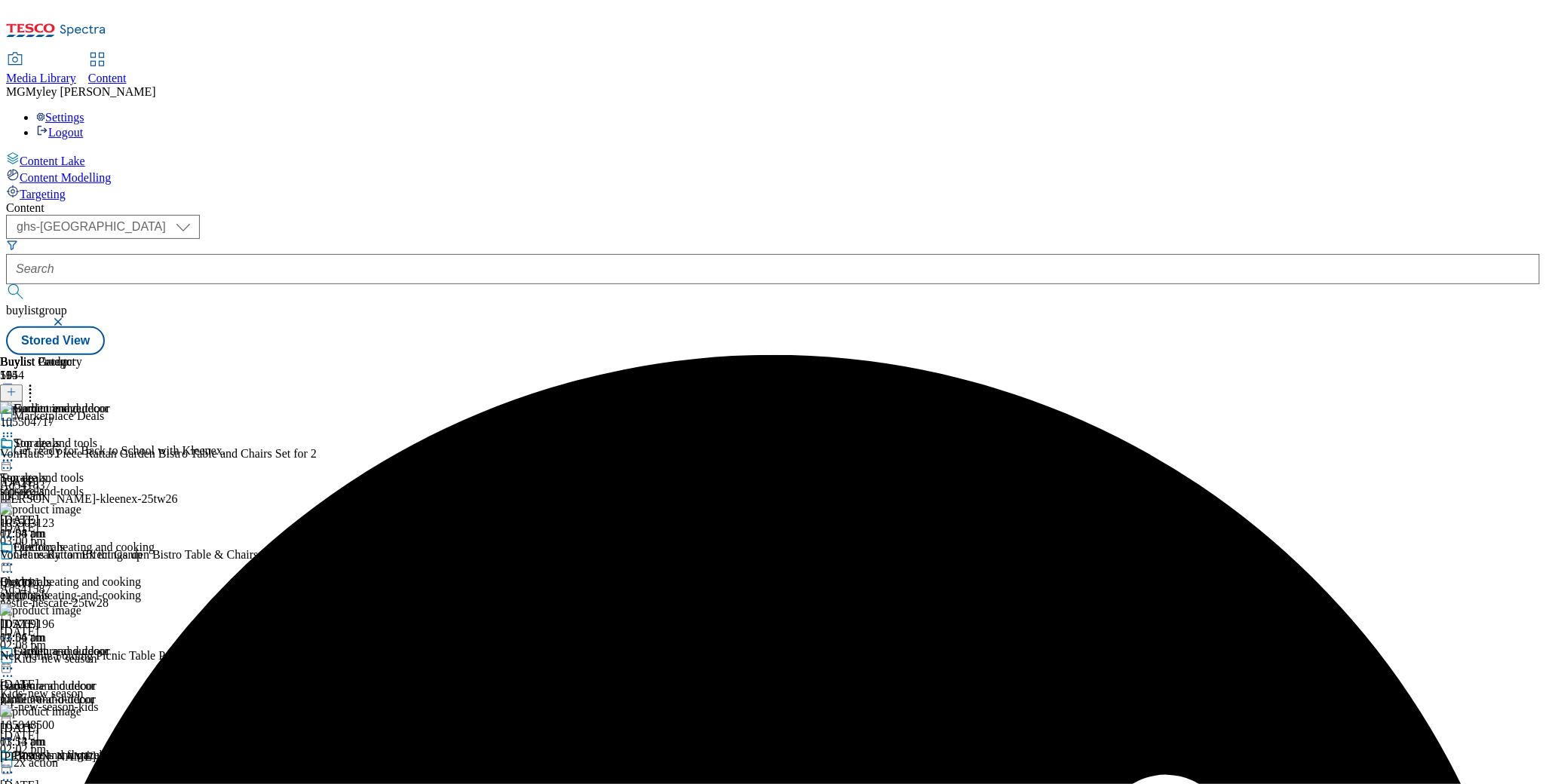
scroll to position [181, 0]
click at [15, 662] on icon at bounding box center [7, 669] width 15 height 15
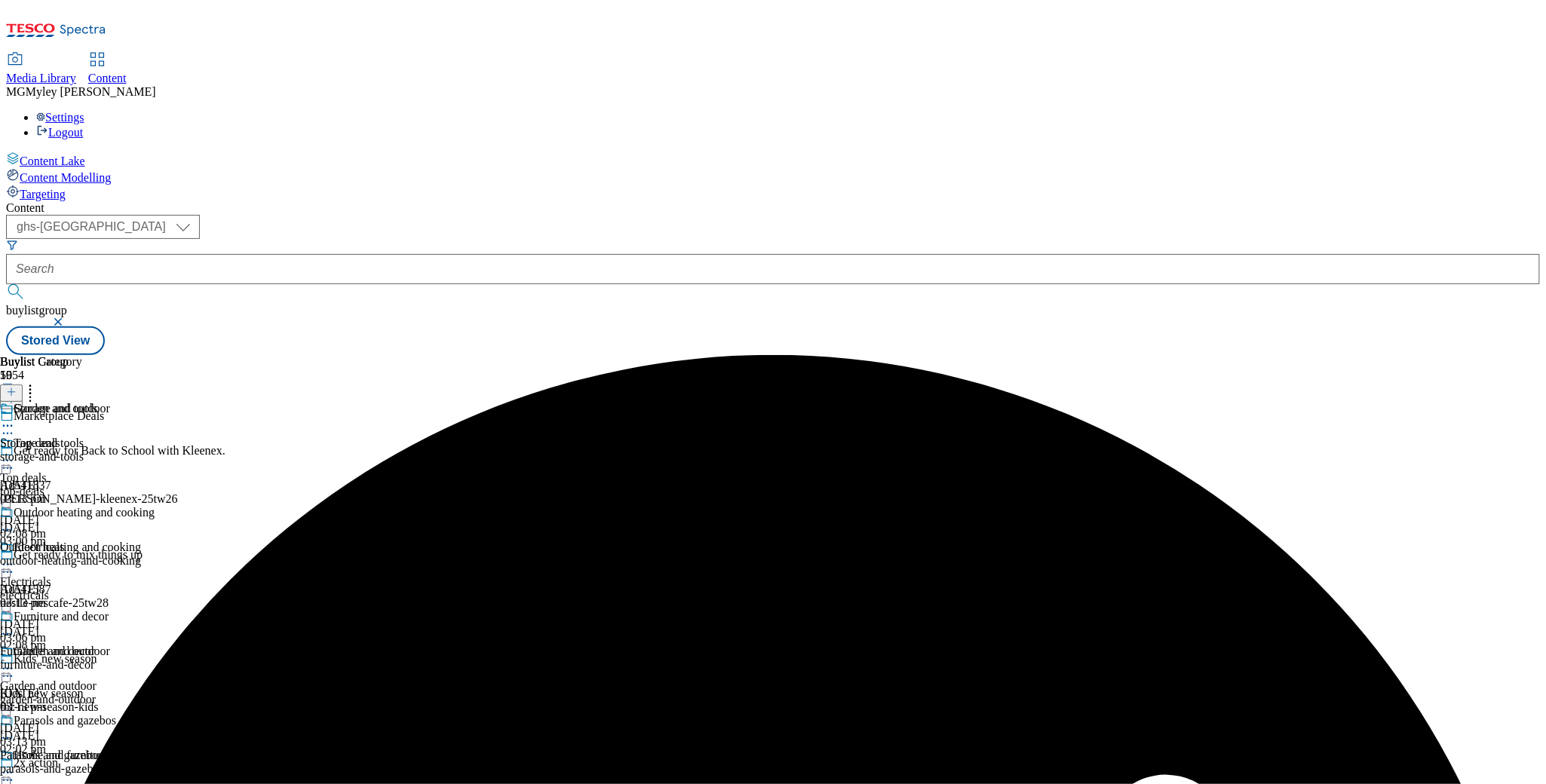
click at [15, 662] on icon at bounding box center [7, 669] width 15 height 15
click at [97, 782] on span "Un-preview" at bounding box center [72, 788] width 51 height 11
click at [15, 662] on icon at bounding box center [7, 669] width 15 height 15
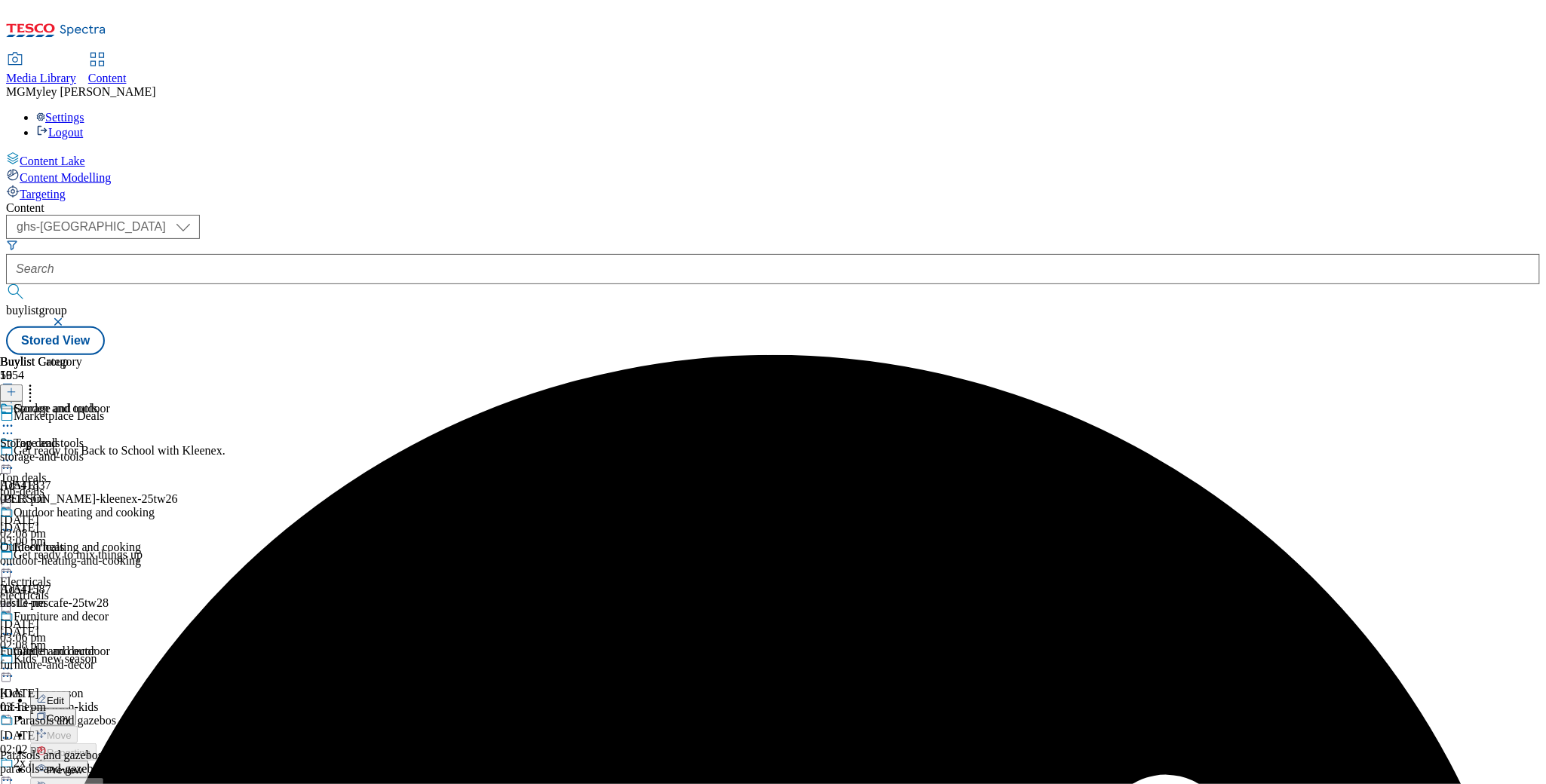
scroll to position [114, 0]
click at [82, 765] on span "Preview" at bounding box center [64, 770] width 36 height 11
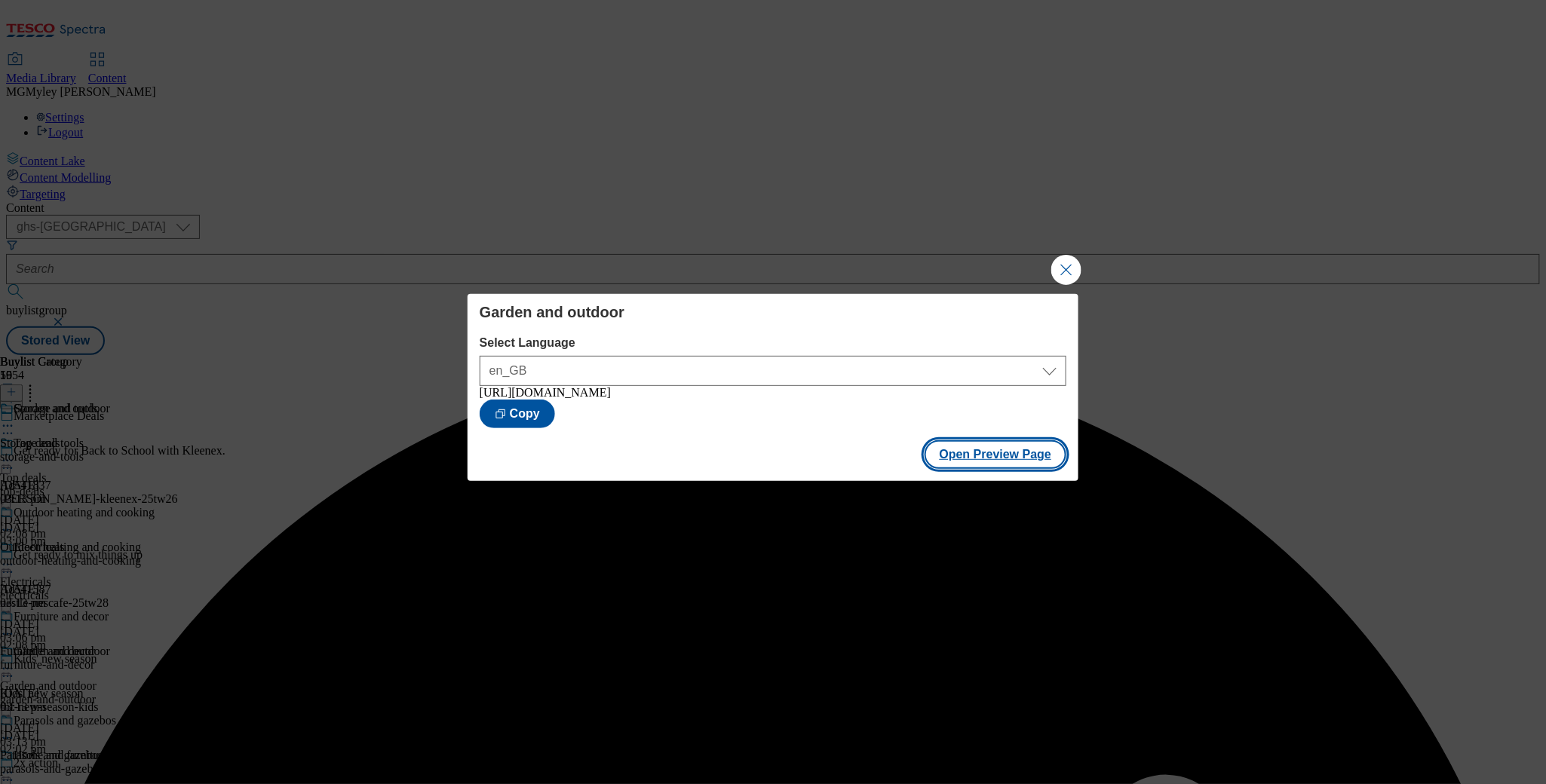
click at [981, 459] on button "Open Preview Page" at bounding box center [996, 455] width 142 height 29
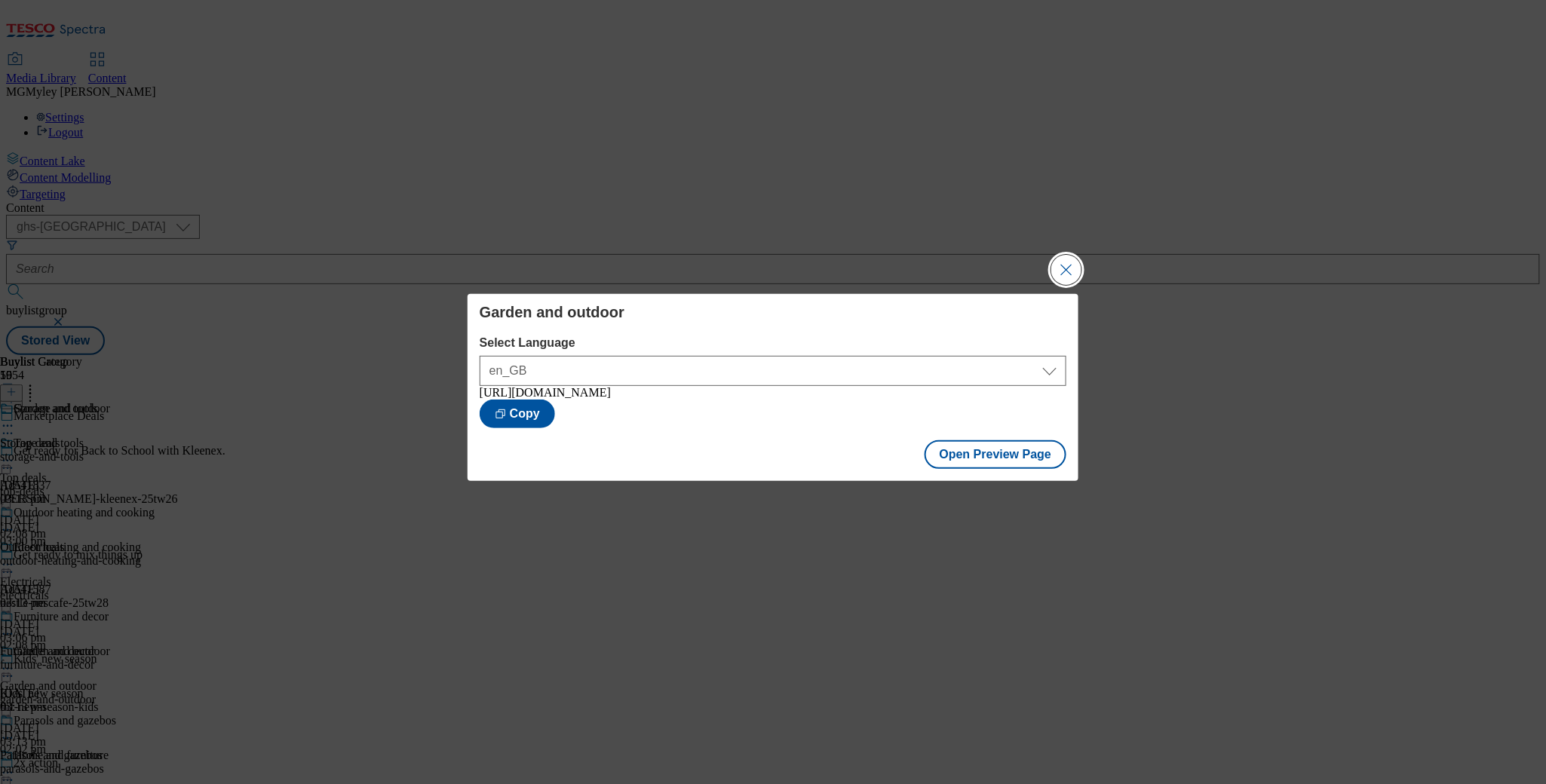
click at [1075, 266] on button "Close Modal" at bounding box center [1066, 270] width 30 height 30
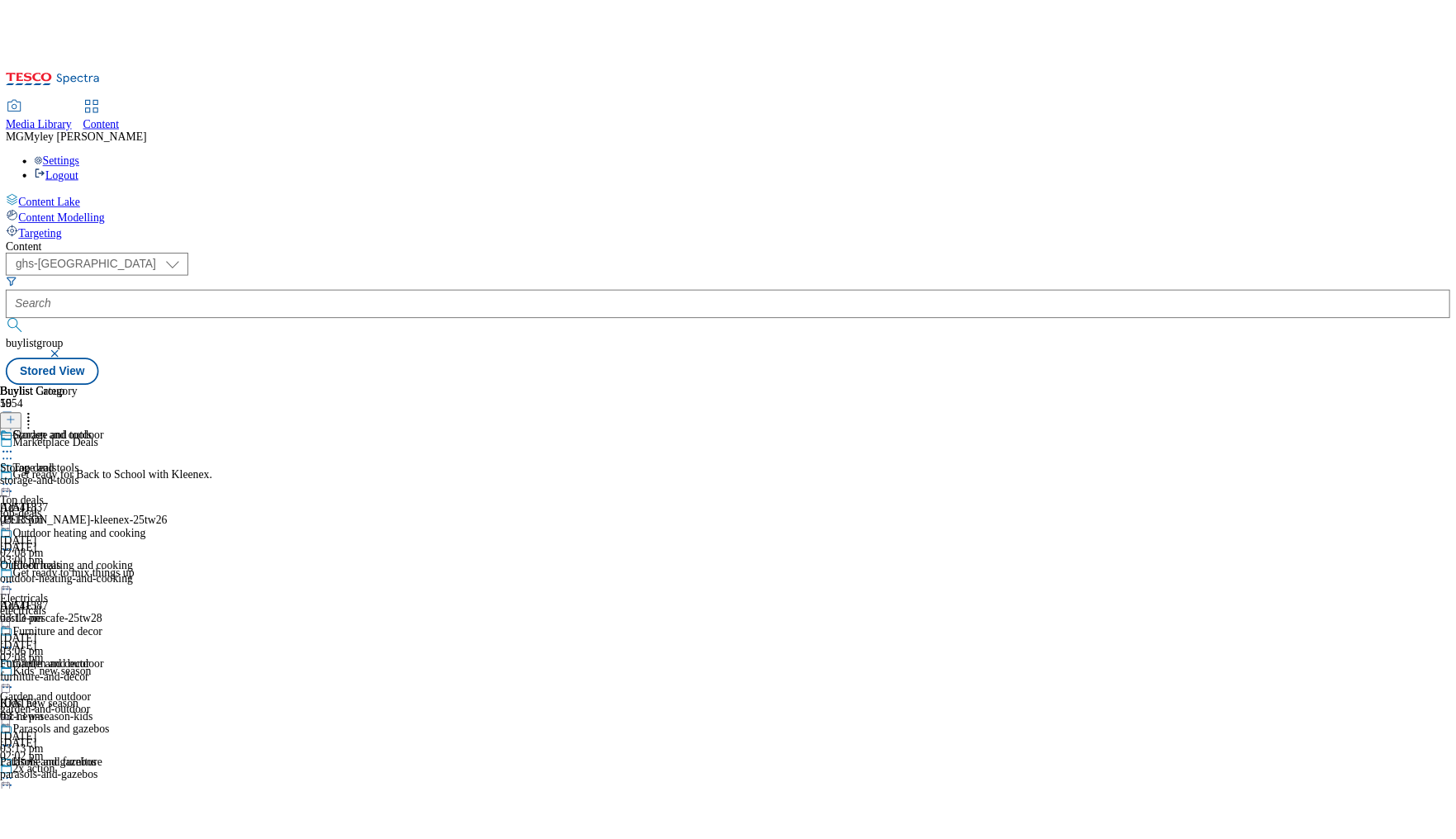
scroll to position [0, 0]
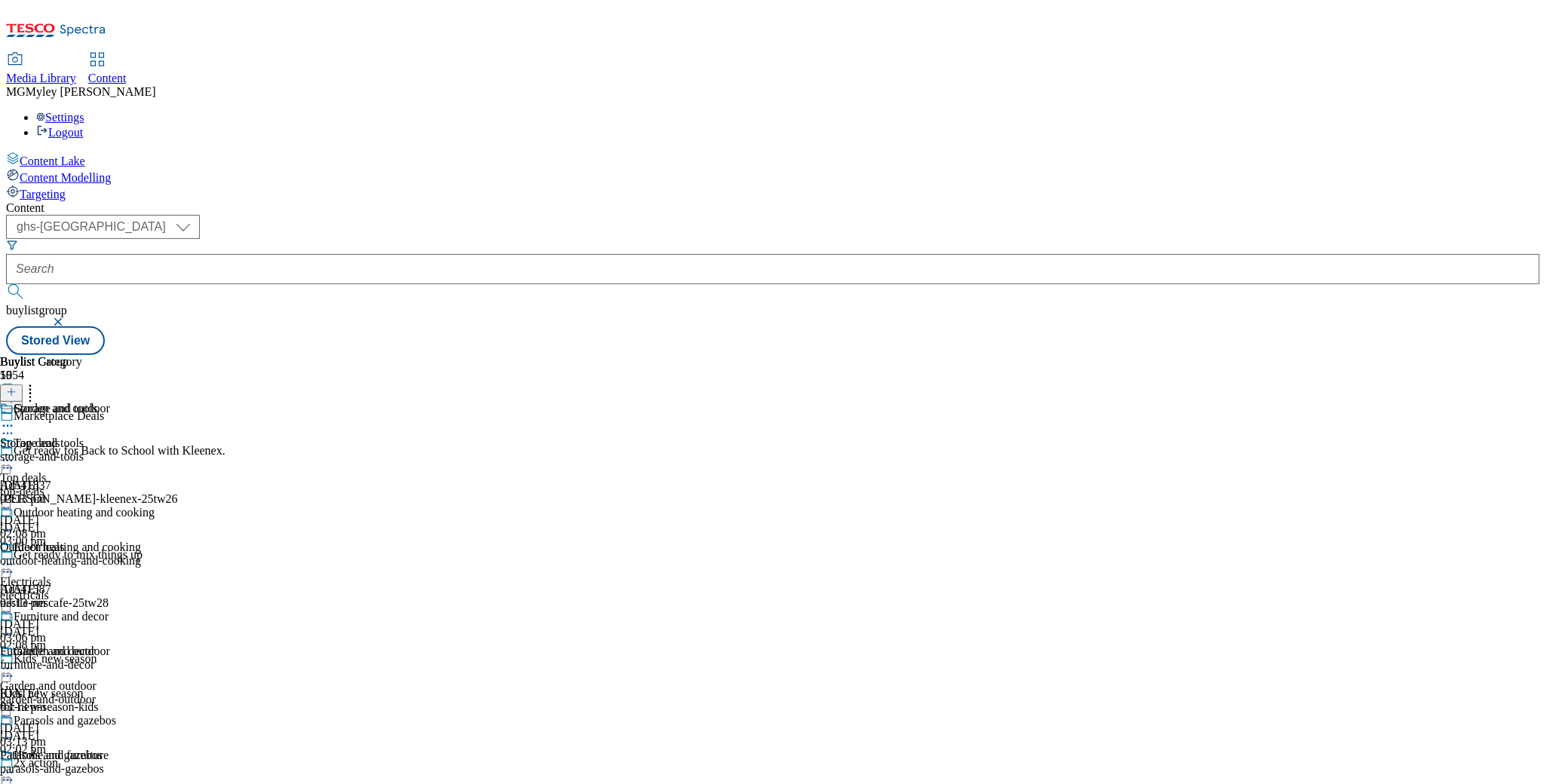
click at [9, 668] on circle at bounding box center [8, 669] width 2 height 2
